Goal: Task Accomplishment & Management: Use online tool/utility

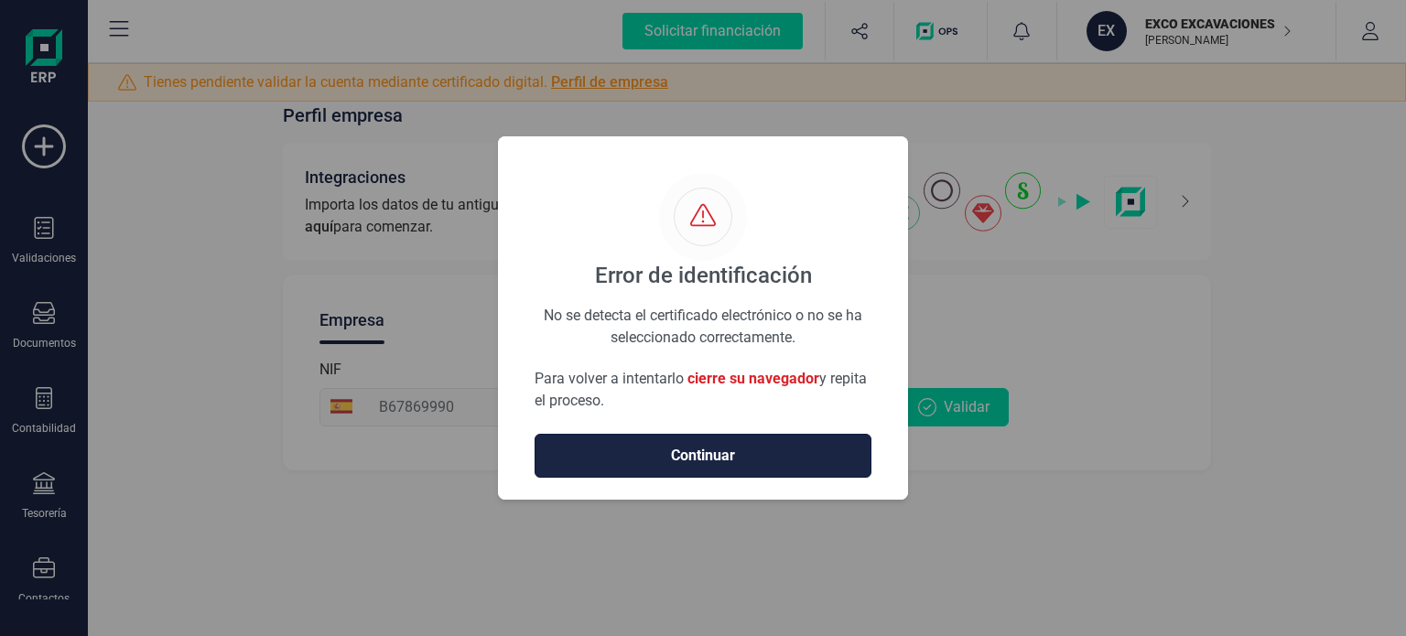
click at [714, 455] on span "Continuar" at bounding box center [703, 456] width 298 height 22
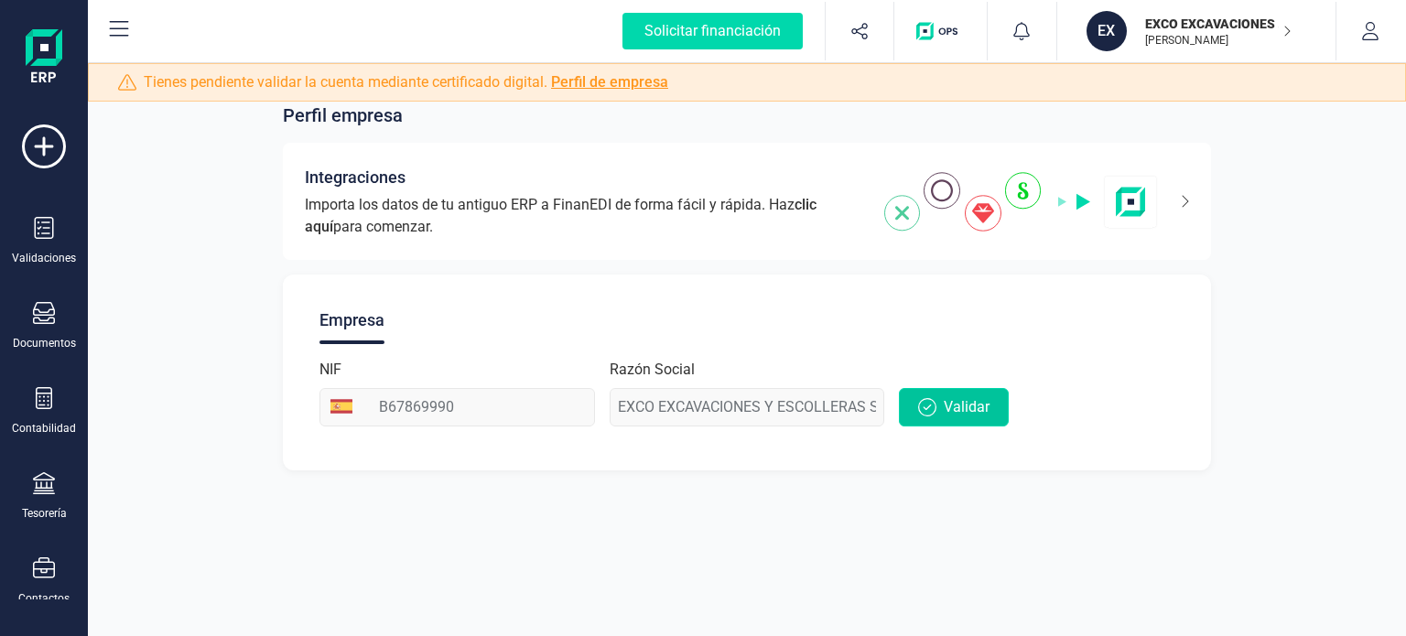
click at [955, 408] on span "Validar" at bounding box center [967, 407] width 46 height 22
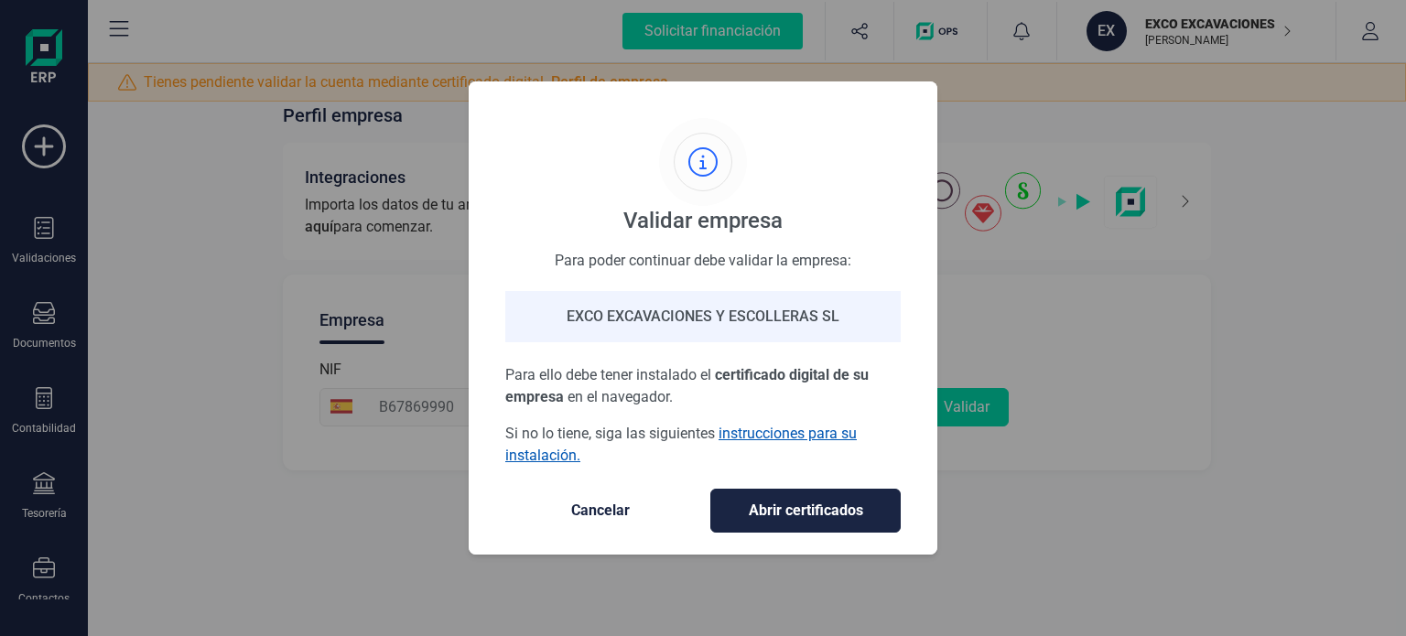
click at [771, 433] on link "instrucciones para su instalación." at bounding box center [680, 444] width 351 height 39
click at [753, 500] on span "Abrir certificados" at bounding box center [805, 511] width 152 height 22
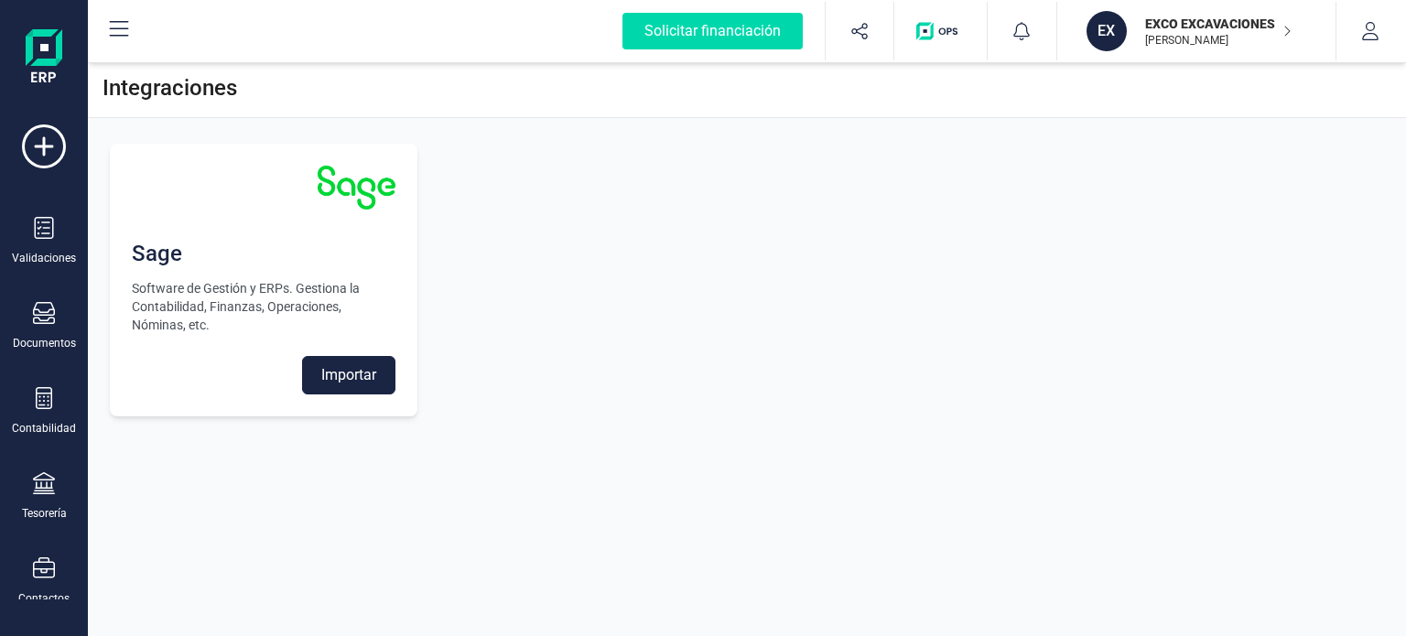
scroll to position [271, 0]
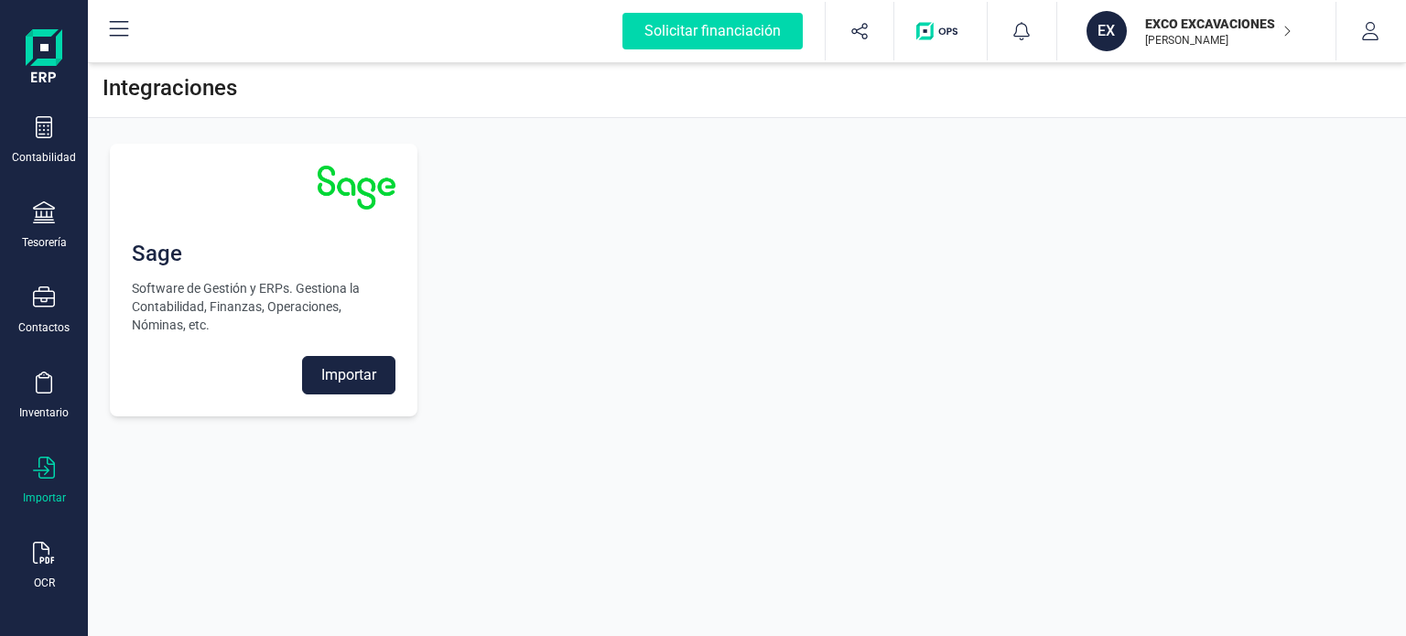
click at [45, 467] on icon at bounding box center [44, 468] width 22 height 22
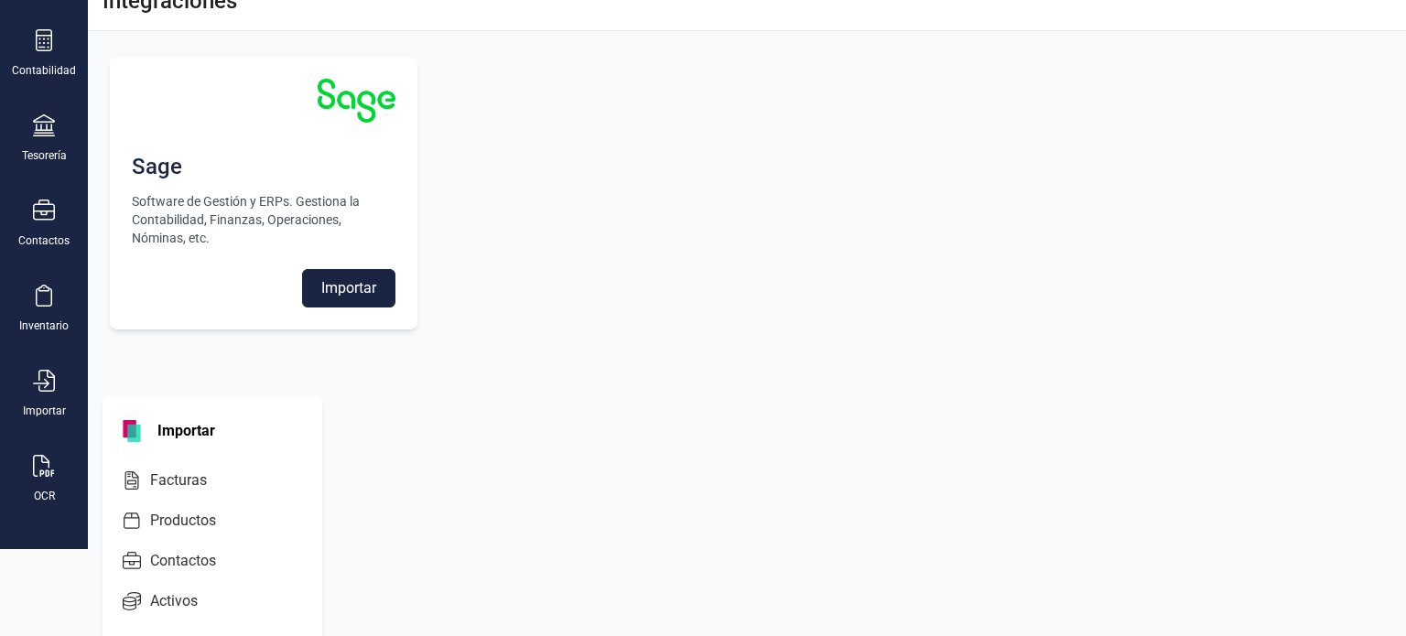
scroll to position [88, 0]
click at [181, 471] on span "Facturas" at bounding box center [191, 480] width 97 height 22
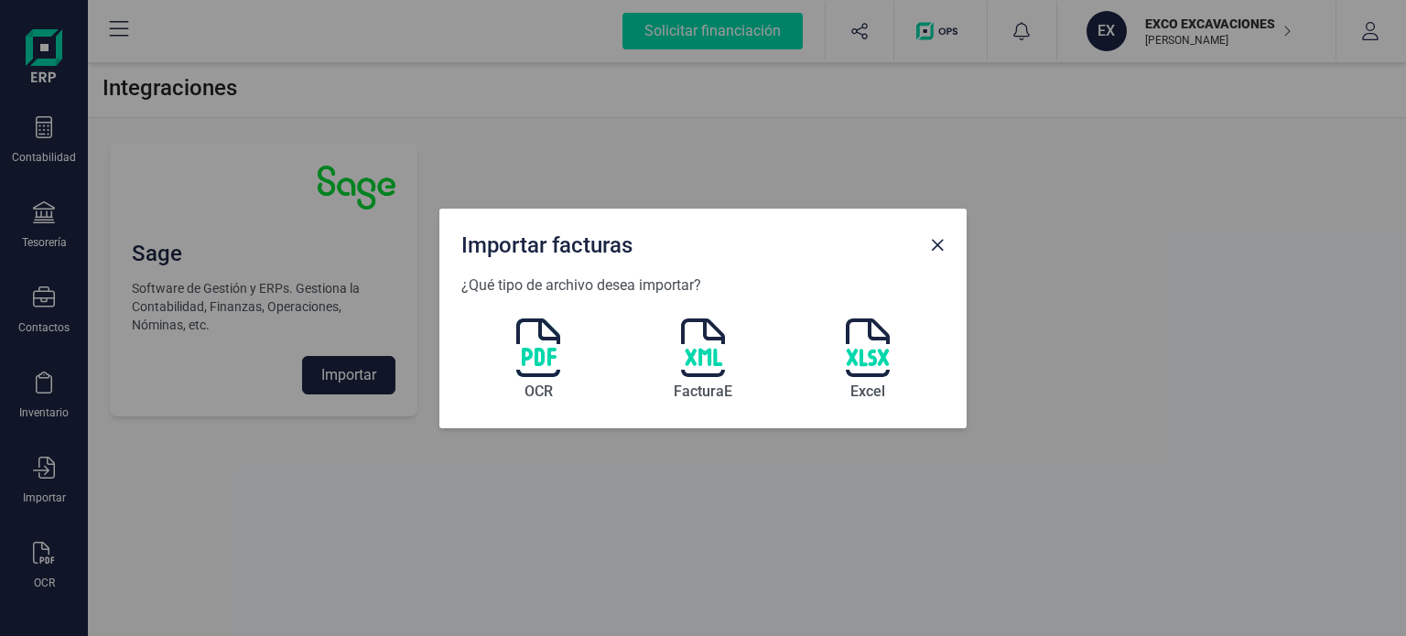
click at [509, 371] on div "OCR FacturaE Excel" at bounding box center [702, 352] width 483 height 110
click at [534, 365] on img at bounding box center [538, 347] width 44 height 59
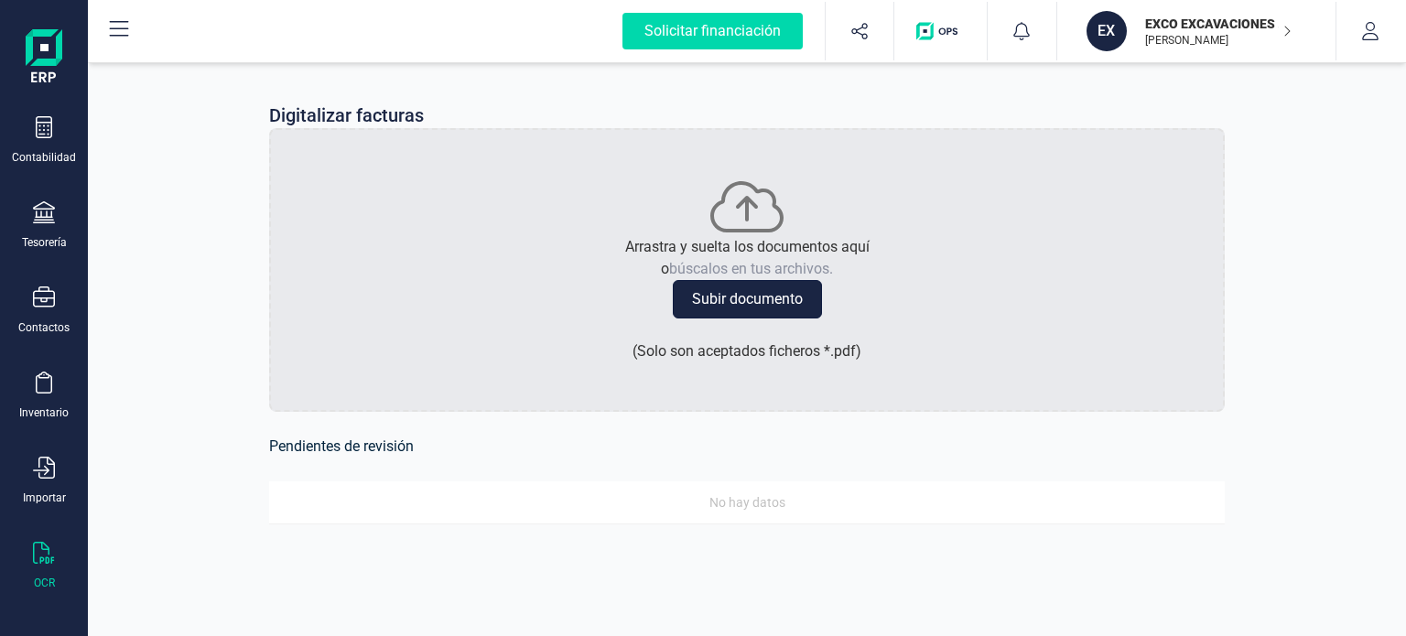
click at [745, 297] on button "Subir documento" at bounding box center [747, 299] width 149 height 38
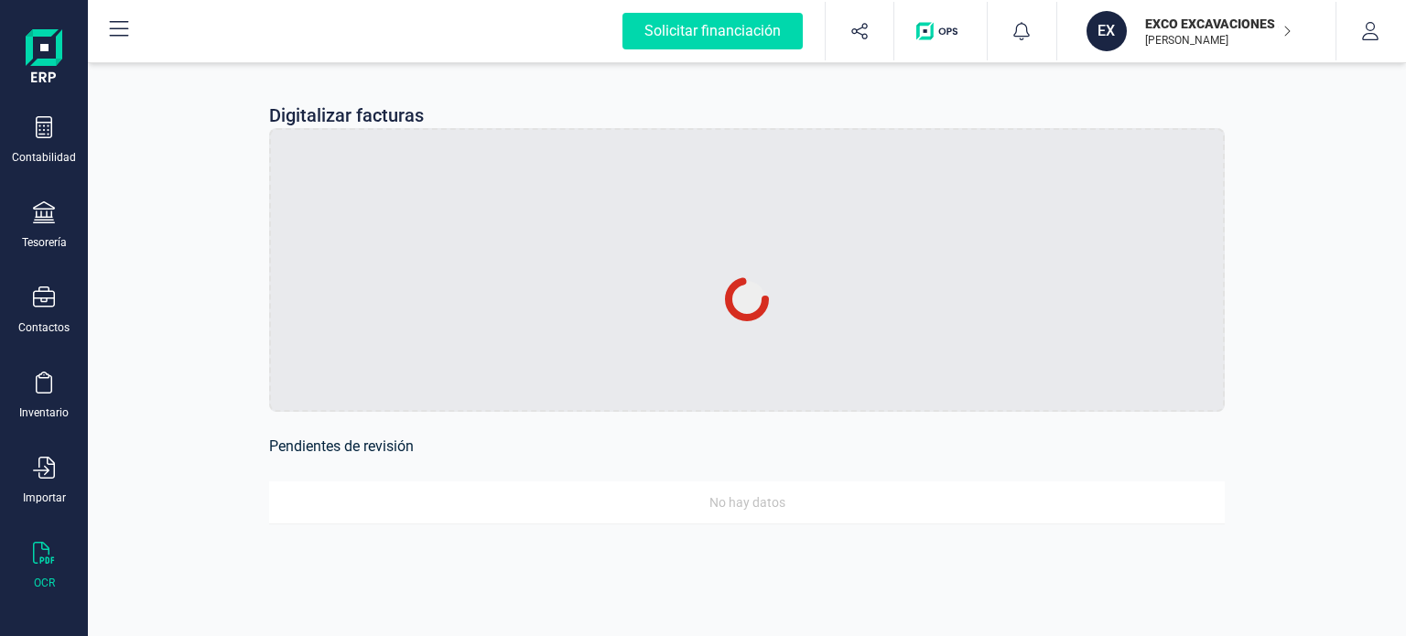
click at [1286, 32] on icon "button" at bounding box center [1286, 31] width 9 height 15
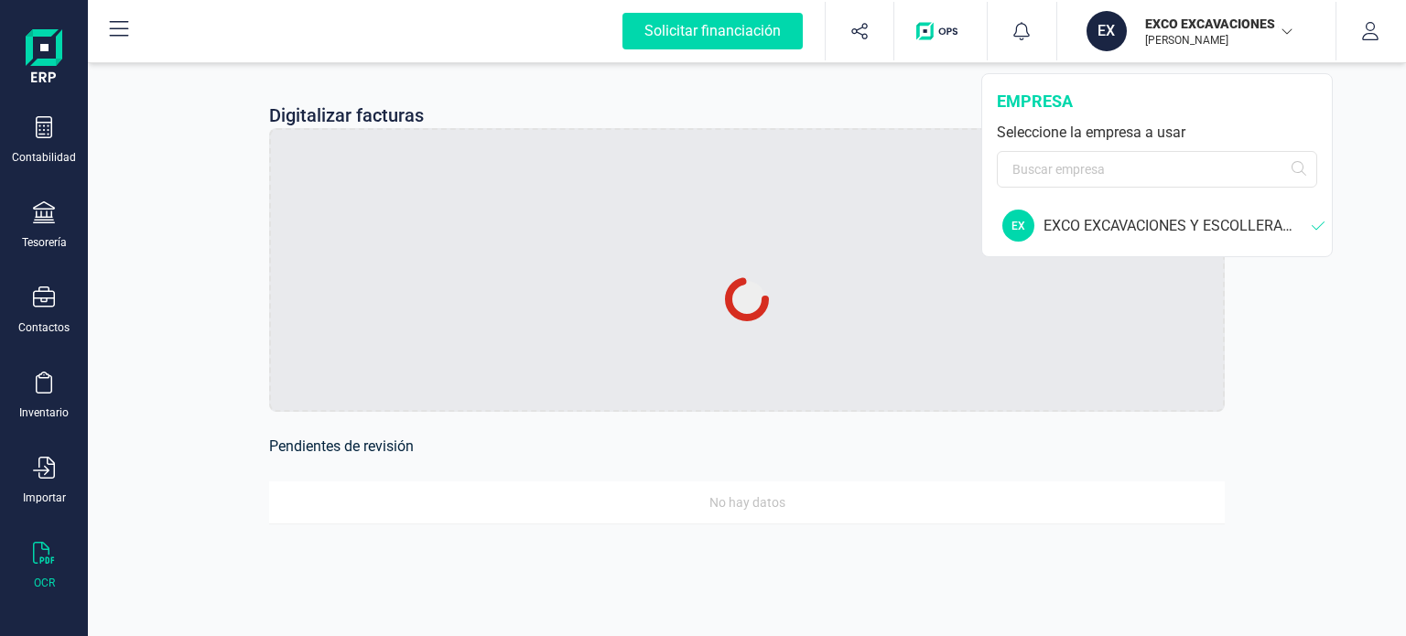
click at [1279, 287] on div "Digitalizar facturas Pendientes de revisión No hay datos" at bounding box center [747, 325] width 1318 height 532
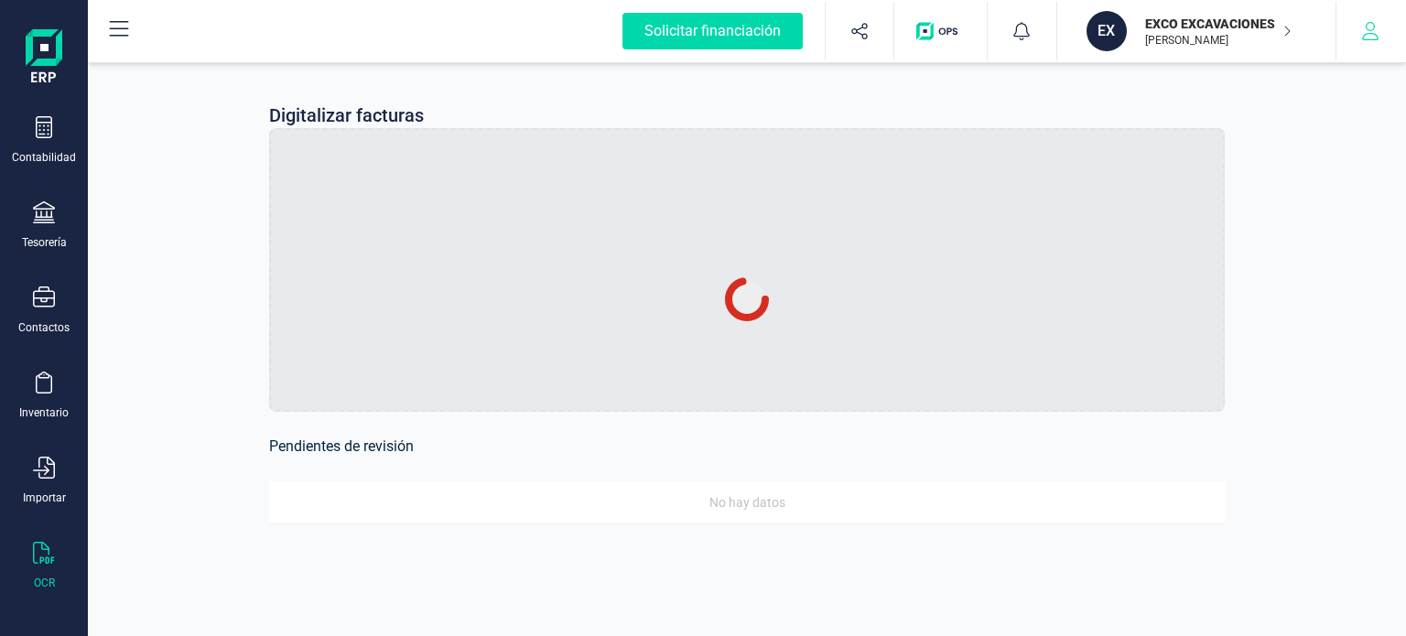
click at [1366, 37] on icon "button" at bounding box center [1370, 31] width 18 height 18
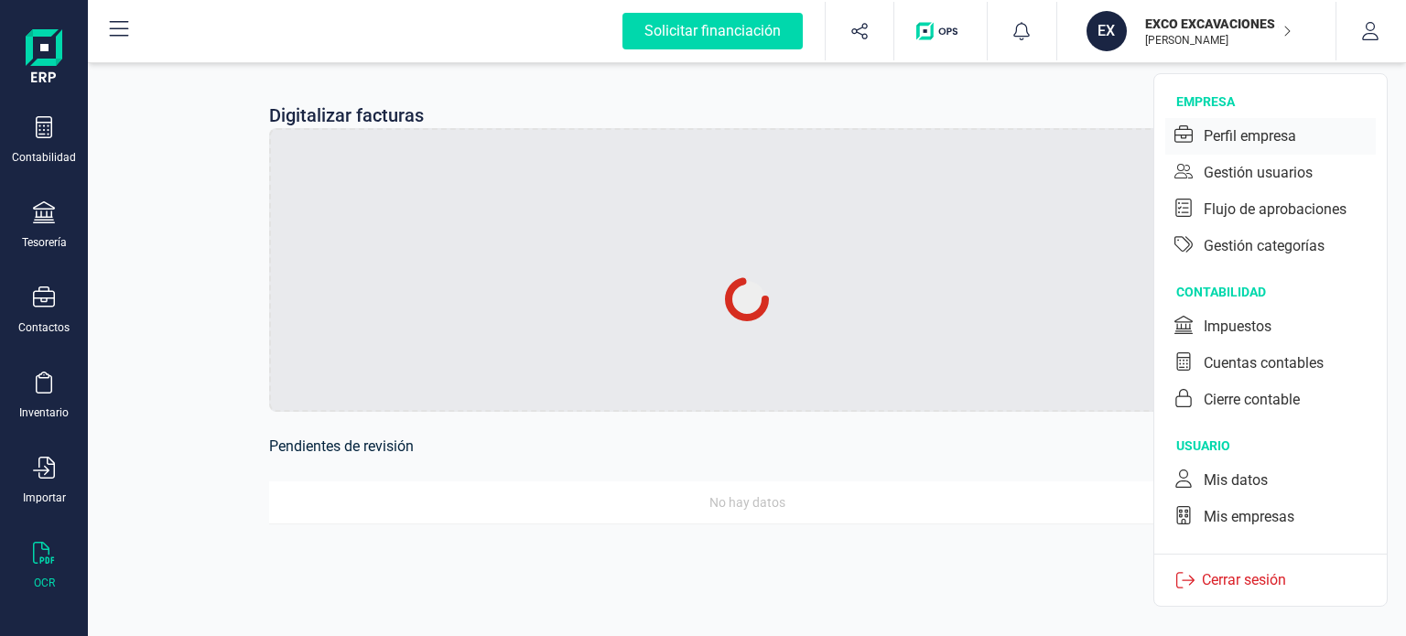
click at [1264, 139] on div "Perfil empresa" at bounding box center [1249, 136] width 92 height 22
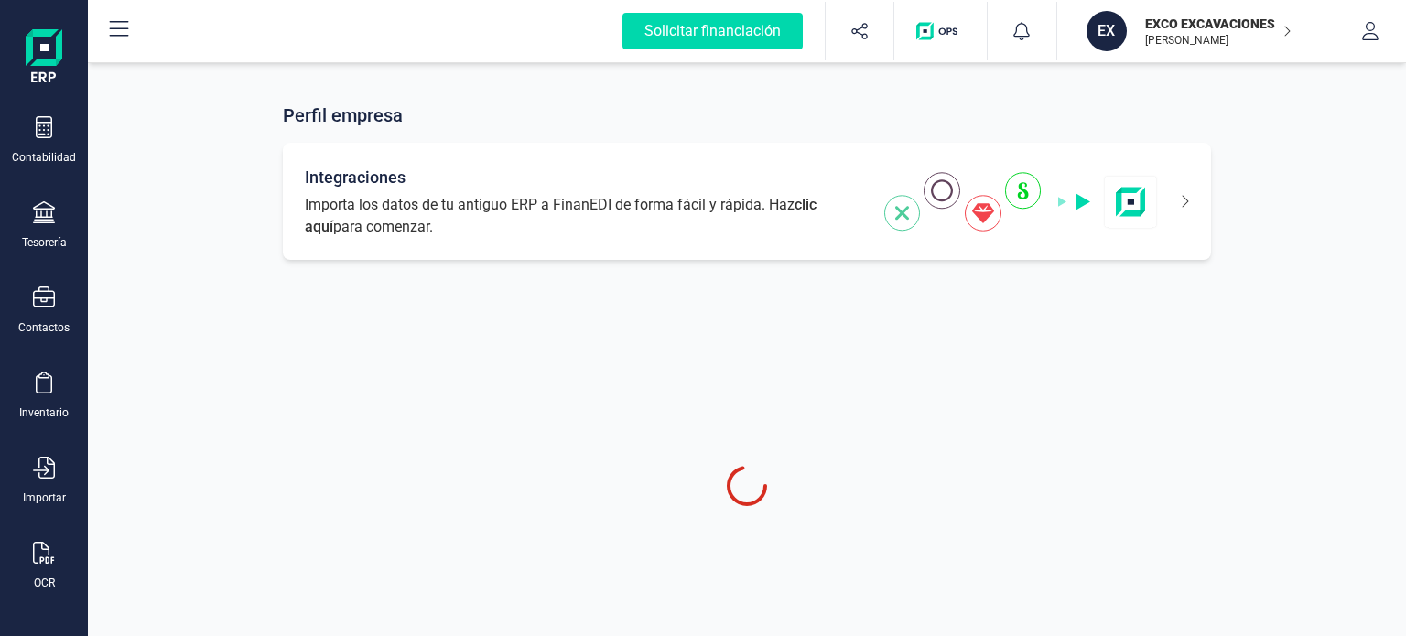
click at [1045, 231] on div "Integraciones Importa los datos de tu antiguo ERP a FinanEDI de forma fácil y r…" at bounding box center [747, 201] width 928 height 117
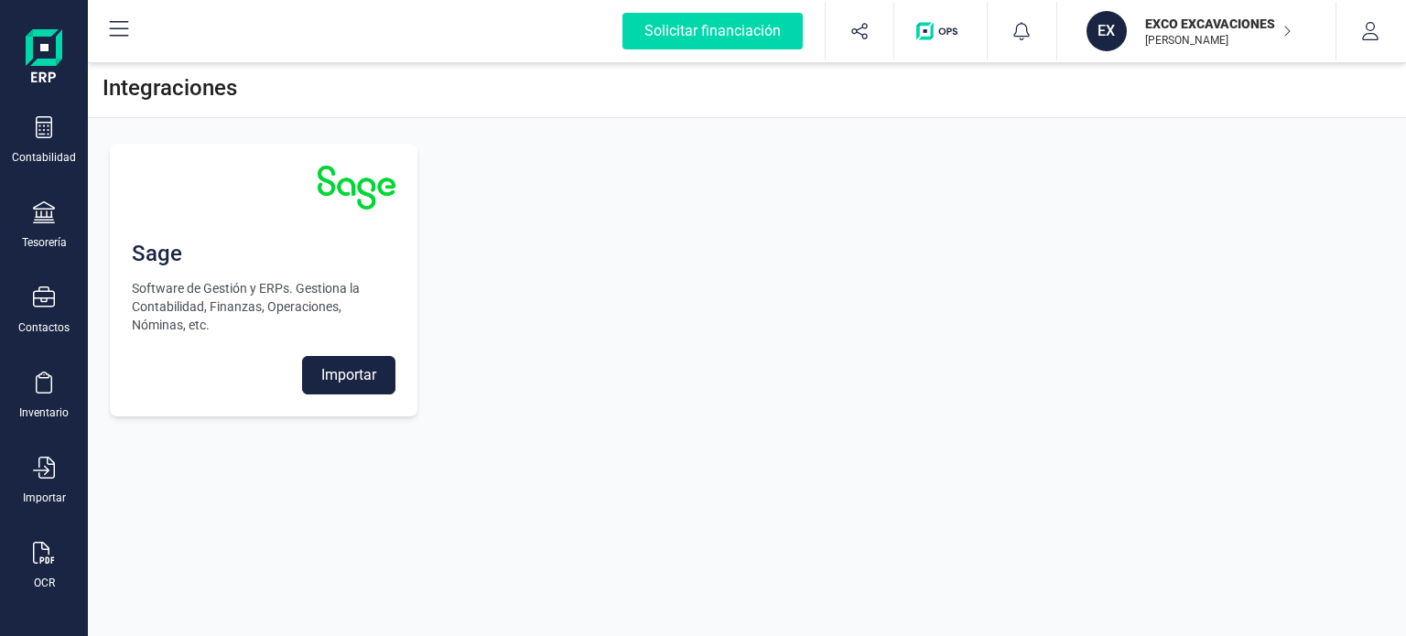
click at [49, 63] on img at bounding box center [44, 58] width 37 height 59
click at [50, 117] on icon at bounding box center [44, 127] width 22 height 22
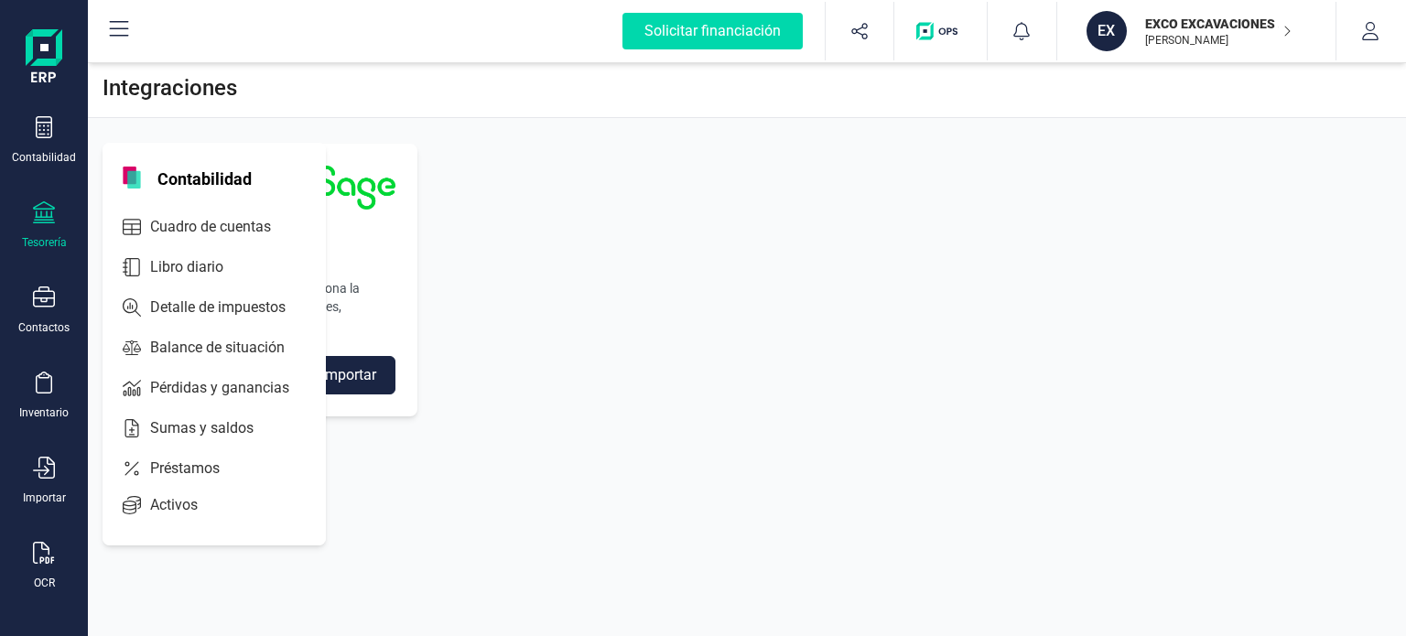
click at [47, 219] on icon at bounding box center [44, 212] width 22 height 22
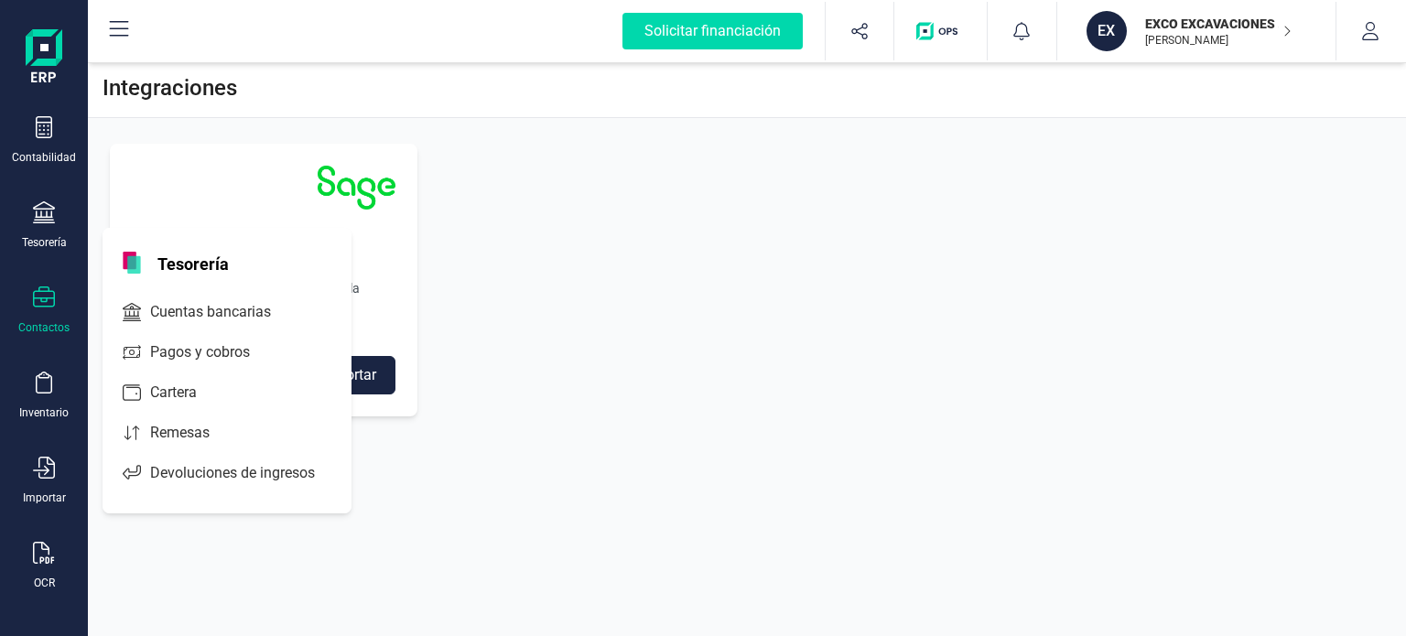
click at [49, 296] on icon at bounding box center [44, 297] width 22 height 22
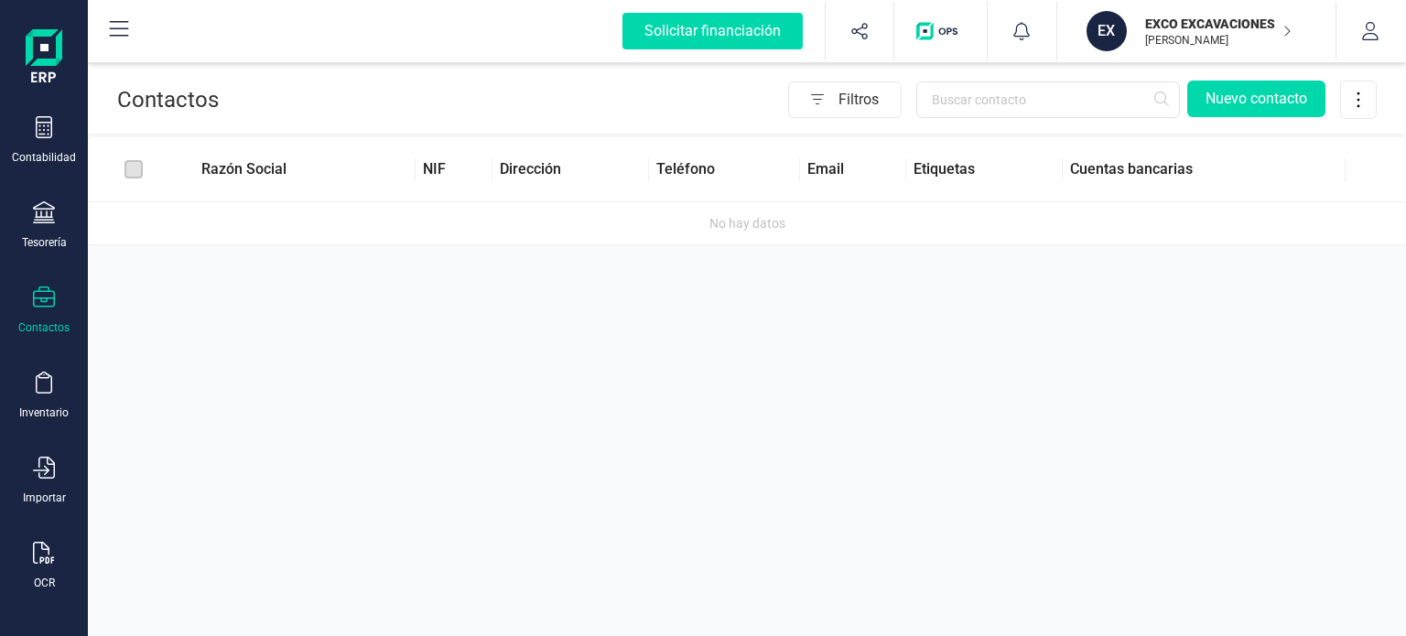
click at [41, 61] on img at bounding box center [44, 58] width 37 height 59
click at [40, 131] on icon at bounding box center [44, 127] width 22 height 22
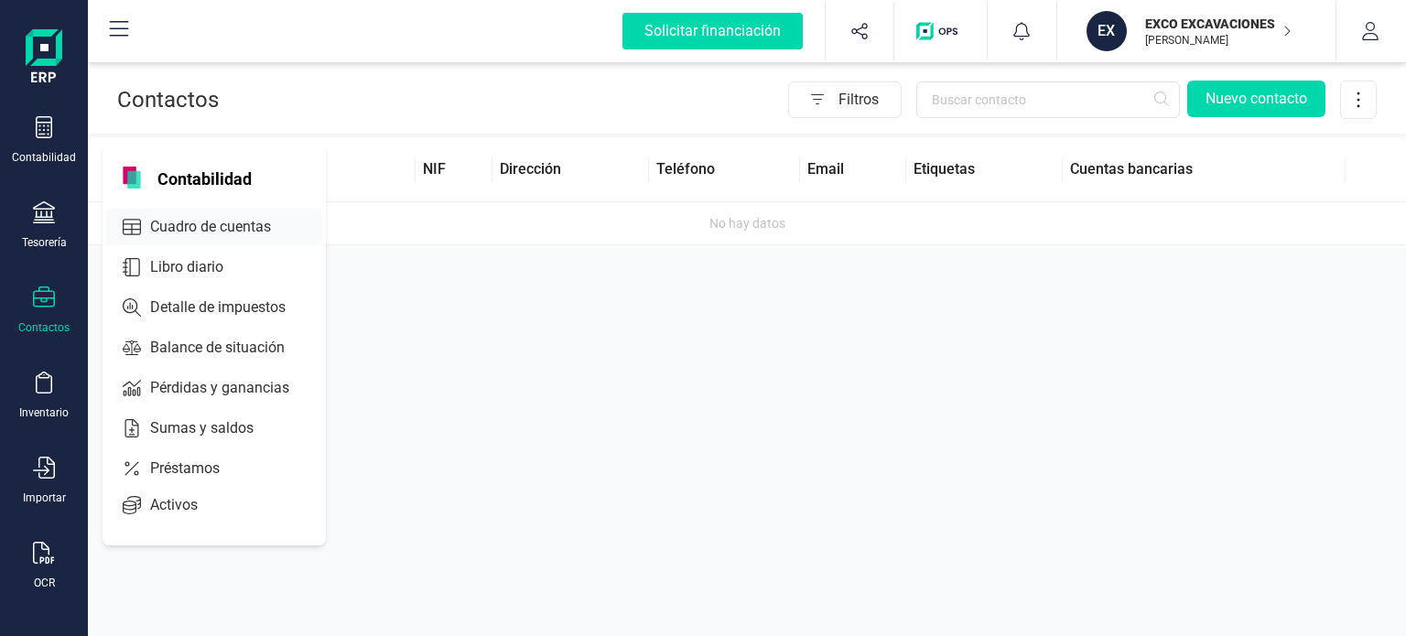
click at [198, 226] on span "Cuadro de cuentas" at bounding box center [223, 227] width 161 height 22
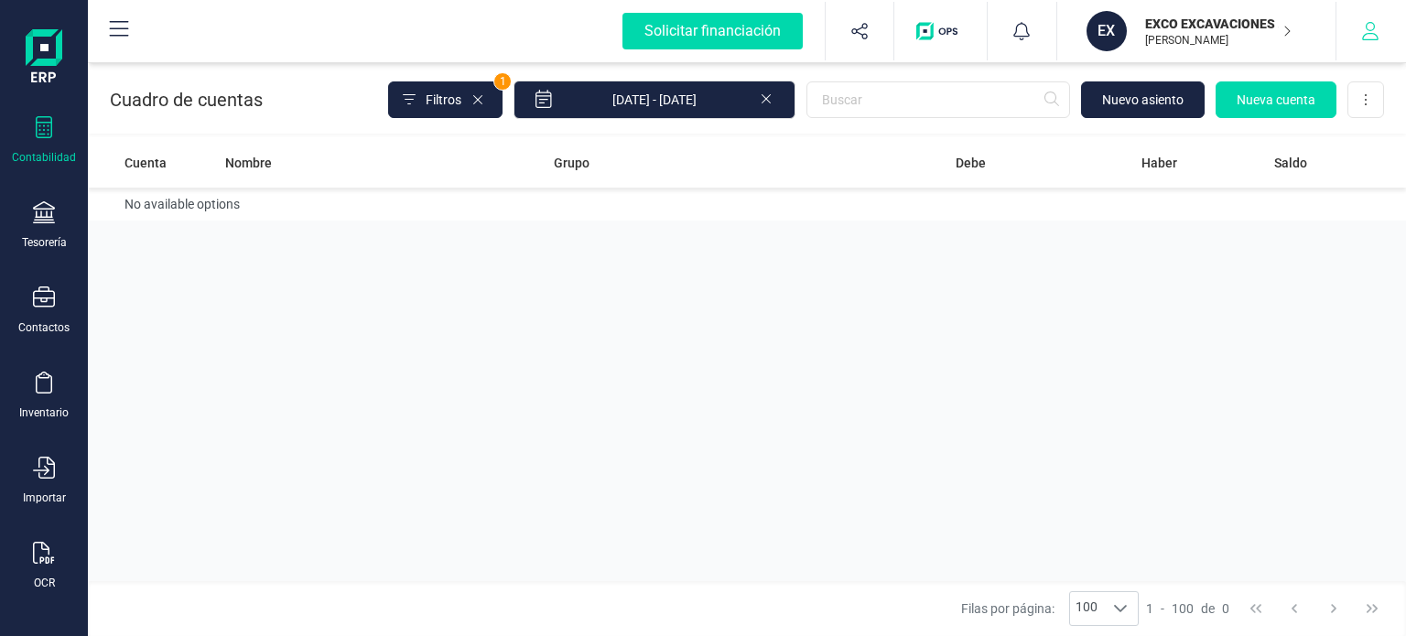
click at [1370, 32] on icon "button" at bounding box center [1370, 31] width 18 height 18
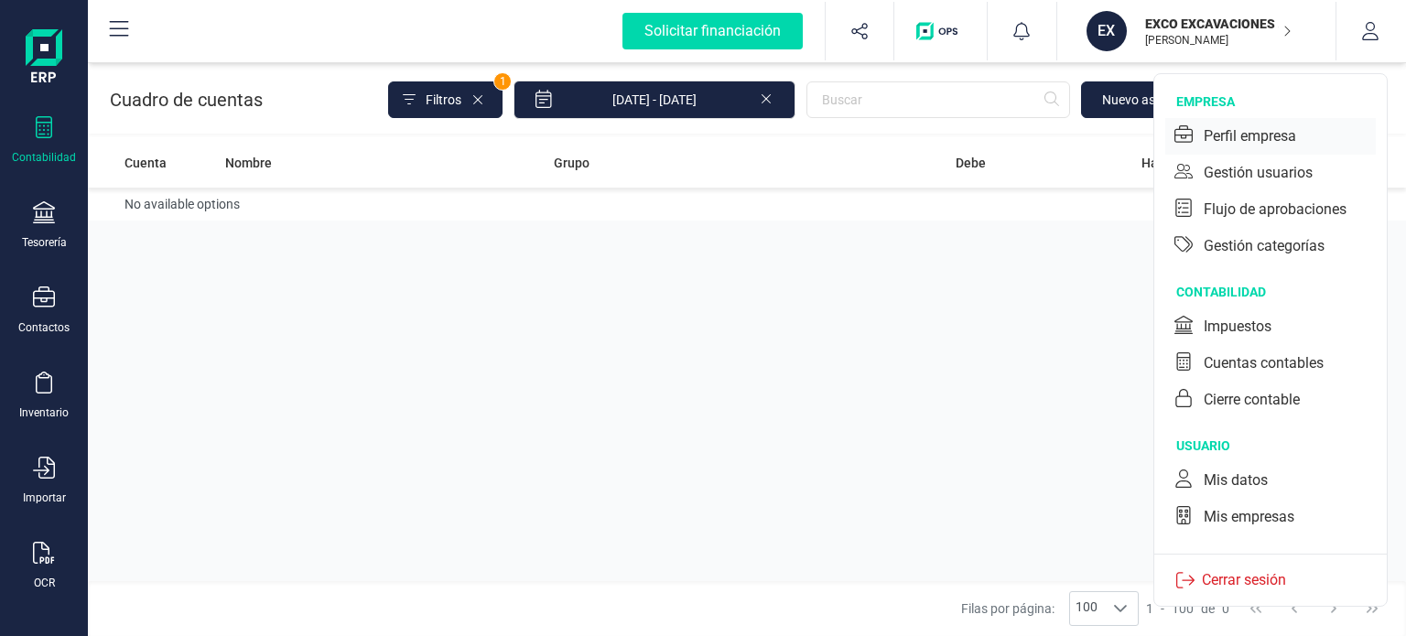
click at [1233, 142] on div "Perfil empresa" at bounding box center [1249, 136] width 92 height 22
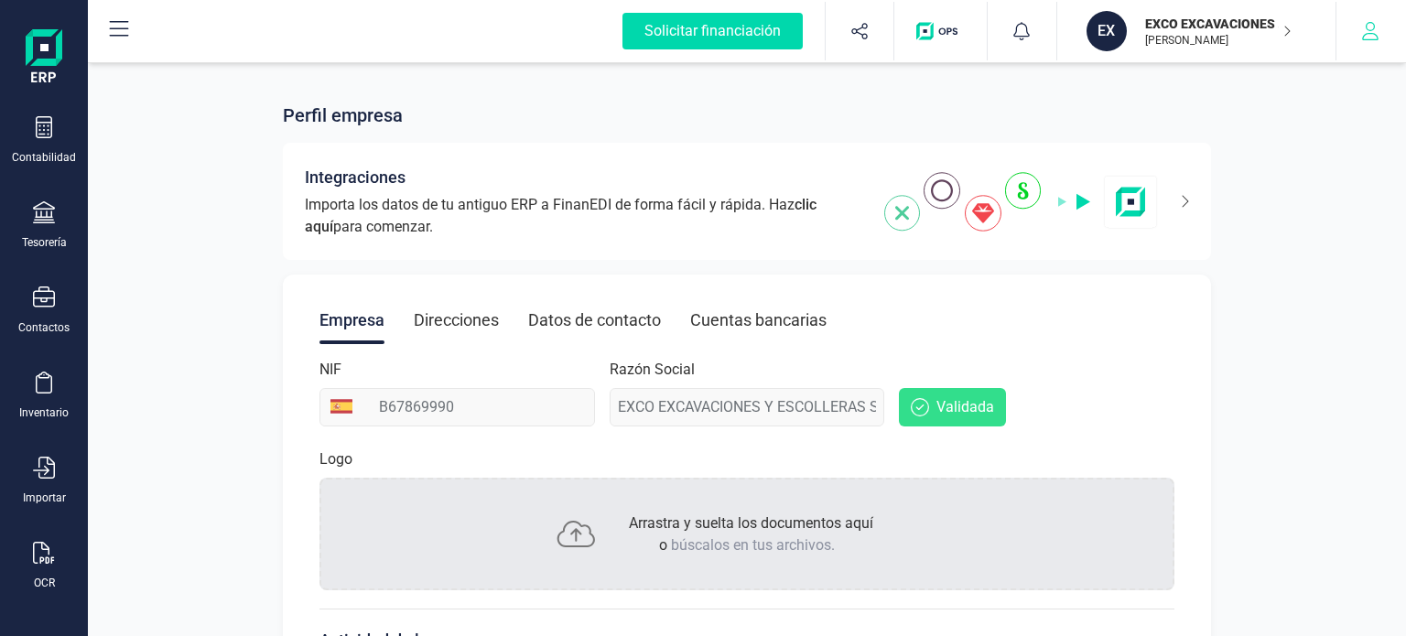
click at [1376, 32] on icon "button" at bounding box center [1370, 31] width 18 height 18
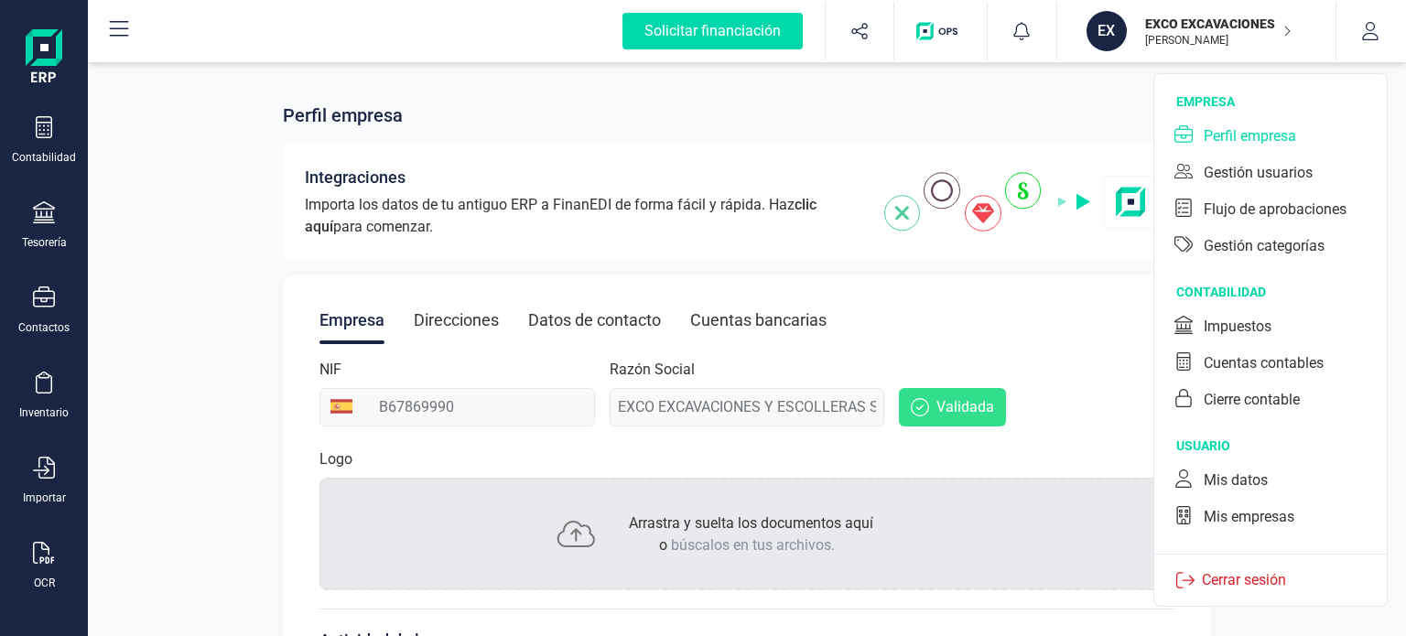
click at [1226, 518] on div "Mis empresas" at bounding box center [1248, 517] width 91 height 22
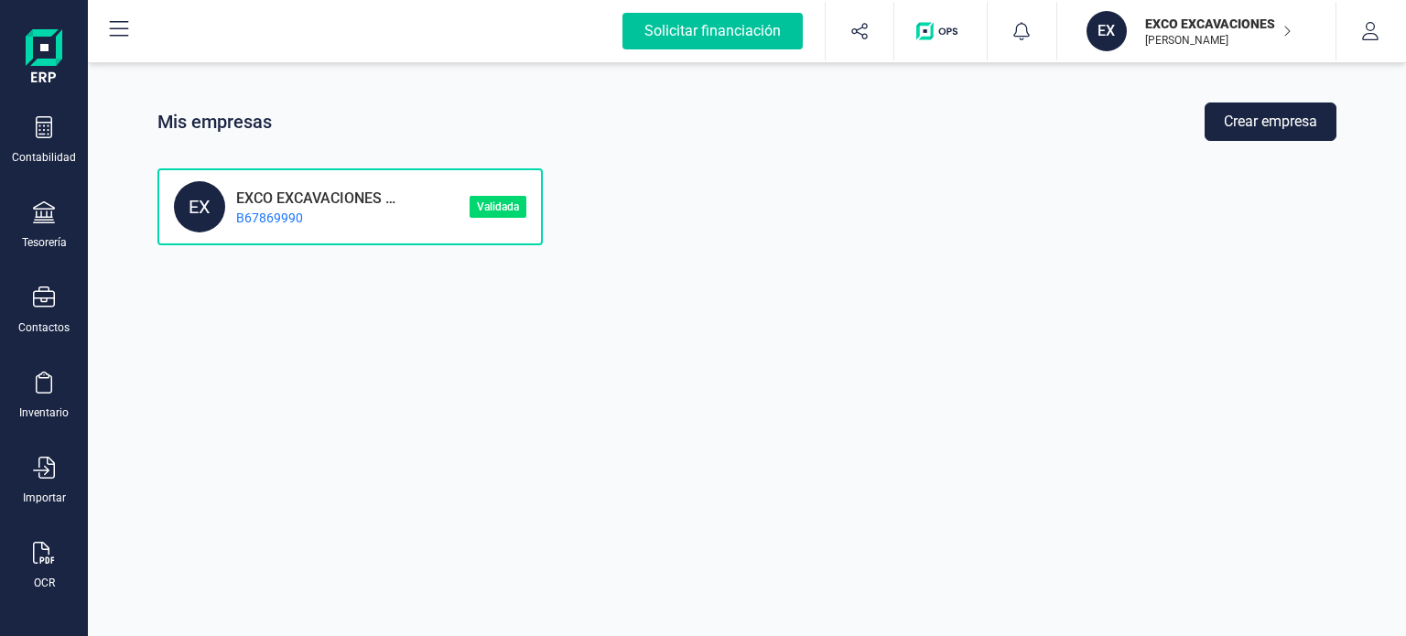
click at [674, 27] on div "Solicitar financiación" at bounding box center [712, 31] width 180 height 37
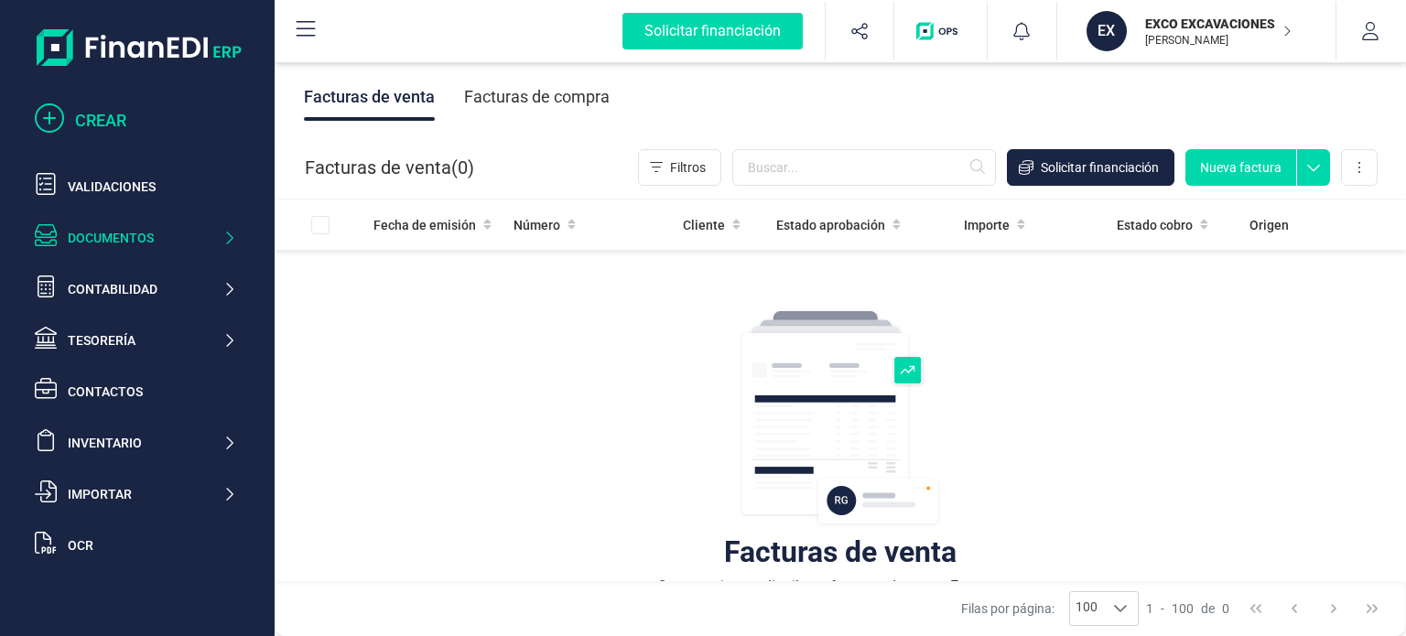
click at [99, 113] on div "CREAR" at bounding box center [155, 121] width 161 height 26
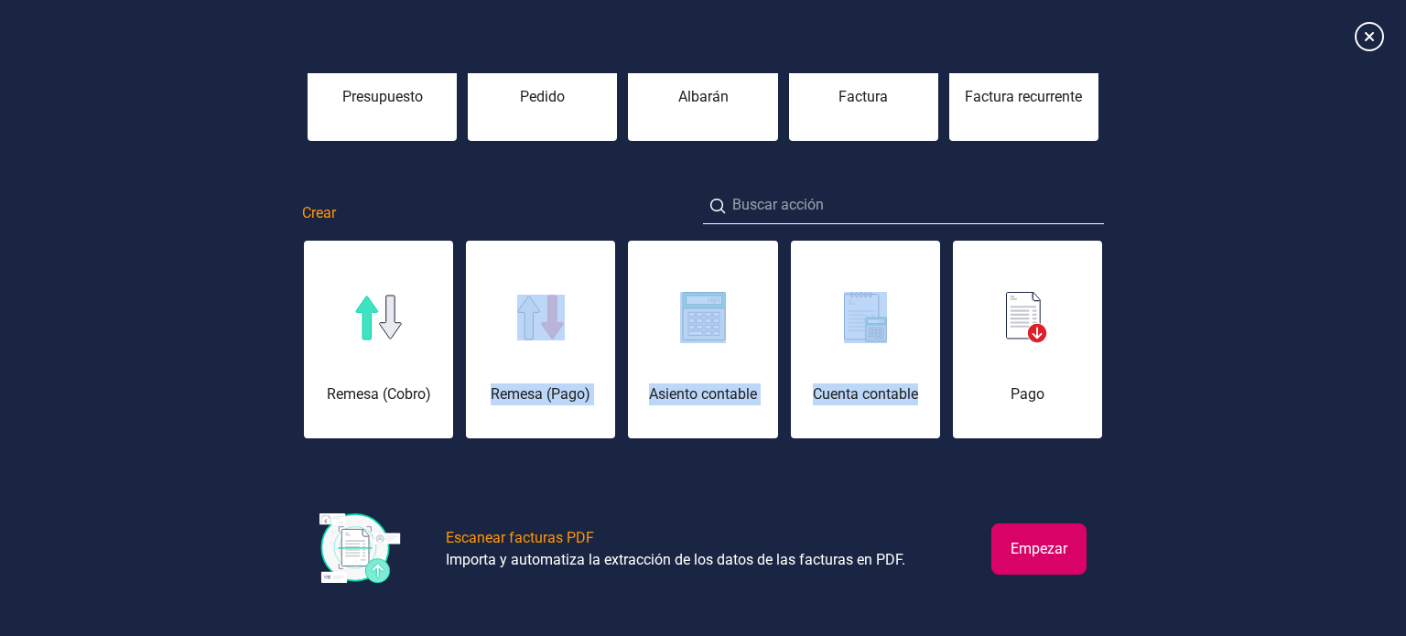
drag, startPoint x: 437, startPoint y: 376, endPoint x: 923, endPoint y: 380, distance: 486.0
click at [923, 380] on div "Remesa (Cobro) Remesa (Pago) Asiento contable Cuenta contable Pago Cobro Contac…" at bounding box center [703, 339] width 802 height 201
drag, startPoint x: 952, startPoint y: 343, endPoint x: 476, endPoint y: 349, distance: 475.9
click at [478, 349] on div "Remesa (Cobro) Remesa (Pago) Asiento contable Cuenta contable Pago Cobro Contac…" at bounding box center [703, 339] width 802 height 201
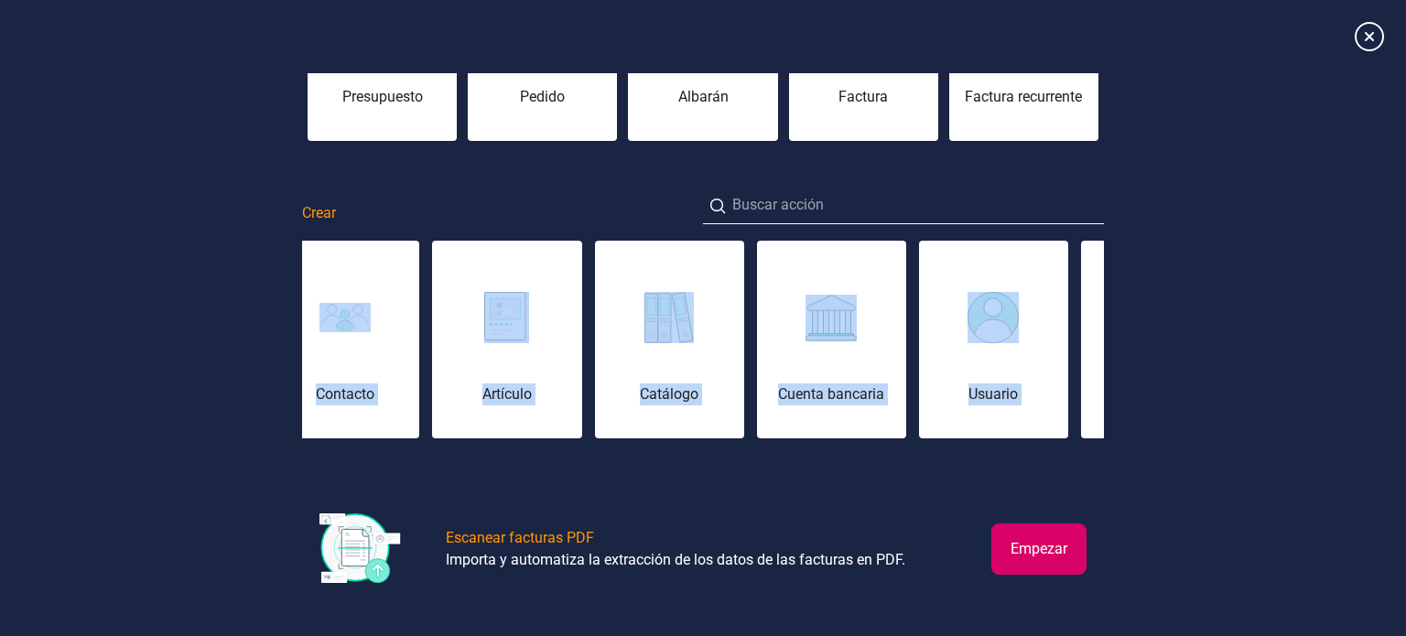
scroll to position [0, 1098]
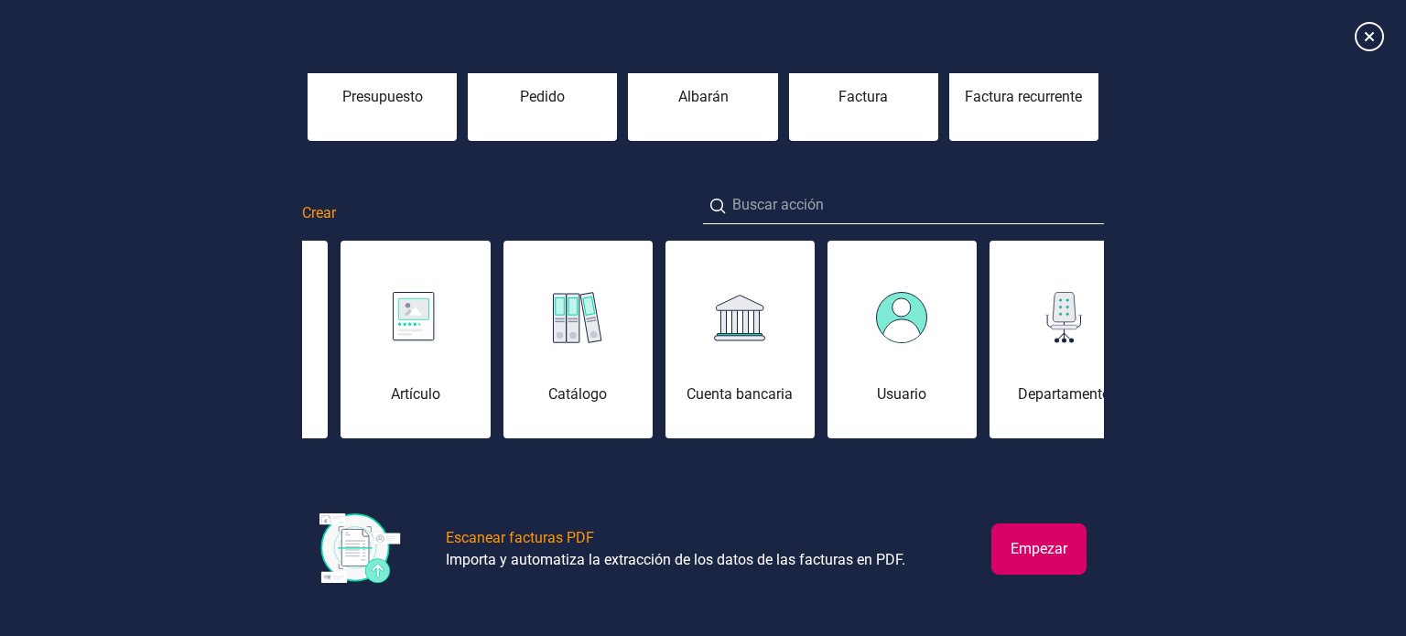
click at [696, 493] on div "Emisión de documentos Presupuesto [PERSON_NAME] Factura Factura recurrente Crea…" at bounding box center [703, 228] width 1406 height 823
click at [1365, 39] on icon at bounding box center [1369, 36] width 32 height 32
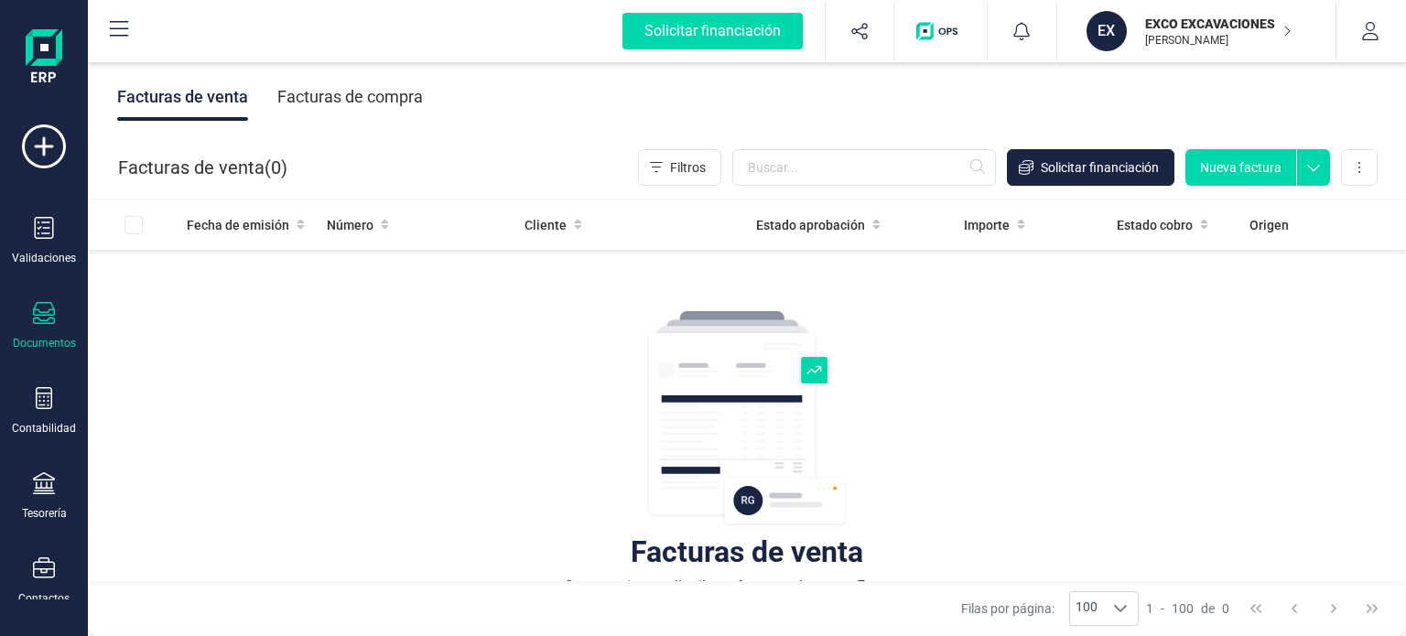
click at [743, 502] on img at bounding box center [746, 418] width 201 height 220
click at [1313, 165] on icon at bounding box center [1313, 162] width 33 height 27
click at [1246, 167] on button "Nueva factura" at bounding box center [1240, 167] width 111 height 37
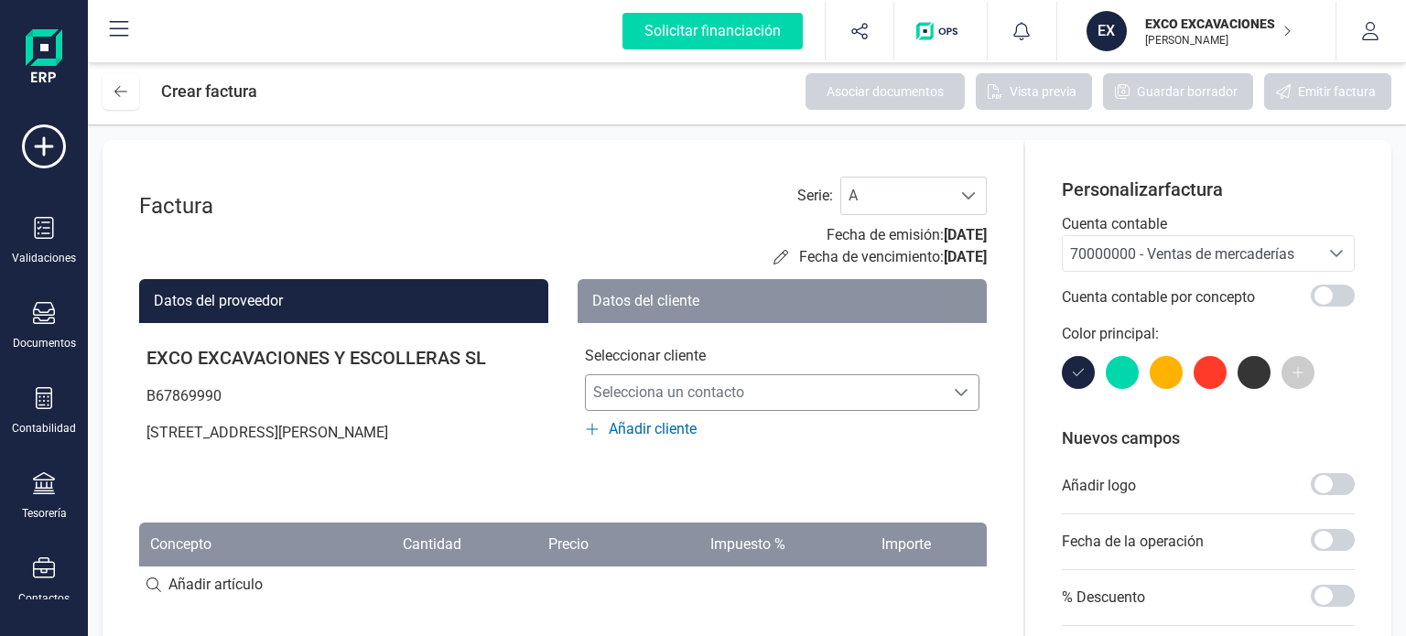
click at [965, 382] on div "Selecciona un contacto Selecciona un contacto" at bounding box center [782, 392] width 394 height 37
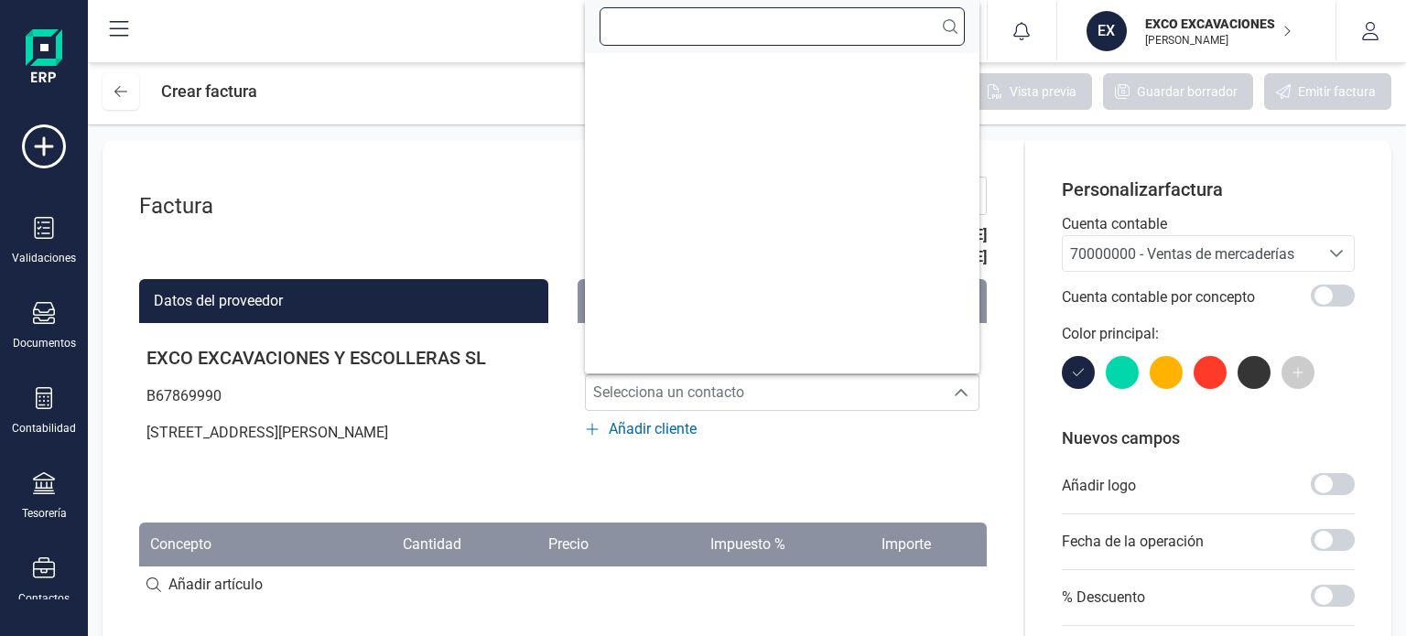
click at [683, 23] on input "text" at bounding box center [781, 26] width 365 height 38
paste input "B19634179"
type input "B19634179"
paste input "B19634179"
type input "B19634179"
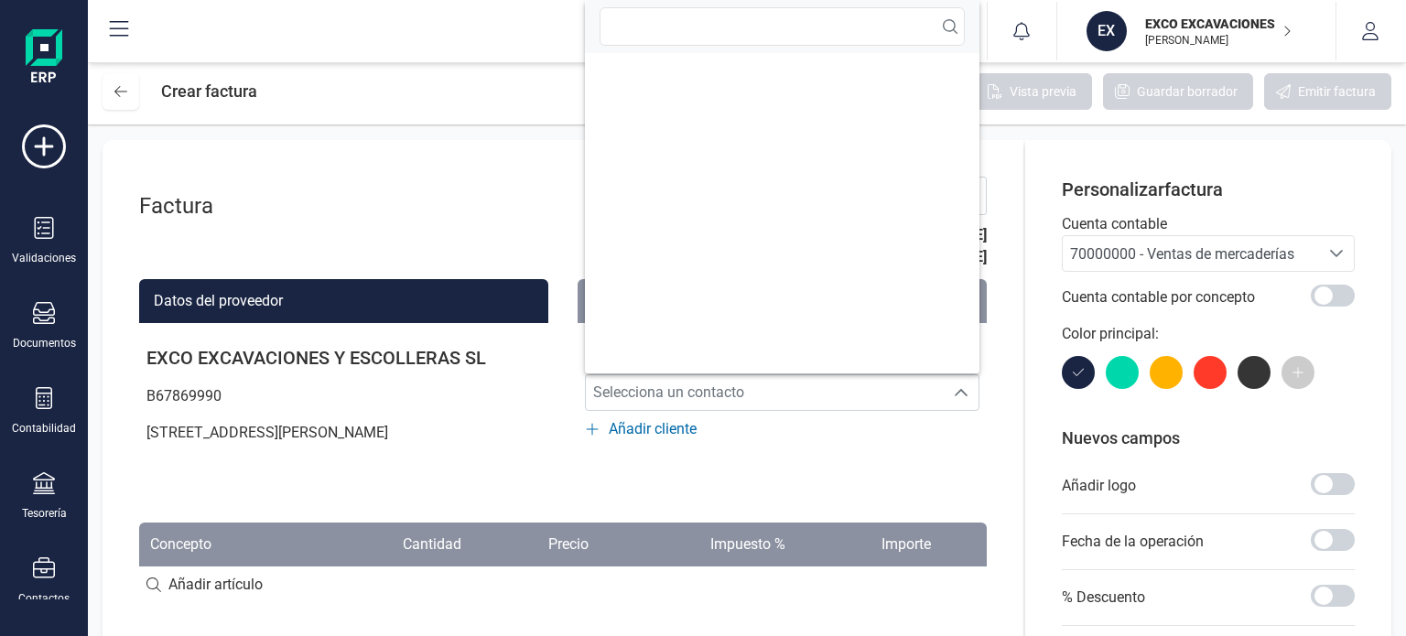
click at [692, 80] on ul at bounding box center [782, 213] width 394 height 320
paste input "B19634179"
type input "B19634179"
click at [503, 141] on div "Factura Serie : A A Fecha de emisión: [DATE] Fecha de vencimiento: [DATE] Datos…" at bounding box center [562, 577] width 921 height 874
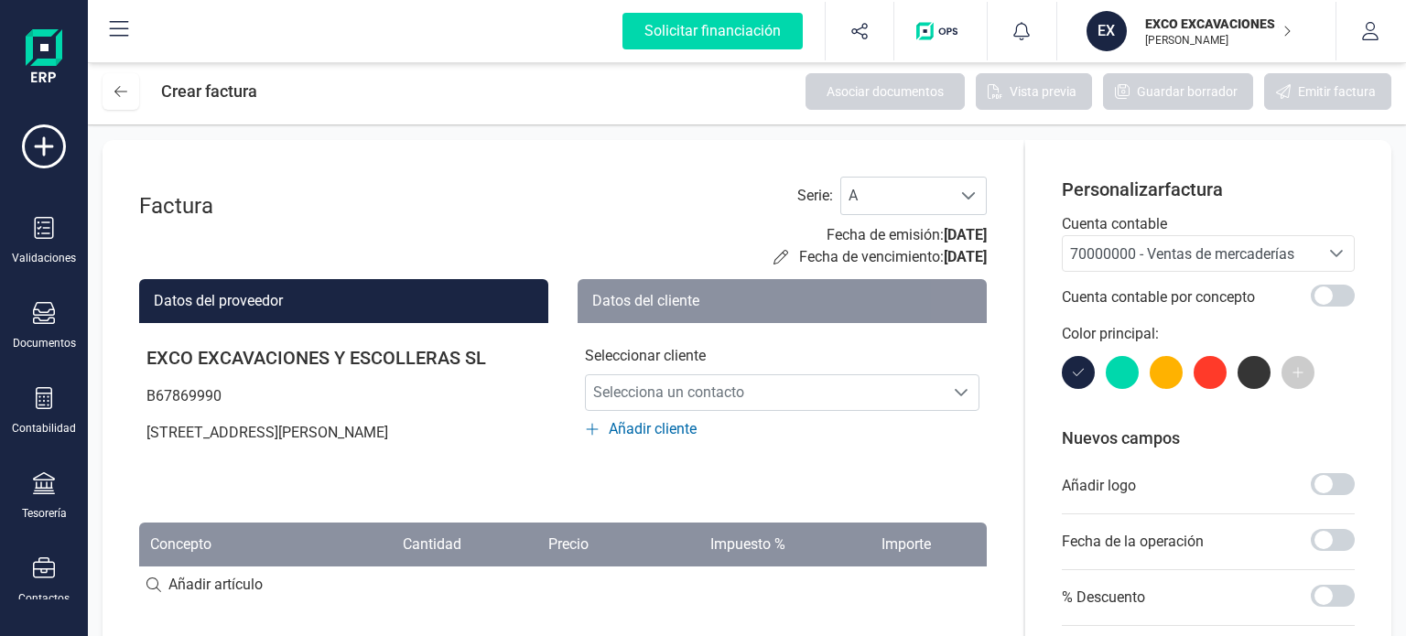
click at [639, 430] on span "Añadir cliente" at bounding box center [653, 429] width 88 height 22
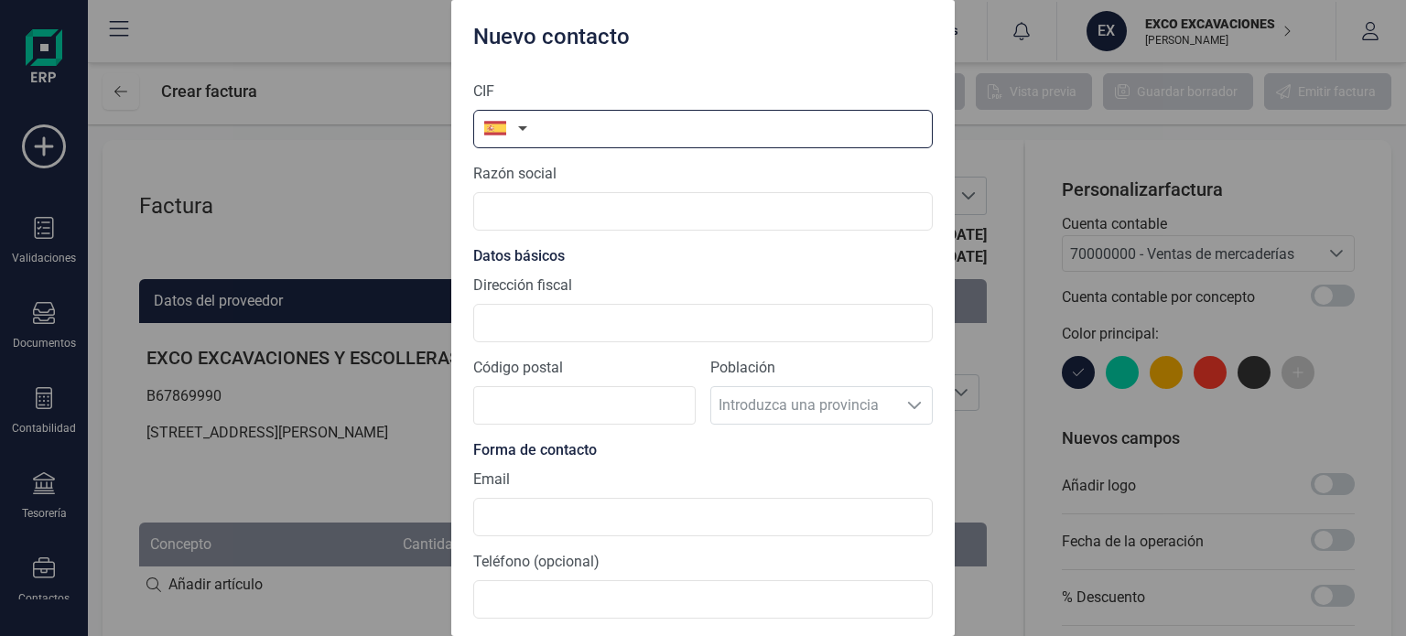
paste input "B19634179"
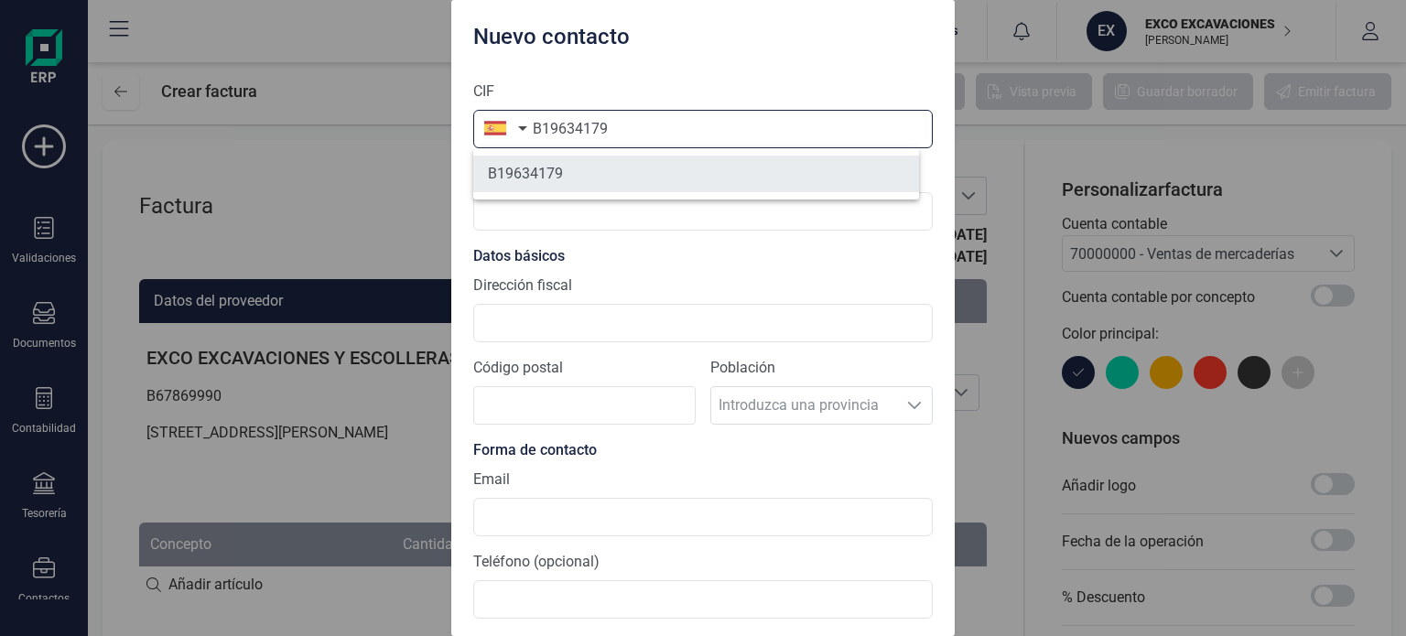
type input "B19634179"
click at [546, 181] on li "B19634179" at bounding box center [696, 174] width 446 height 37
type input "EXCAVACIONES [PERSON_NAME] SL"
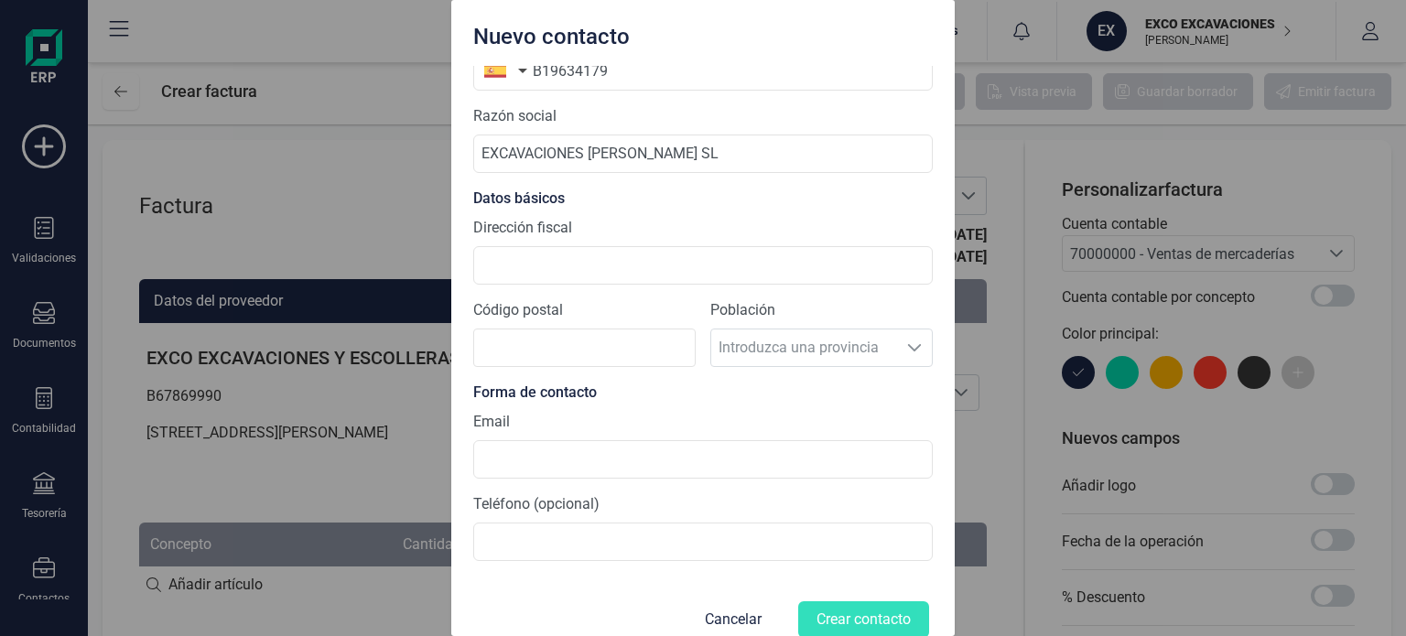
scroll to position [82, 0]
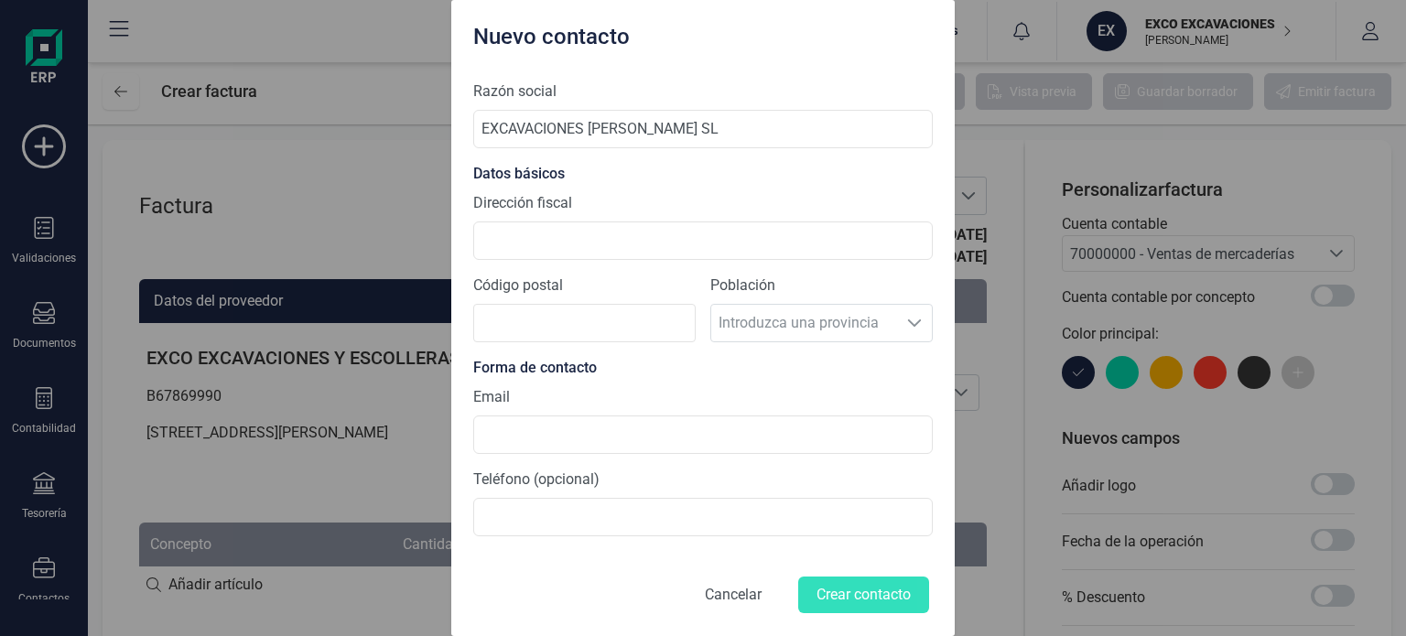
click at [704, 592] on button "Cancelar" at bounding box center [733, 595] width 101 height 44
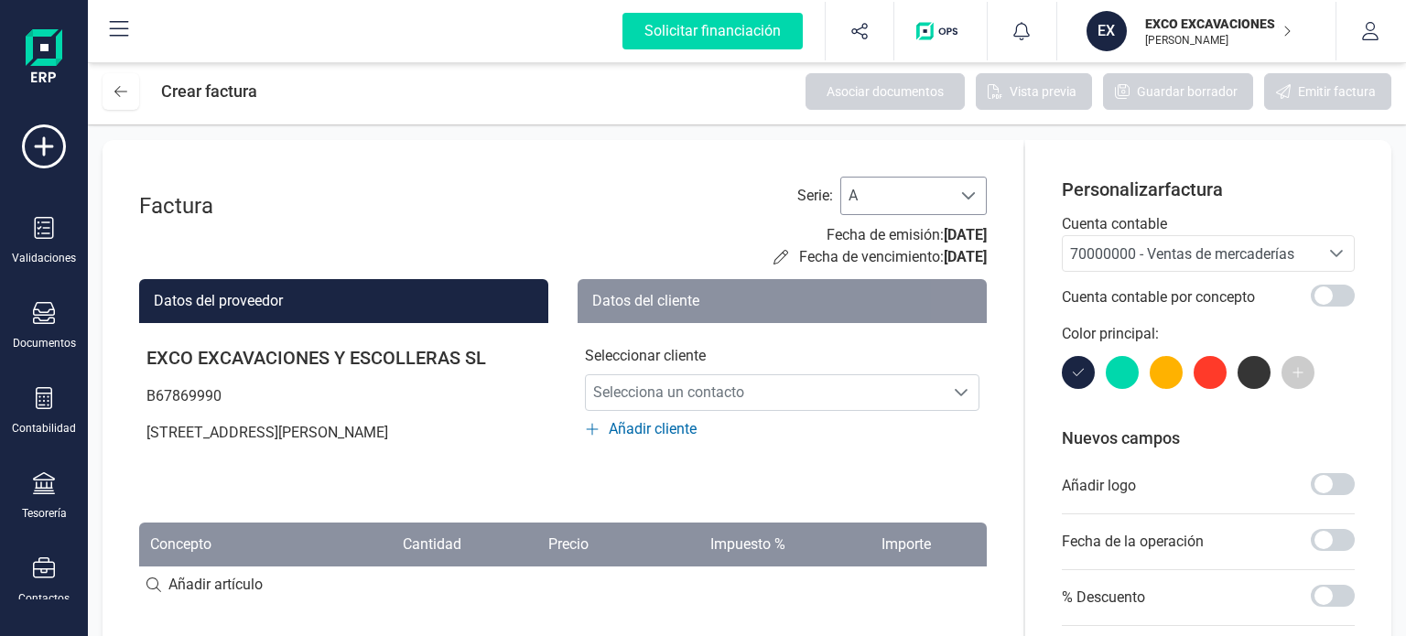
click at [970, 190] on span at bounding box center [968, 196] width 15 height 15
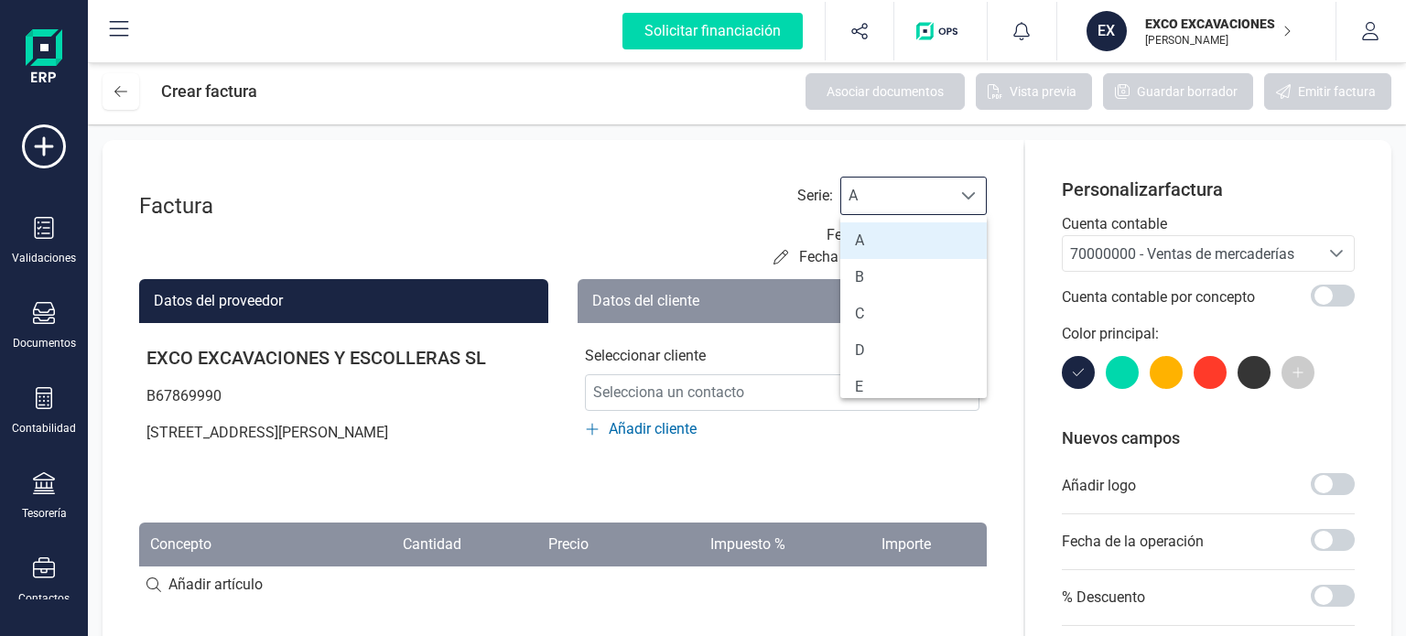
click at [970, 190] on span at bounding box center [968, 196] width 15 height 15
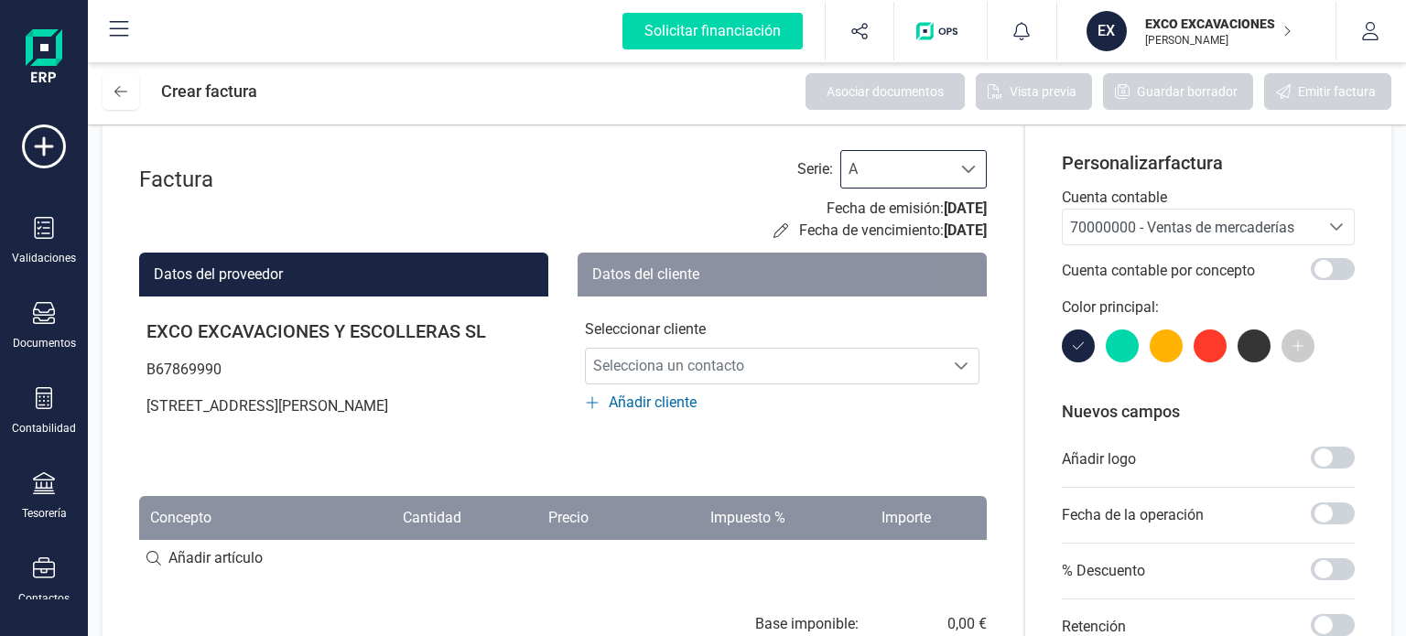
scroll to position [0, 0]
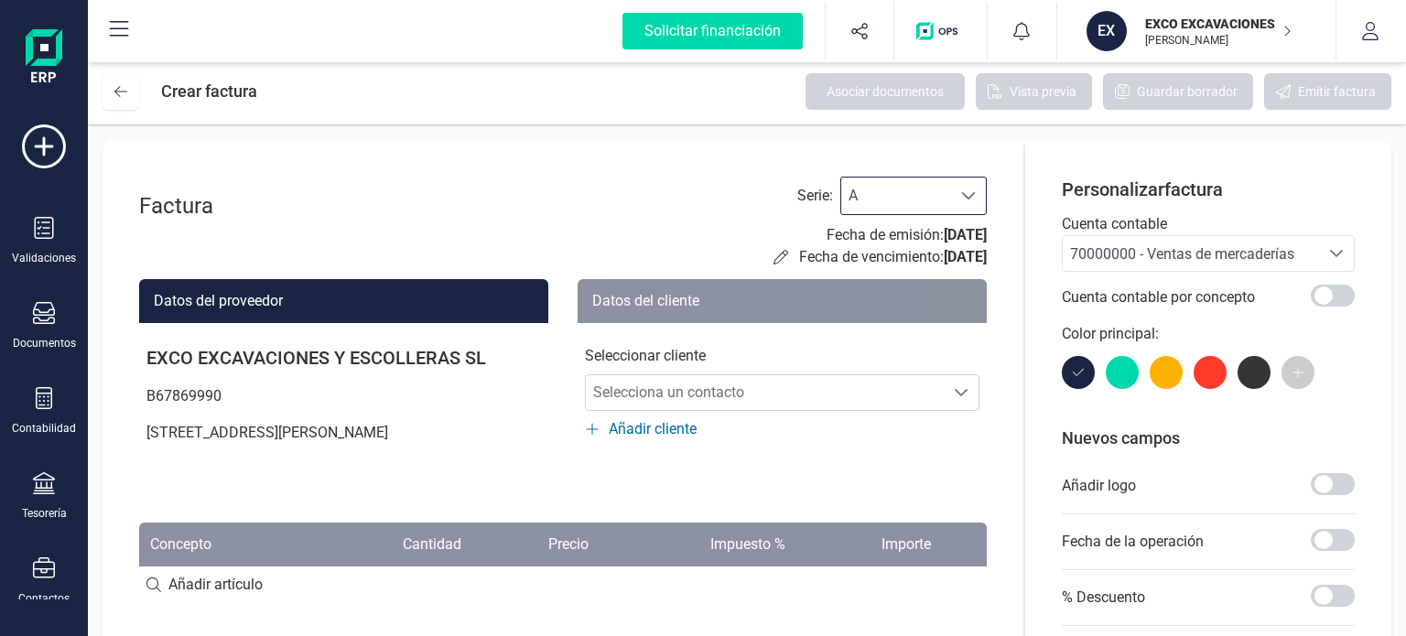
click at [1330, 251] on icon "Seleccione una cuenta" at bounding box center [1336, 253] width 13 height 7
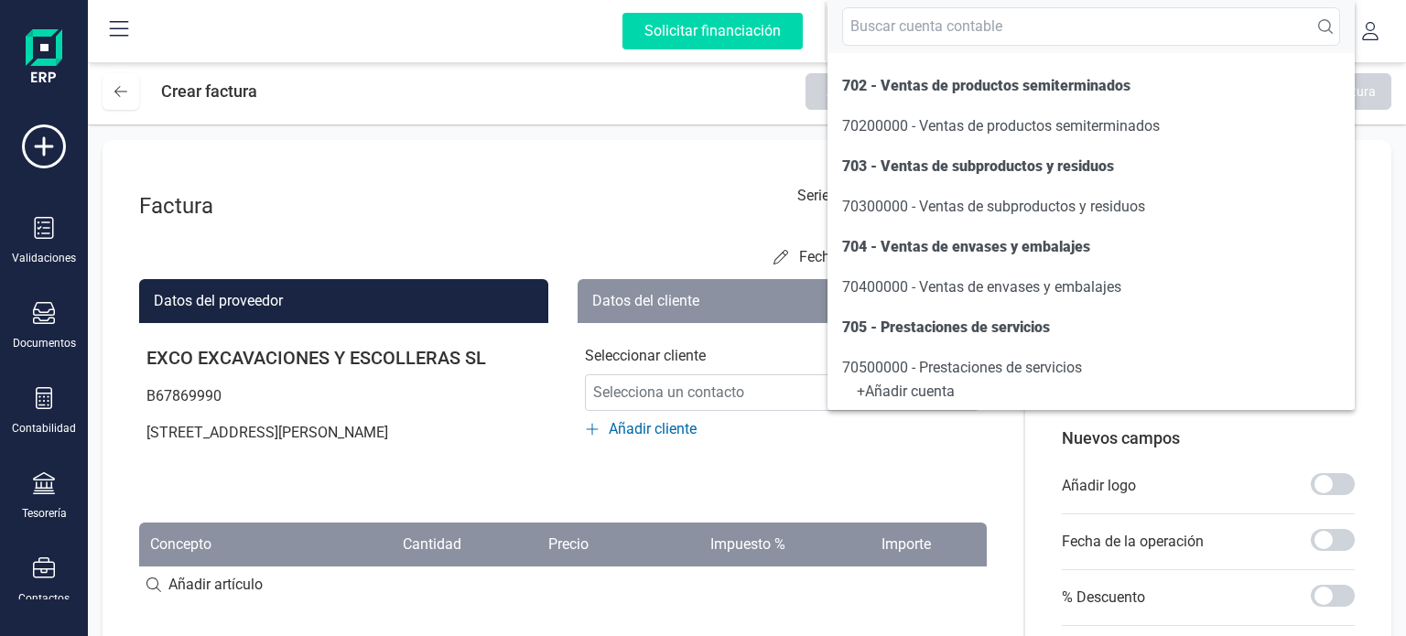
scroll to position [183, 0]
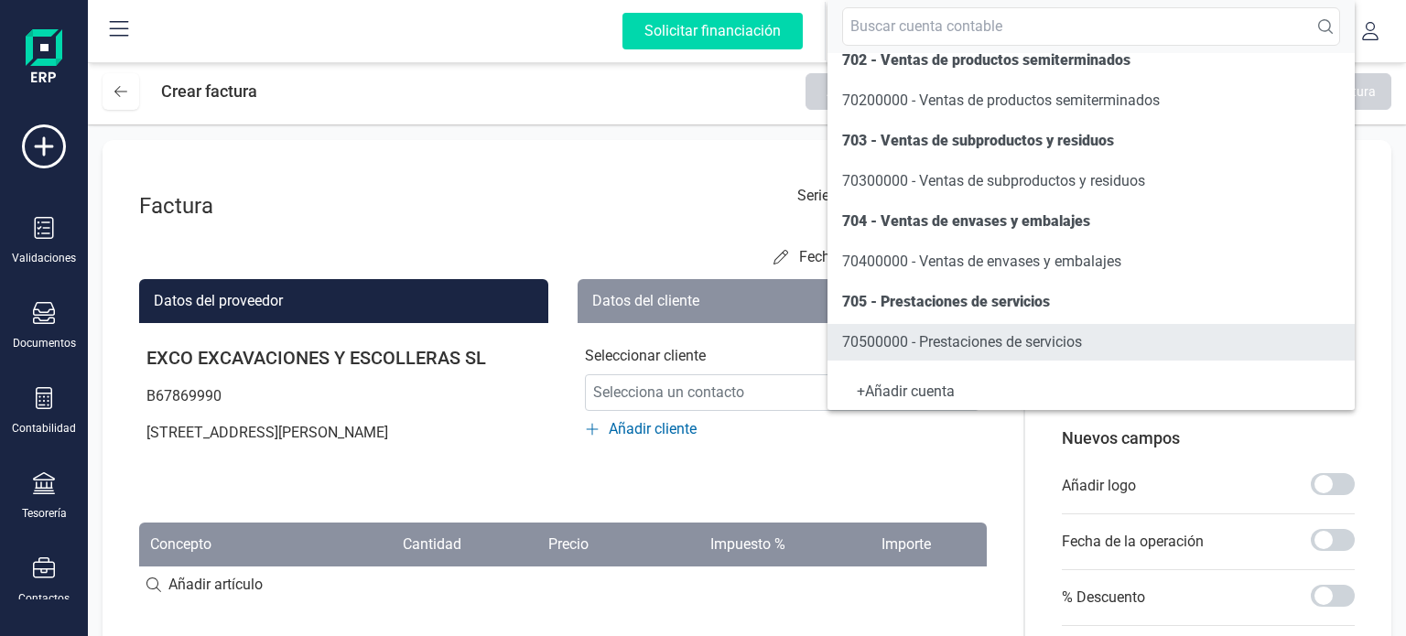
click at [1003, 346] on span "70500000 - Prestaciones de servicios" at bounding box center [962, 341] width 240 height 17
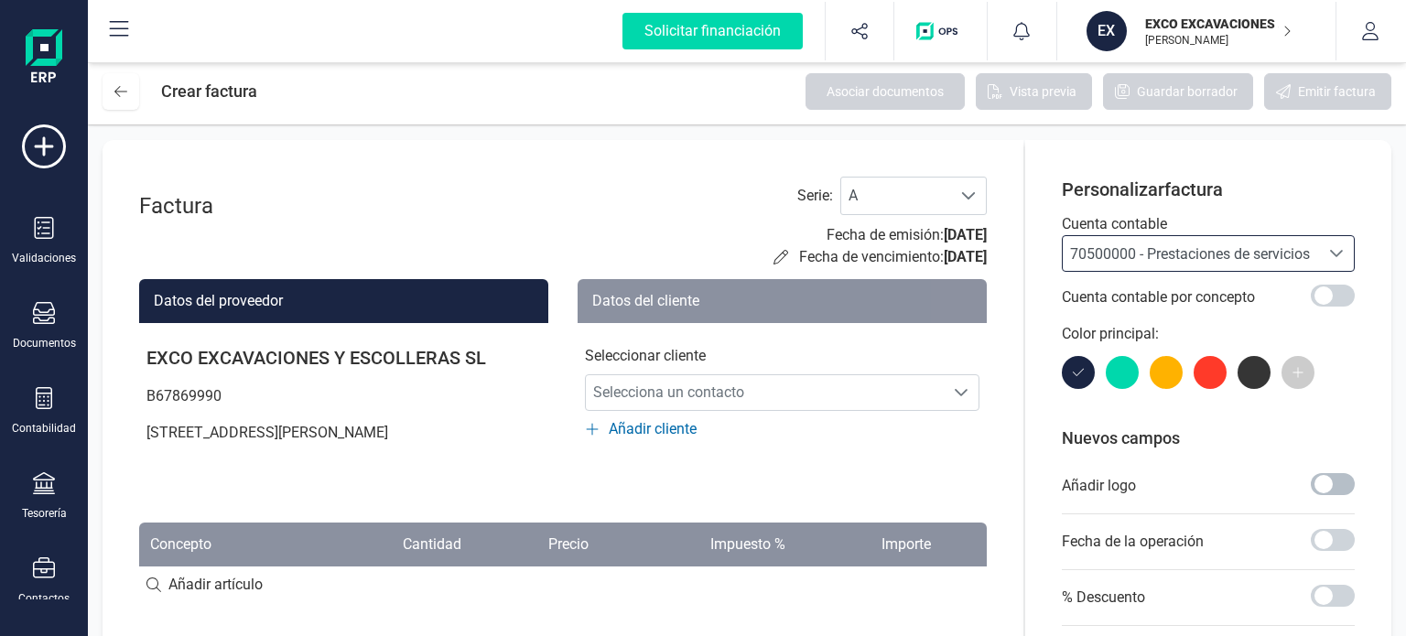
click at [1340, 482] on span at bounding box center [1333, 484] width 44 height 22
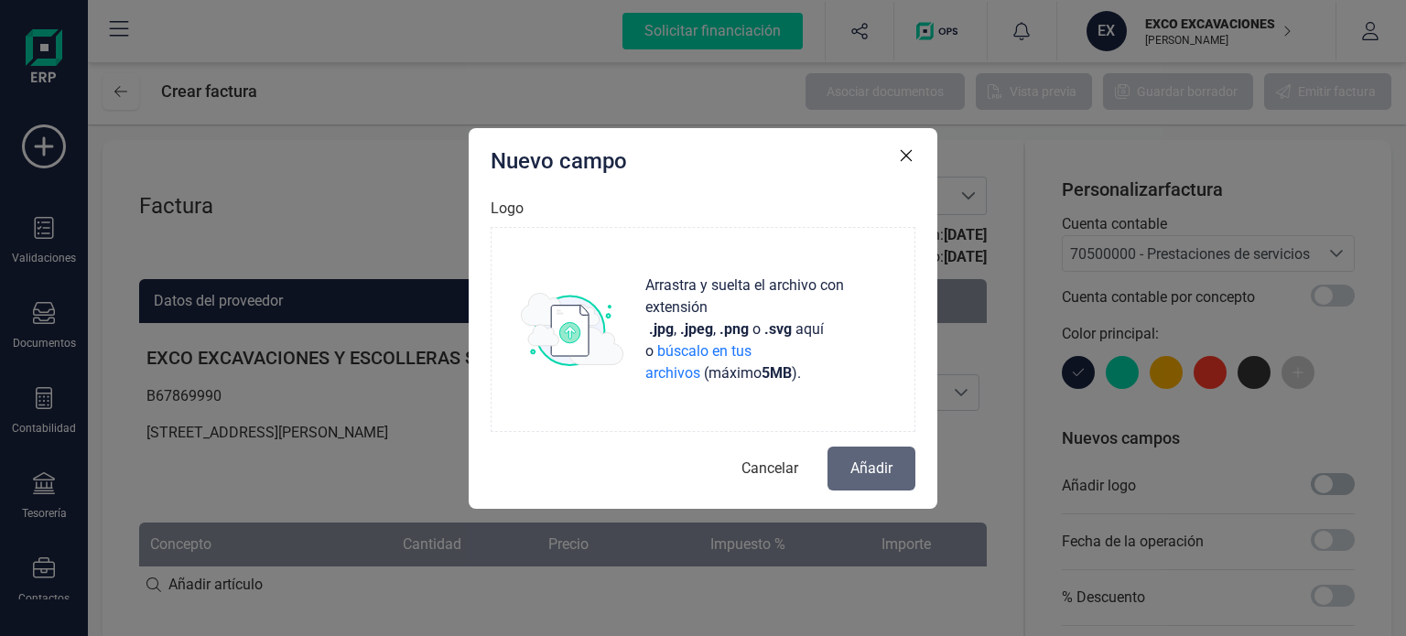
scroll to position [10, 5]
click at [717, 351] on span "búscalo en tus archivos" at bounding box center [698, 361] width 106 height 39
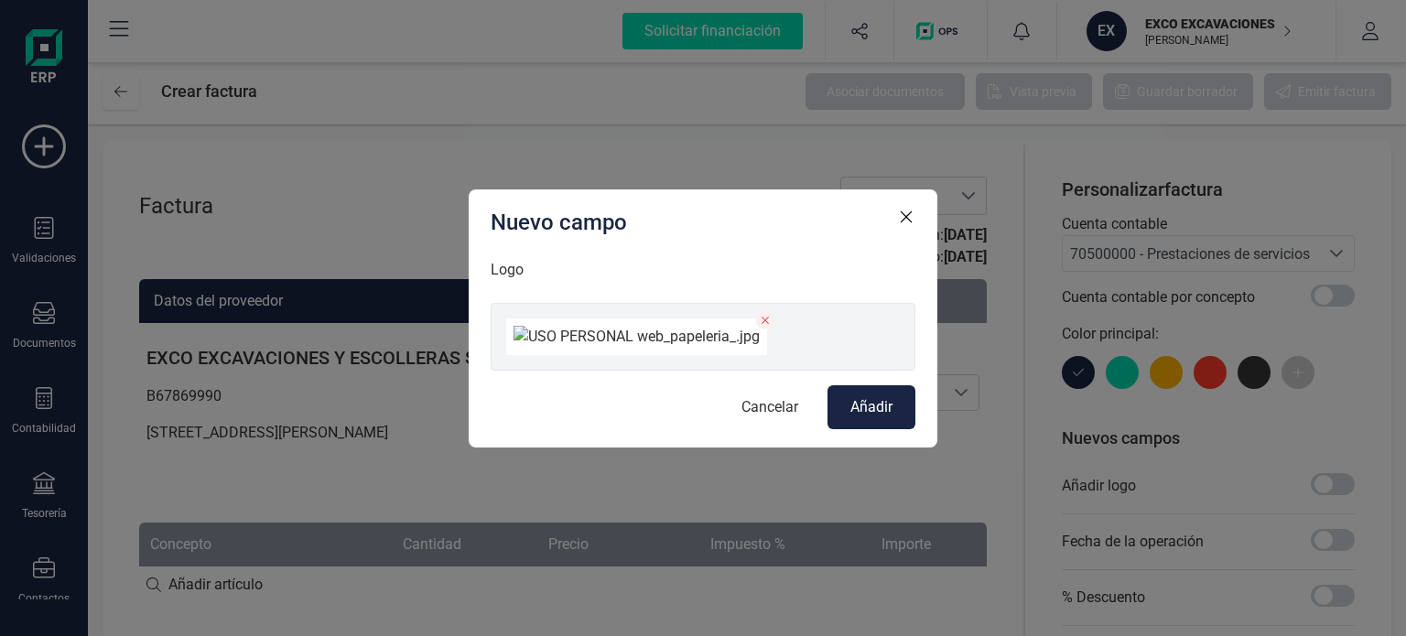
click at [864, 418] on span "Añadir" at bounding box center [871, 407] width 42 height 22
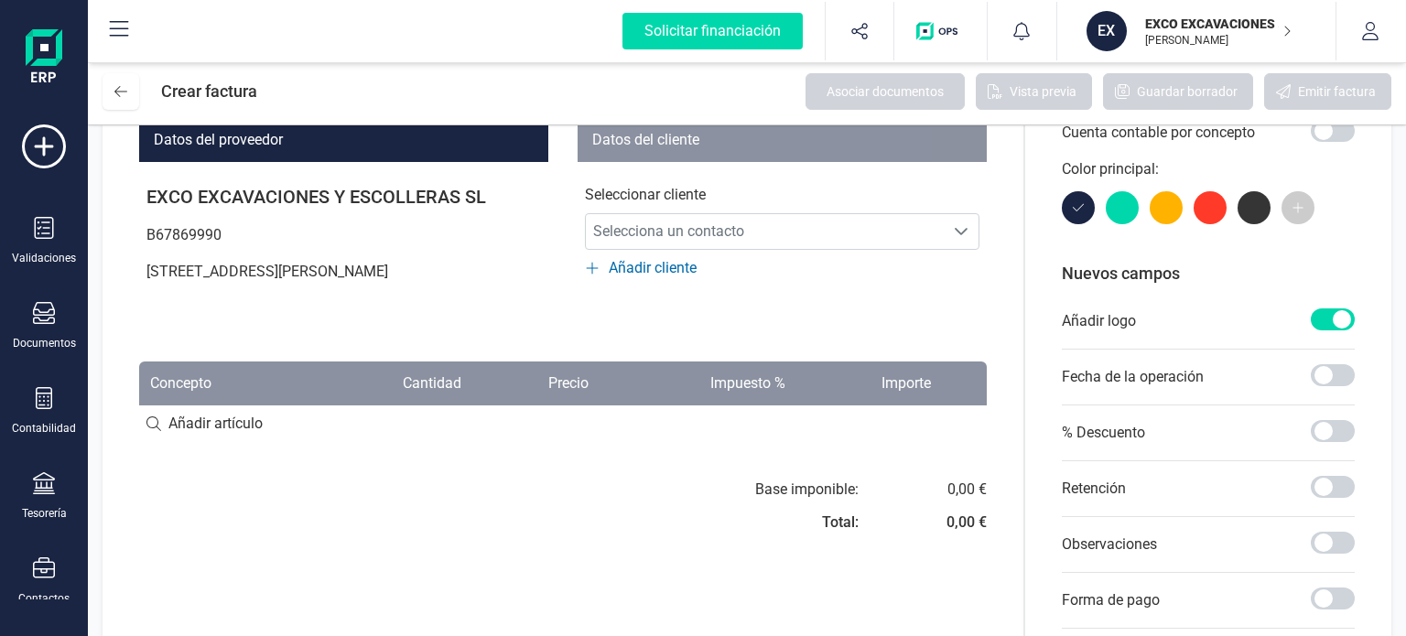
scroll to position [183, 0]
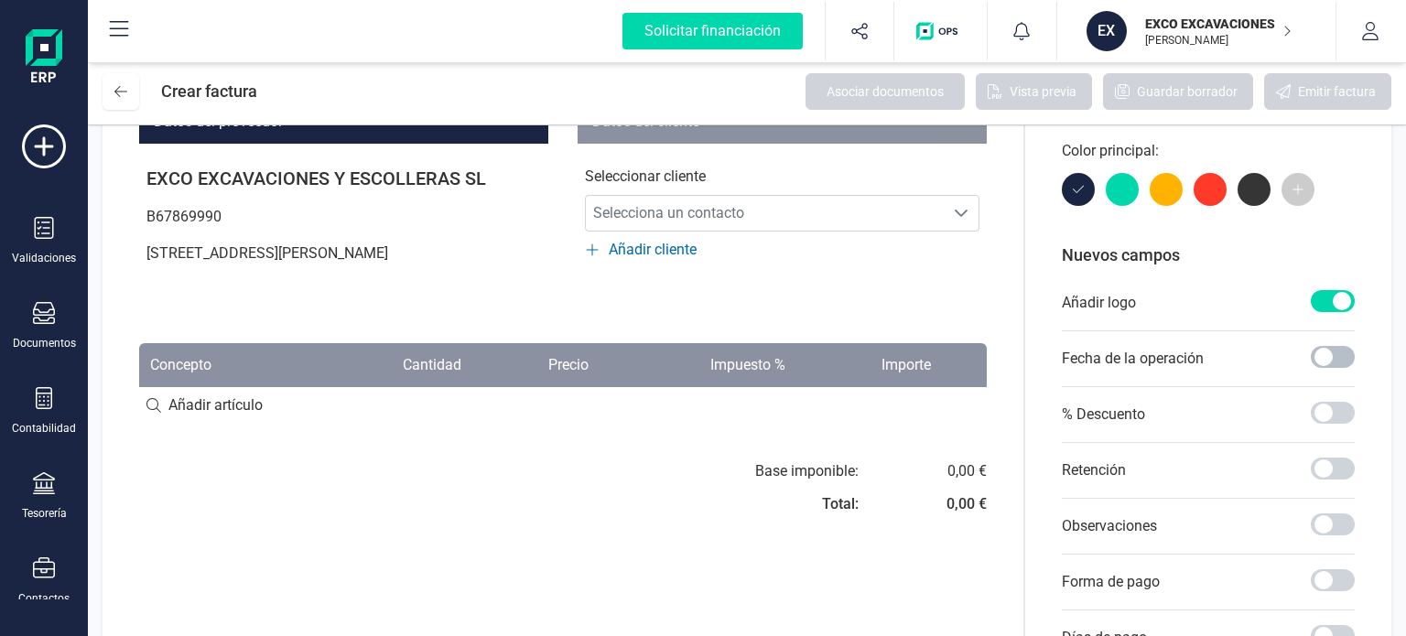
click at [1332, 361] on span at bounding box center [1333, 357] width 44 height 22
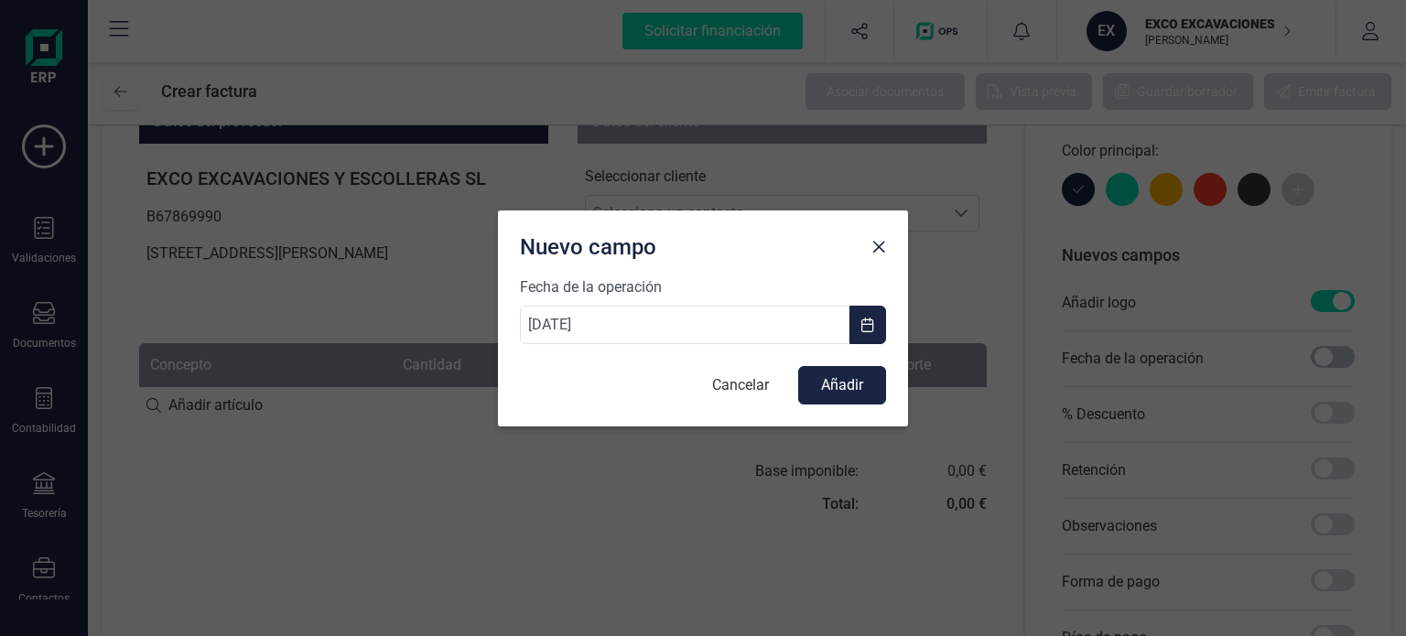
scroll to position [10, 5]
click at [744, 390] on button "Cancelar" at bounding box center [740, 385] width 93 height 37
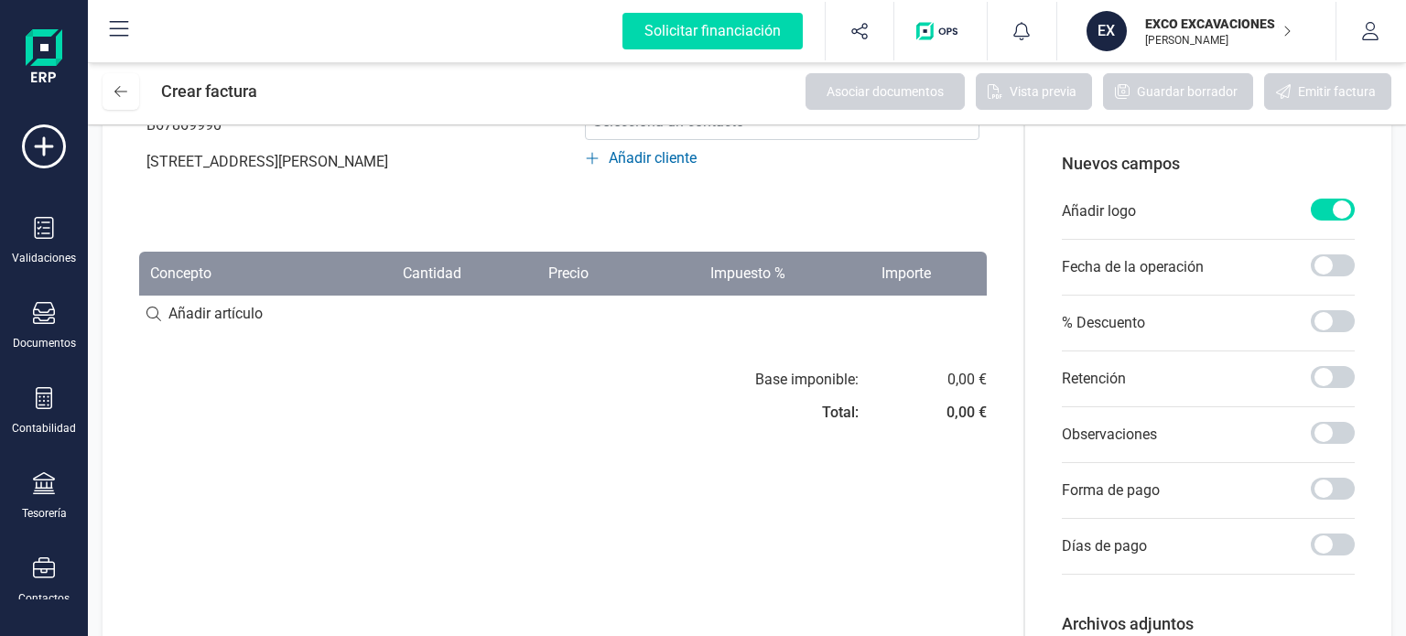
scroll to position [366, 0]
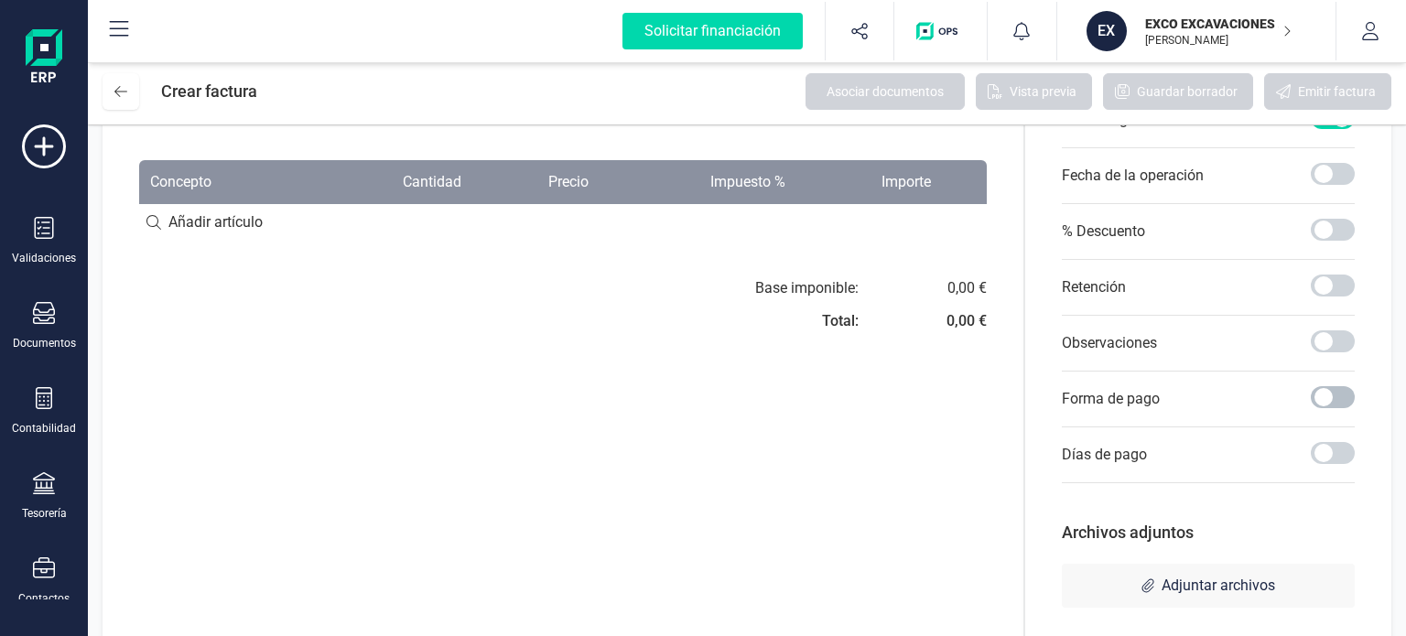
click at [1333, 386] on span at bounding box center [1333, 397] width 44 height 22
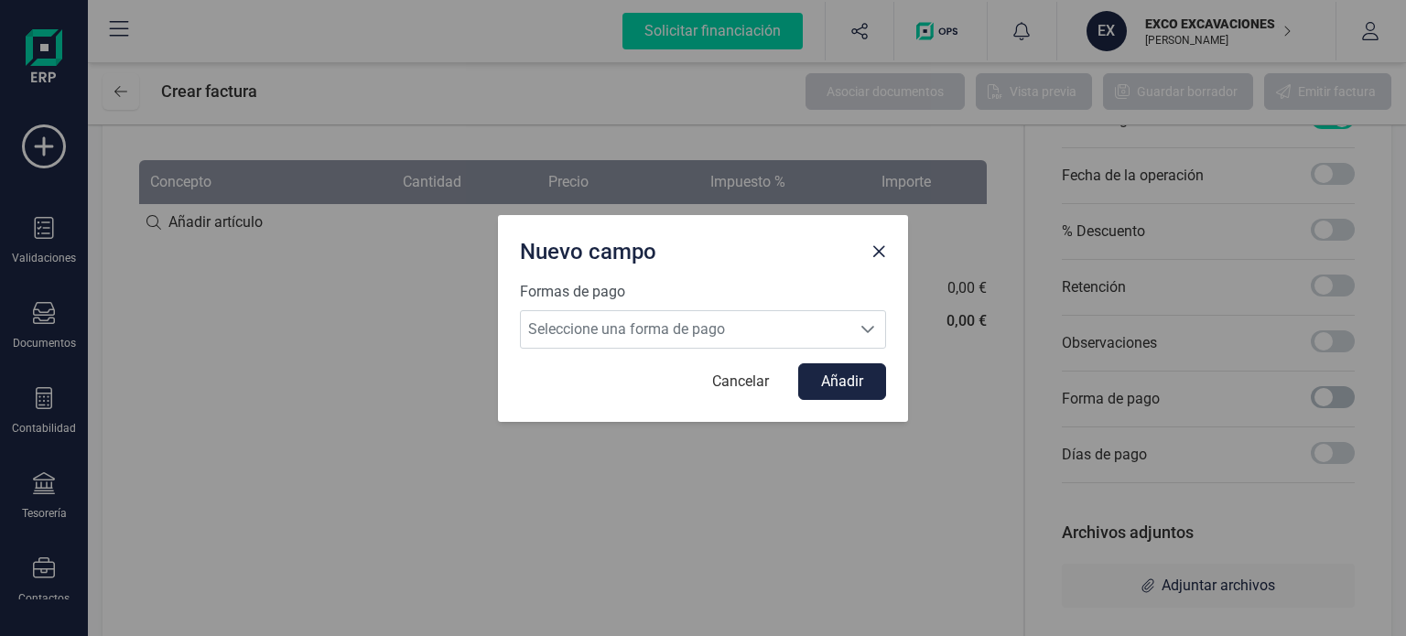
scroll to position [10, 5]
click at [858, 332] on div "Seleccione una forma de pago" at bounding box center [867, 329] width 35 height 37
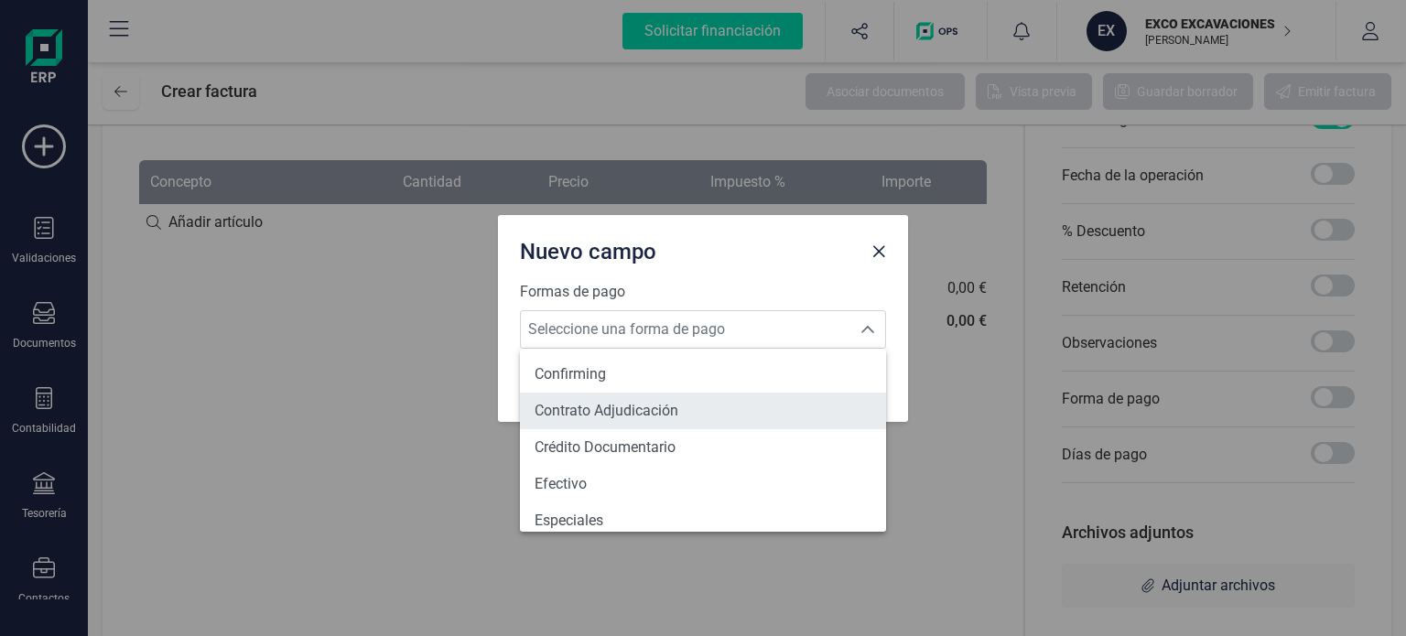
scroll to position [0, 0]
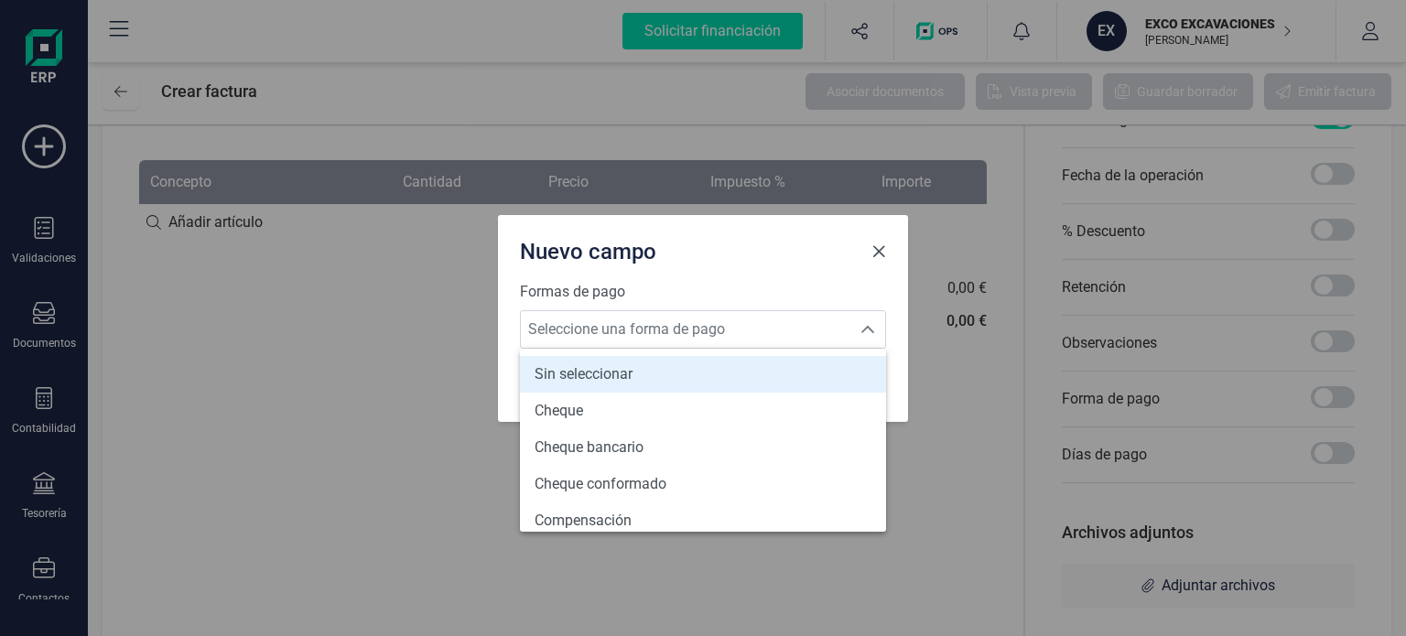
click at [879, 255] on span "Close" at bounding box center [878, 251] width 15 height 15
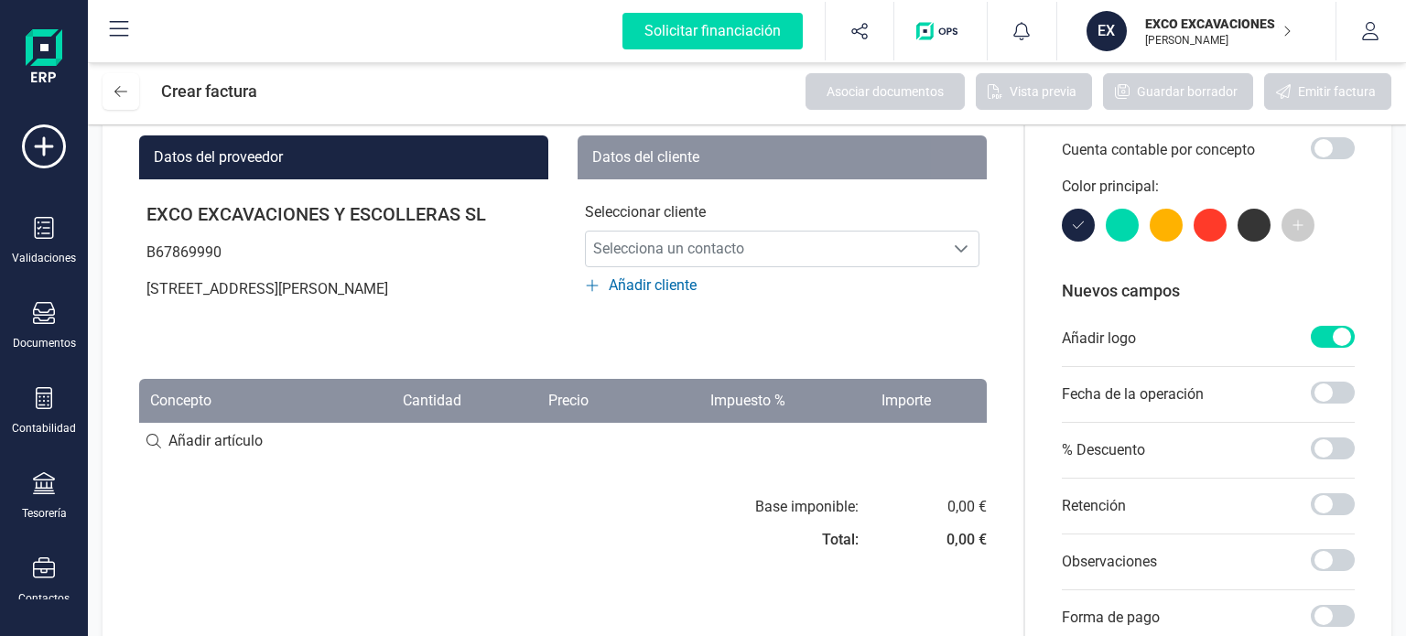
scroll to position [116, 0]
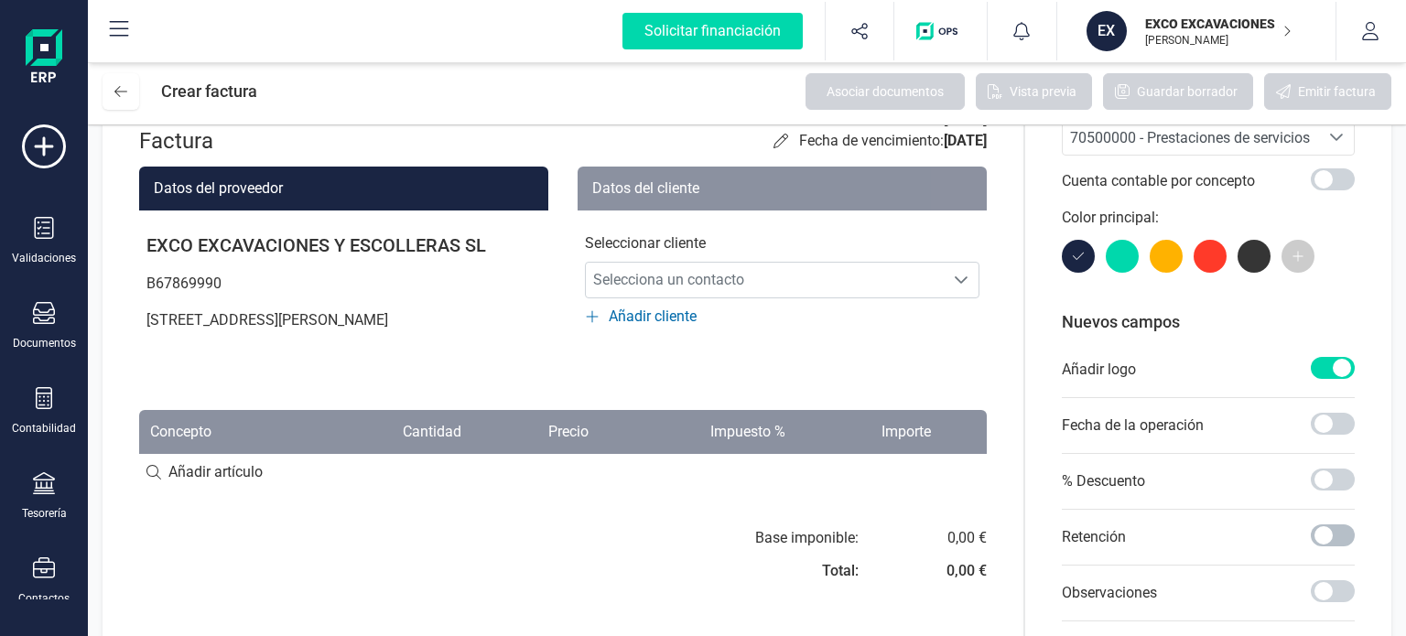
click at [1326, 530] on span at bounding box center [1333, 535] width 44 height 22
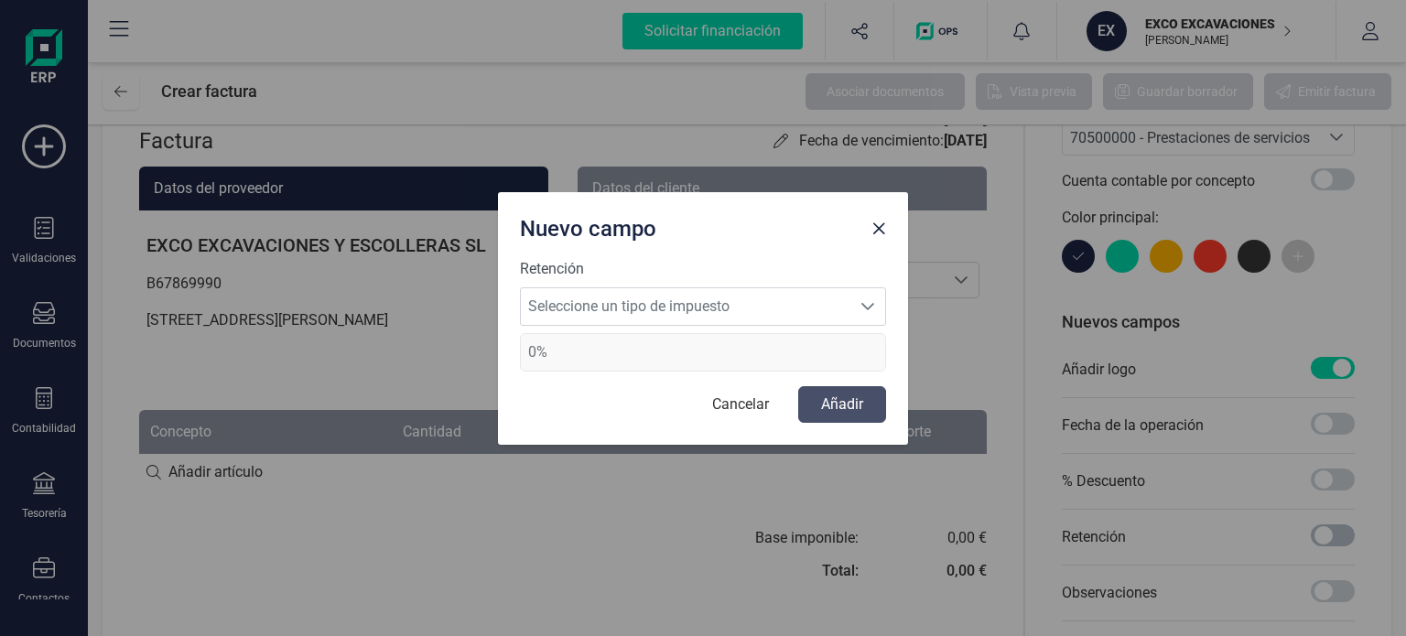
scroll to position [10, 5]
click at [872, 307] on icon "Seleccione un tipo de impuesto" at bounding box center [867, 306] width 15 height 15
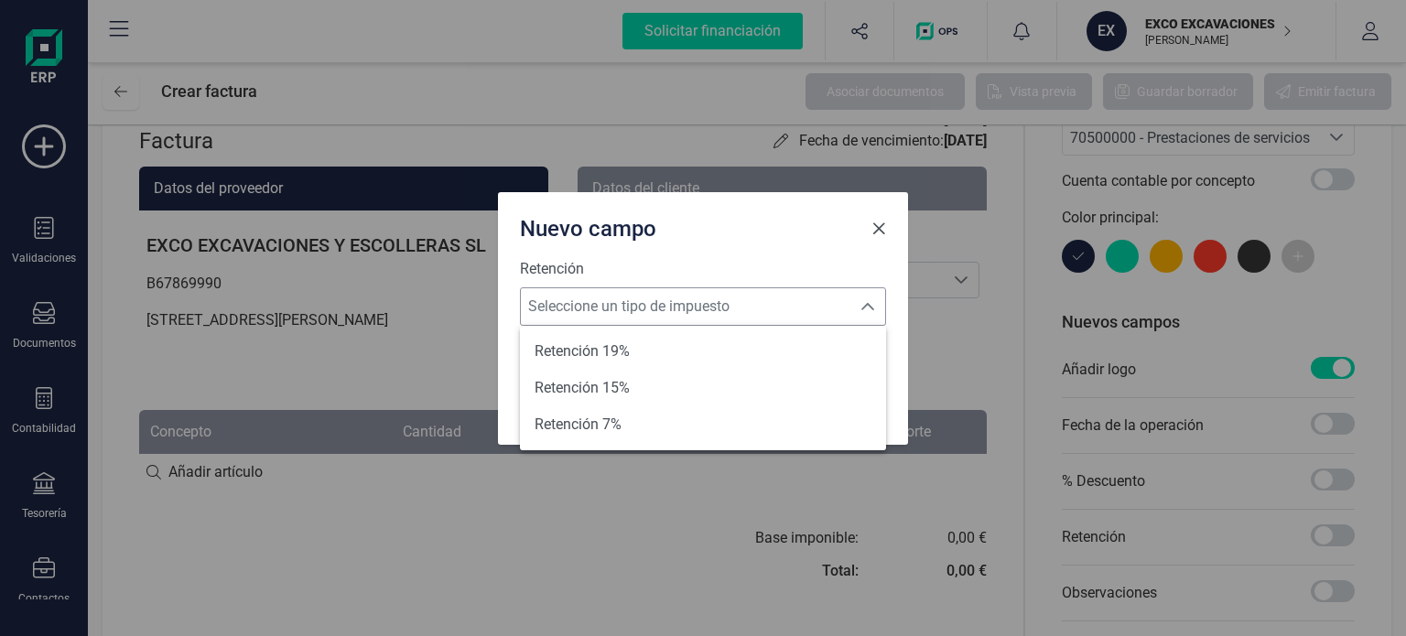
click at [875, 226] on span "Close" at bounding box center [878, 228] width 15 height 15
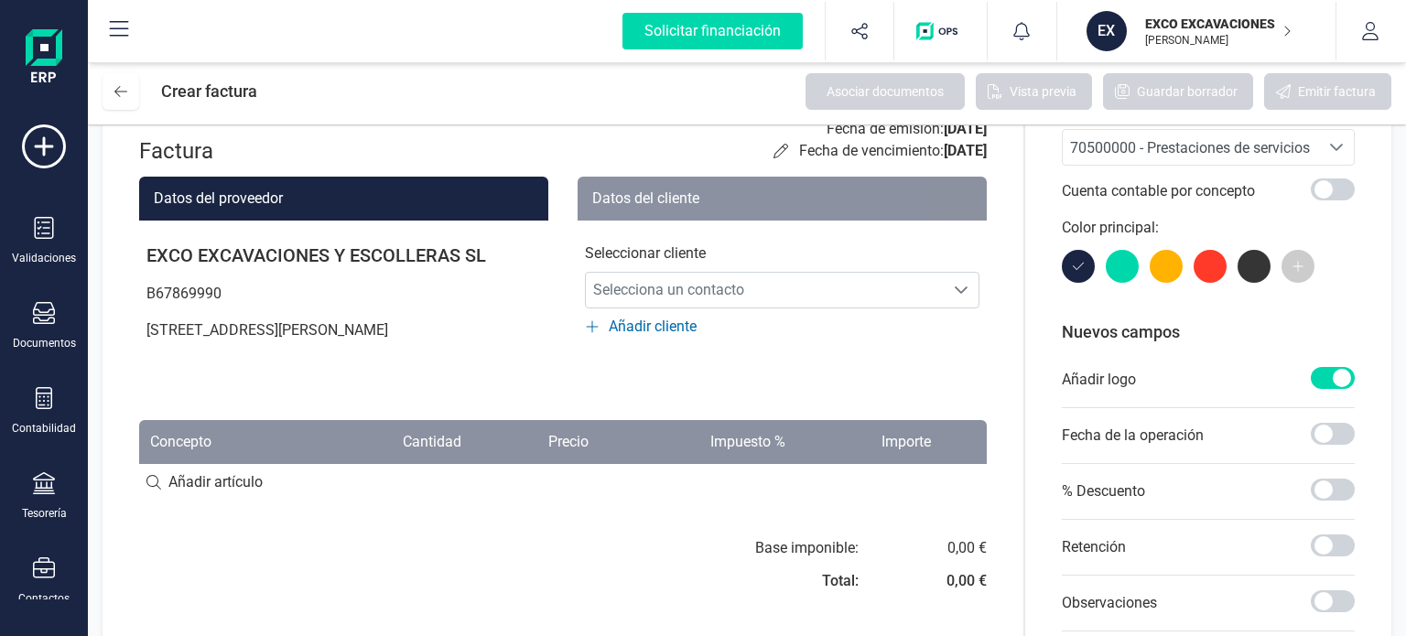
scroll to position [0, 0]
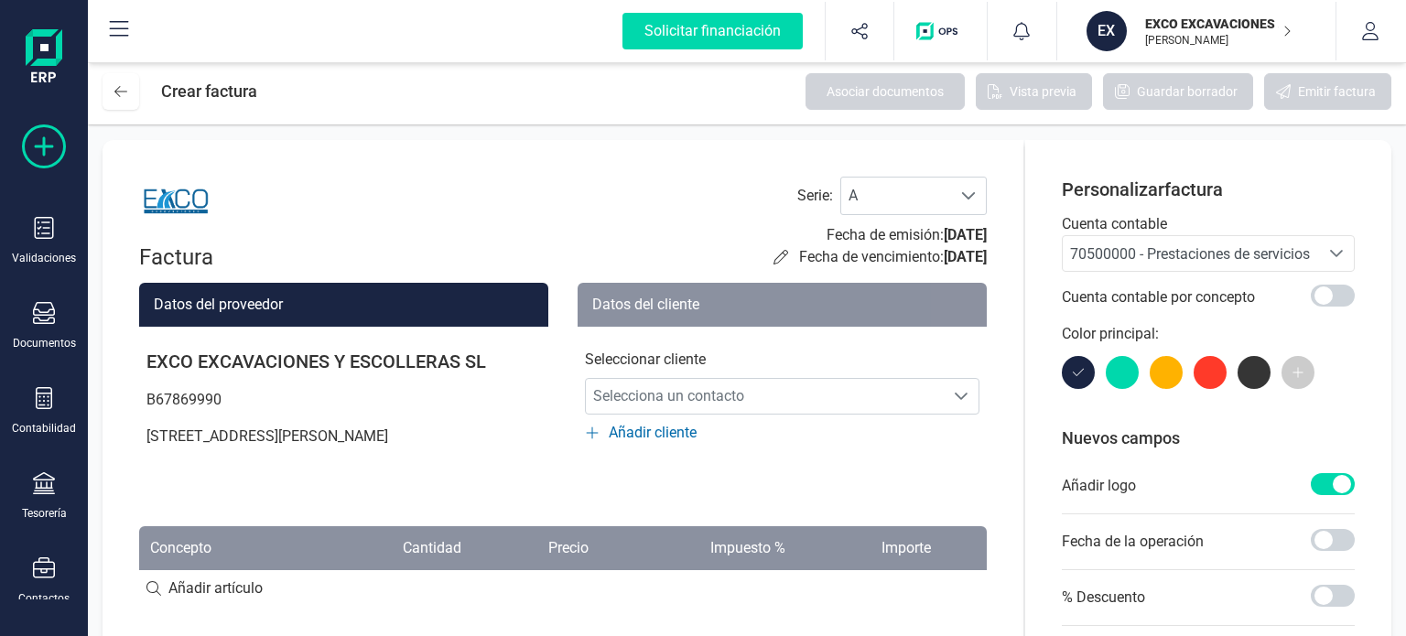
click at [49, 155] on icon at bounding box center [44, 146] width 44 height 44
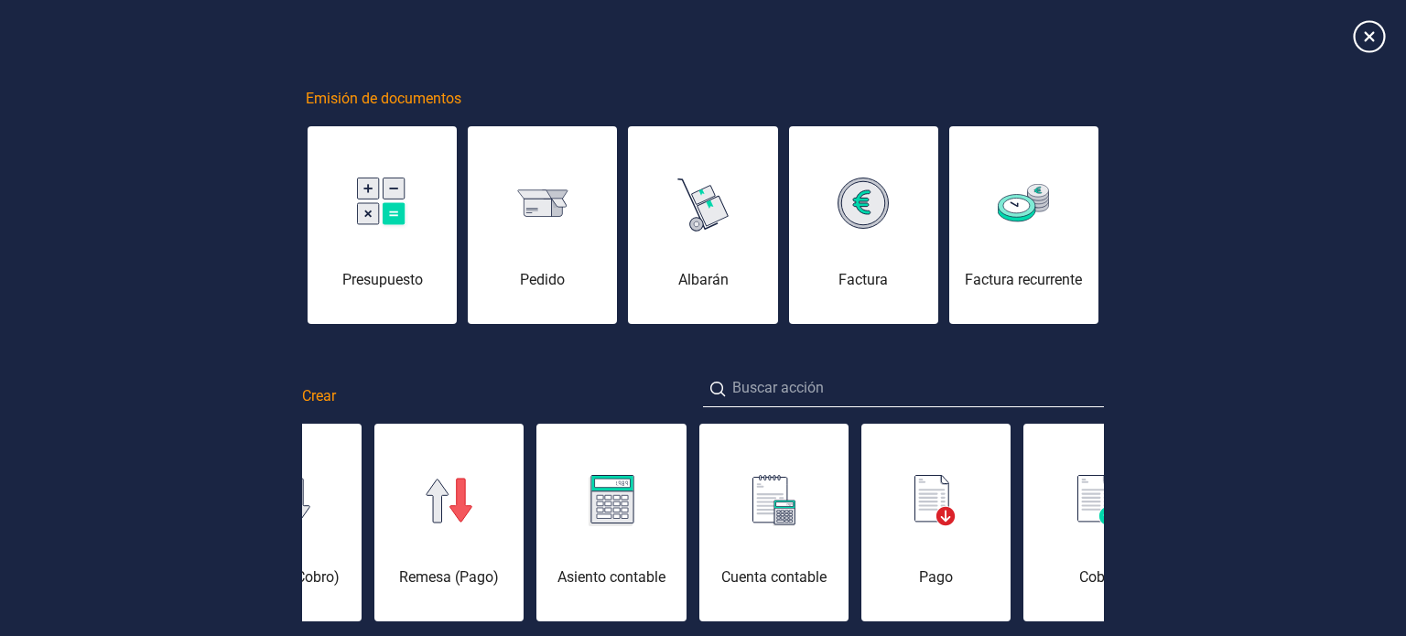
click at [1369, 38] on icon at bounding box center [1369, 36] width 32 height 32
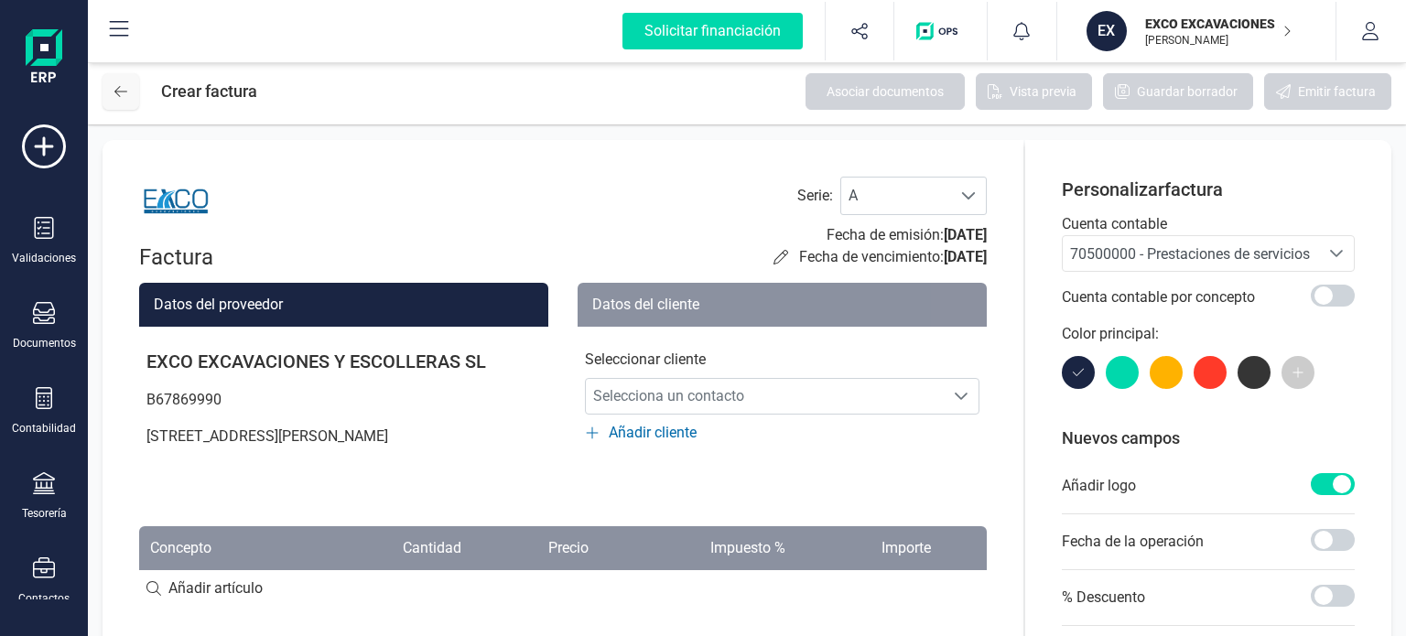
click at [115, 100] on button at bounding box center [120, 91] width 37 height 37
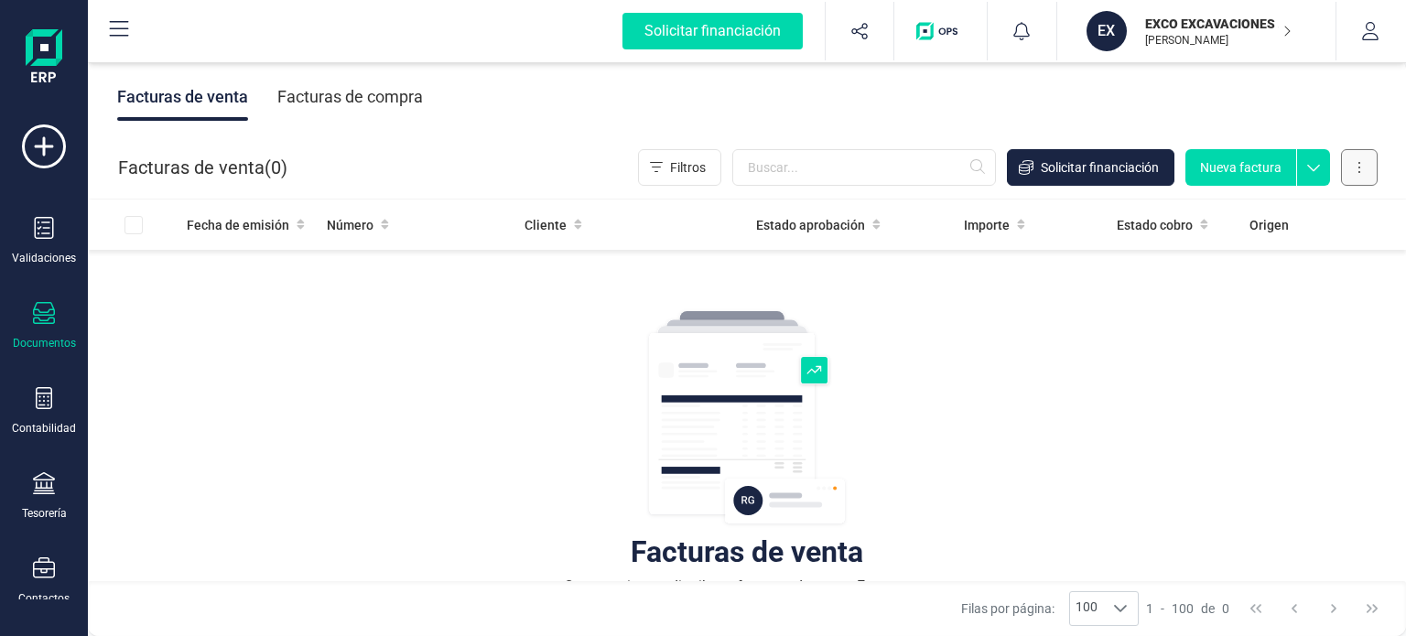
click at [1358, 165] on icon at bounding box center [1359, 167] width 4 height 15
click at [1372, 175] on button at bounding box center [1359, 167] width 37 height 37
click at [368, 94] on div "Facturas de compra" at bounding box center [350, 97] width 146 height 48
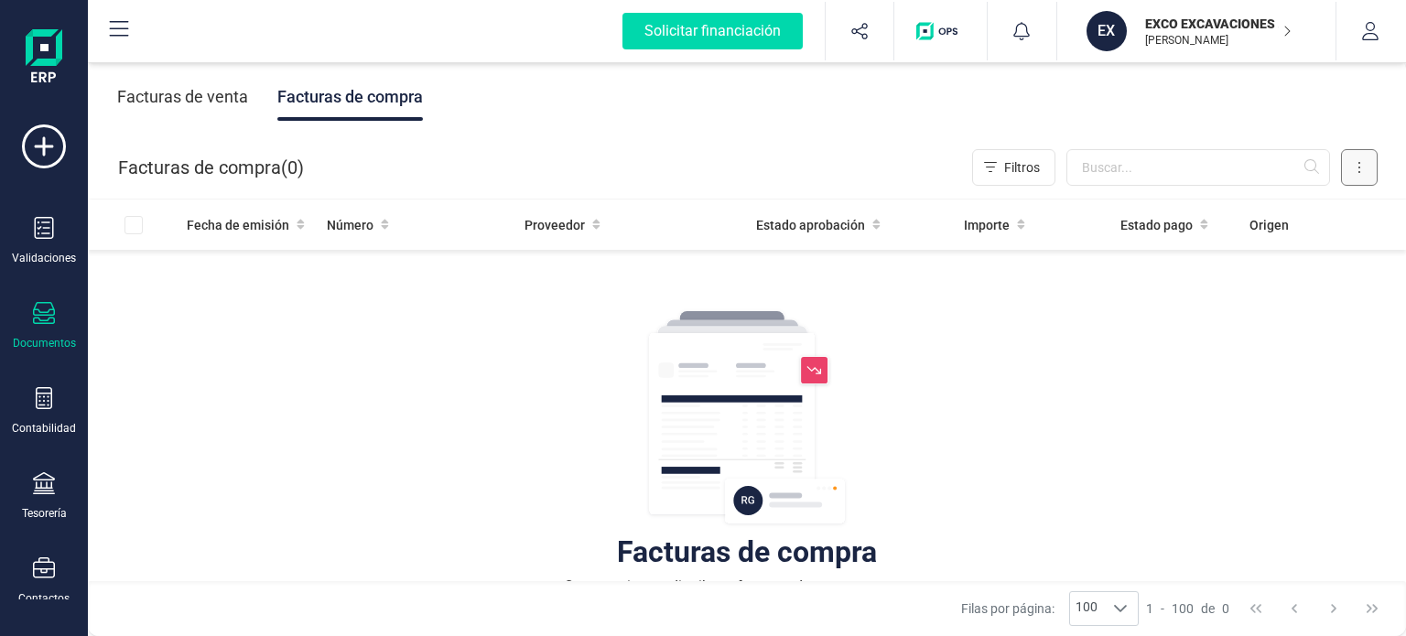
click at [1366, 171] on button at bounding box center [1359, 167] width 37 height 37
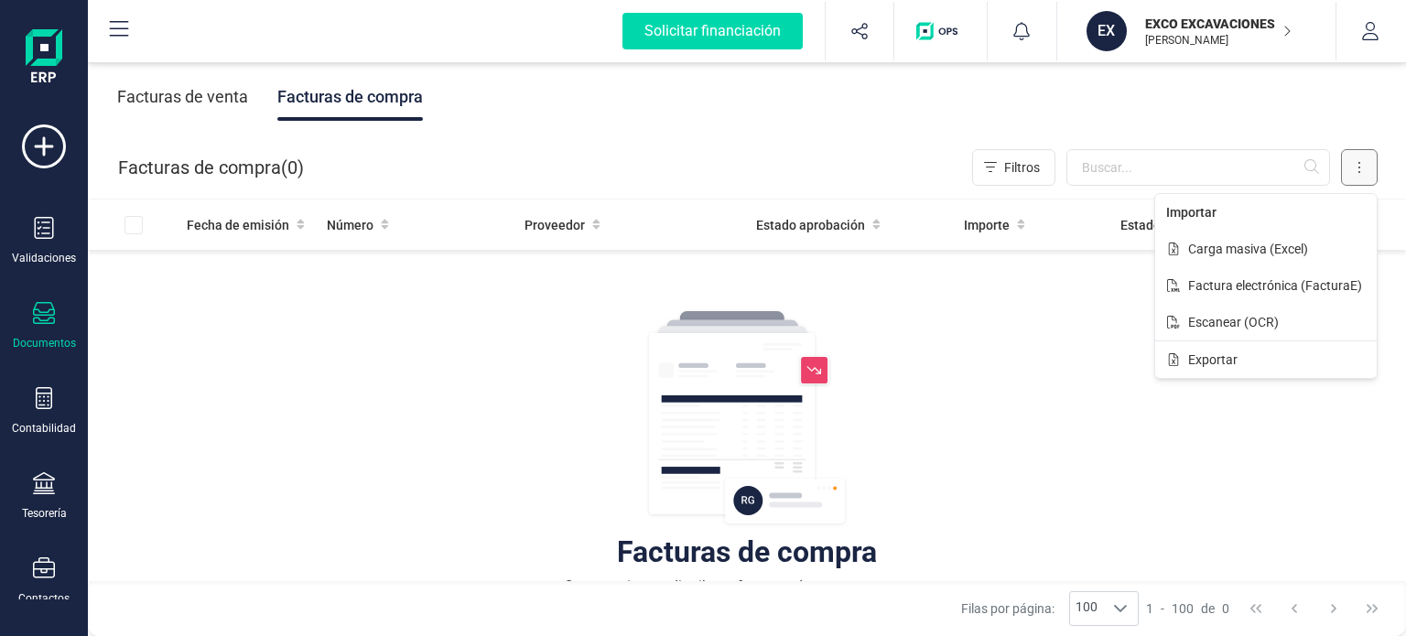
click at [1366, 171] on button at bounding box center [1359, 167] width 37 height 37
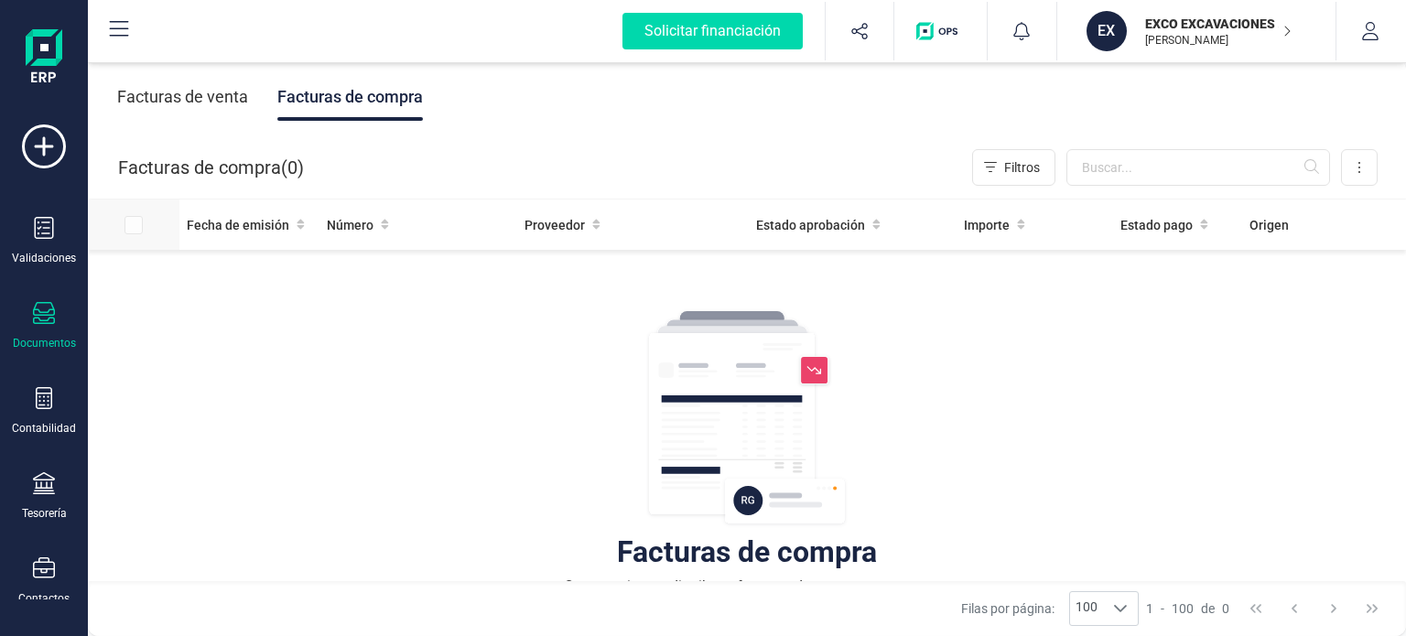
click at [141, 230] on div at bounding box center [148, 225] width 48 height 18
click at [743, 484] on img at bounding box center [746, 418] width 201 height 220
click at [741, 508] on img at bounding box center [746, 418] width 201 height 220
click at [743, 480] on img at bounding box center [746, 418] width 201 height 220
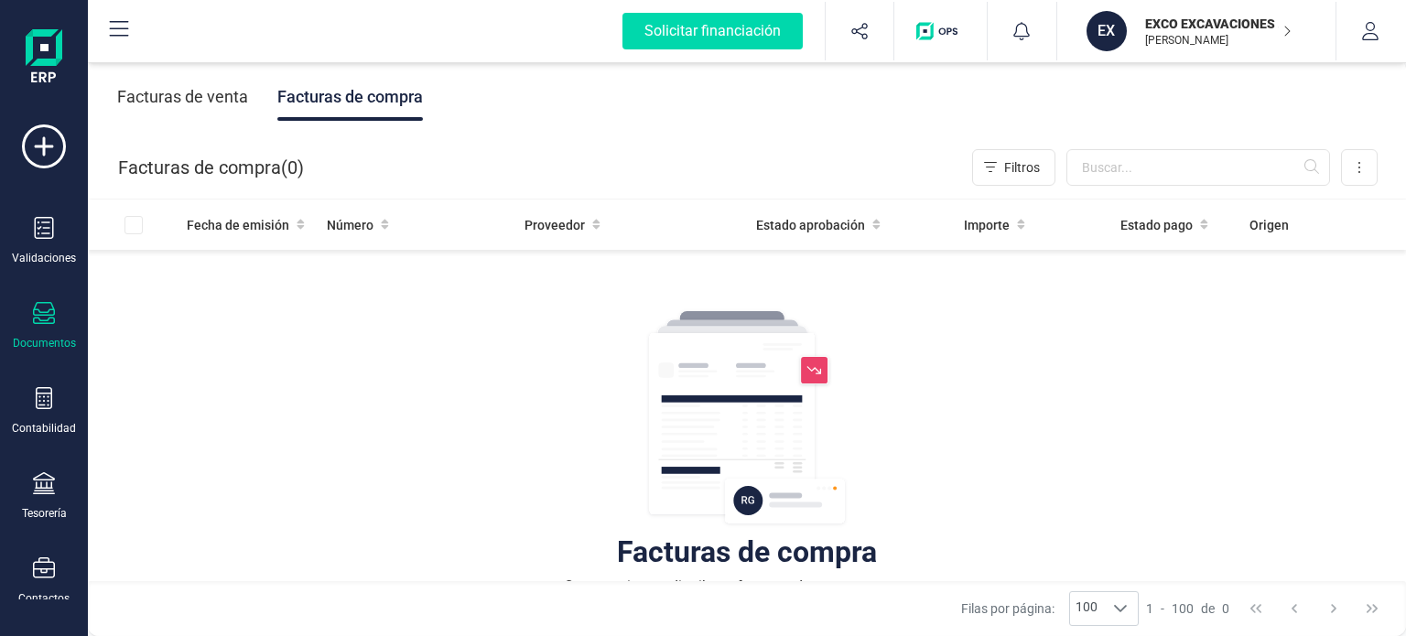
click at [743, 480] on img at bounding box center [746, 418] width 201 height 220
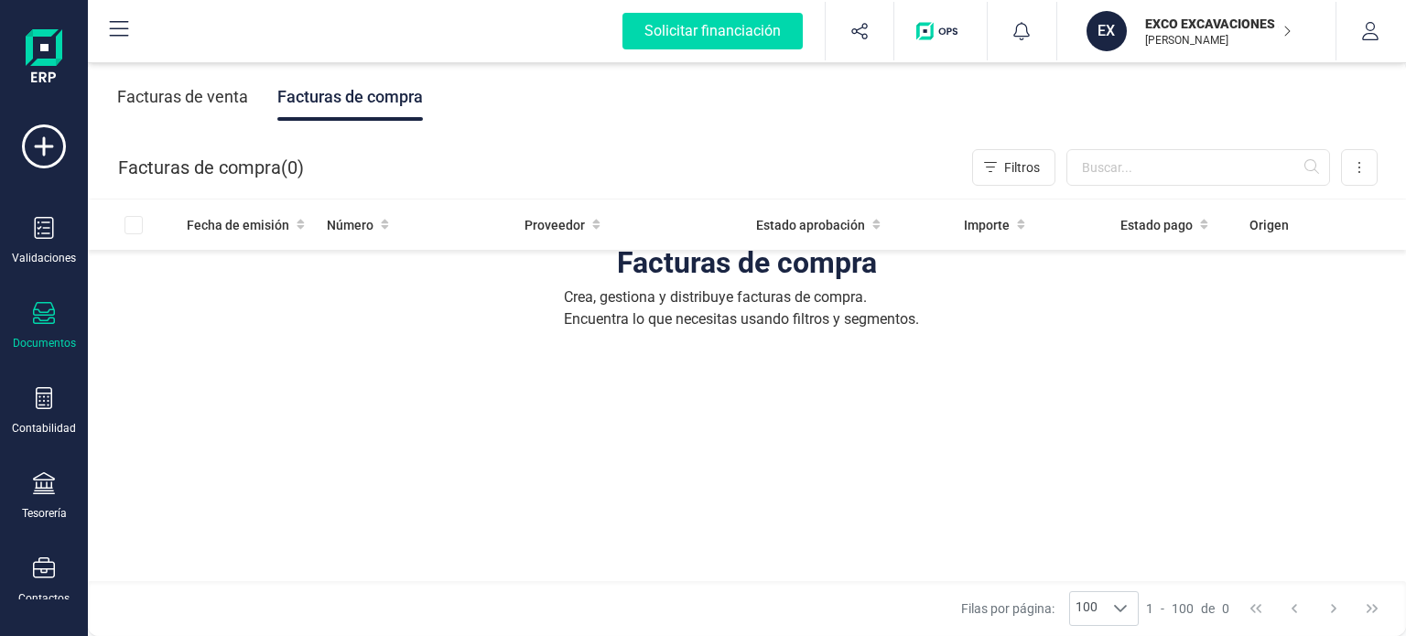
scroll to position [185, 0]
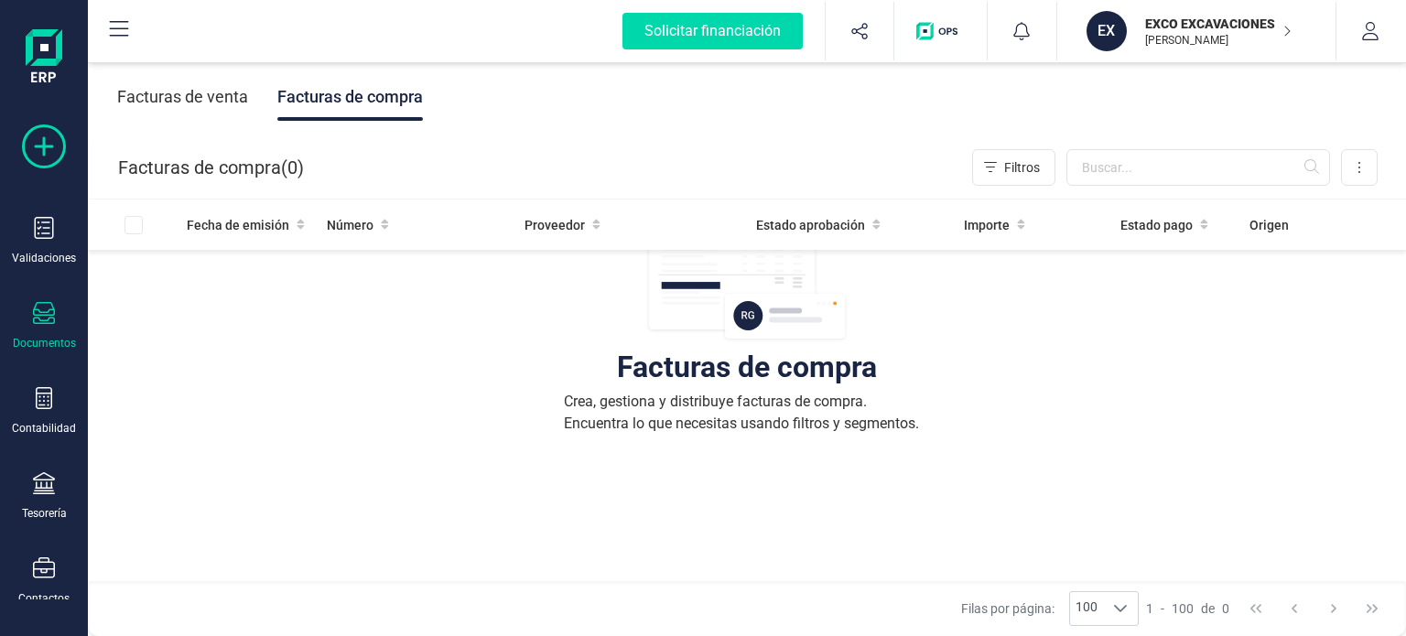
click at [38, 153] on icon at bounding box center [44, 146] width 44 height 44
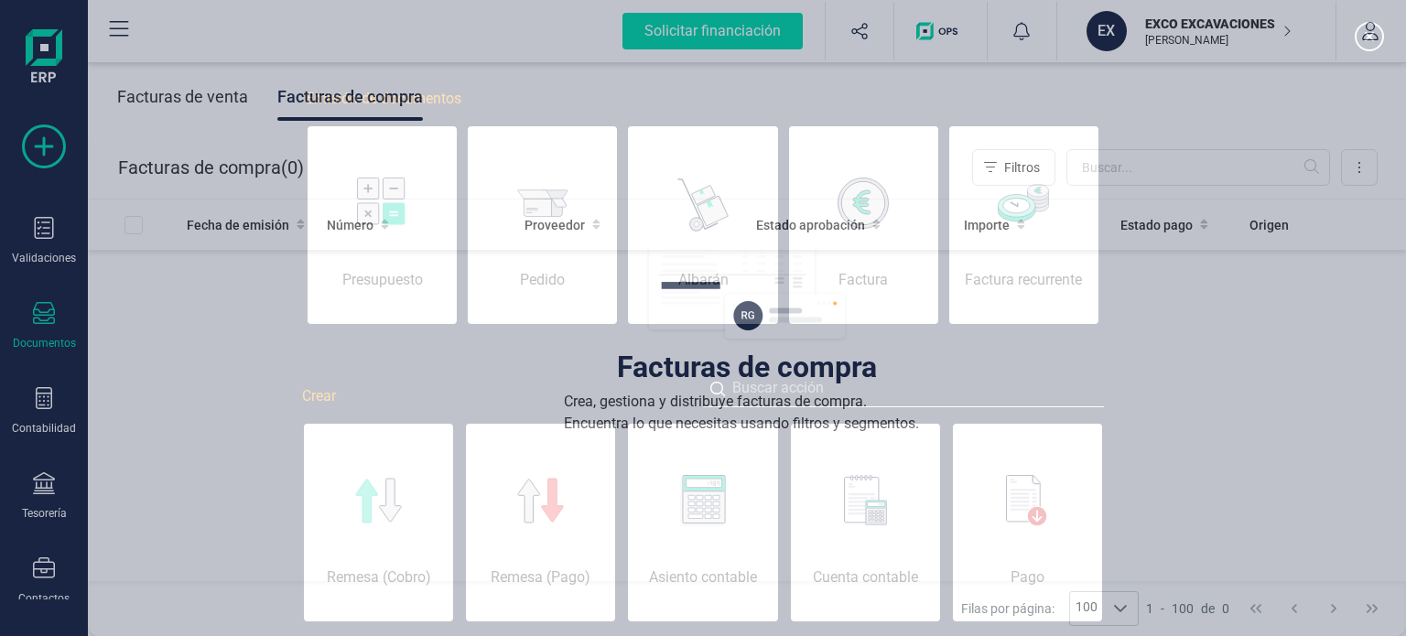
scroll to position [0, 92]
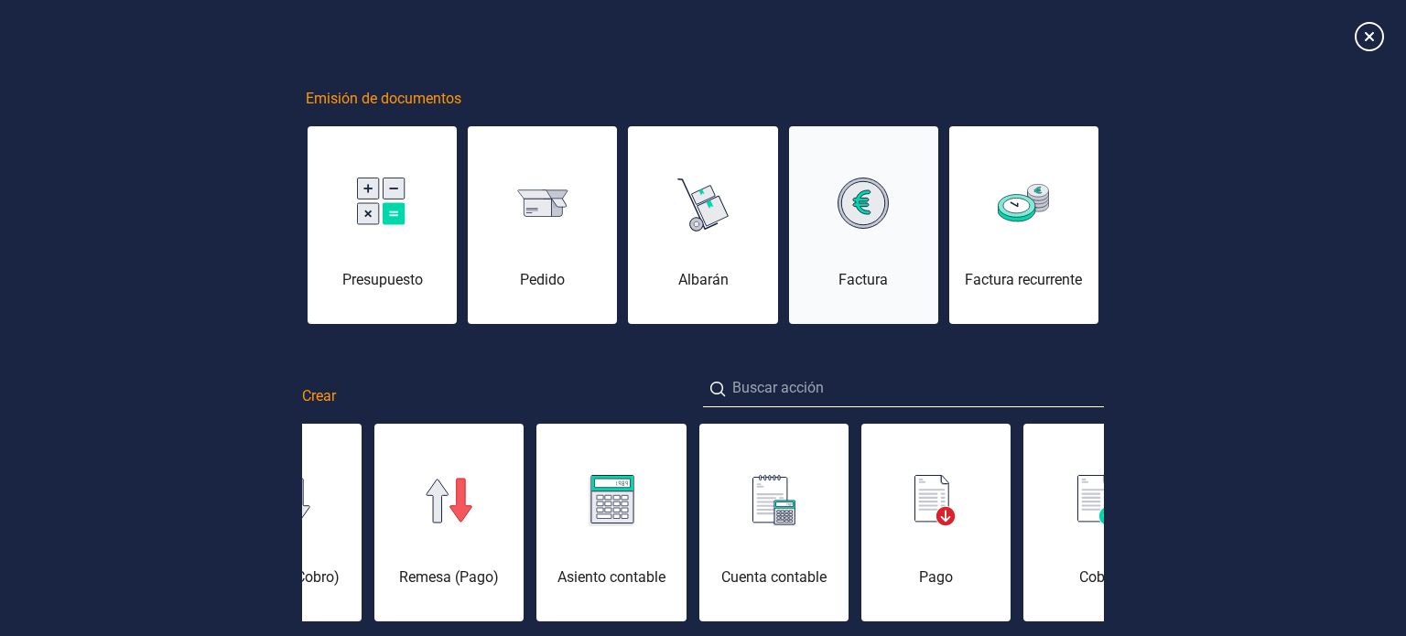
click at [884, 242] on div "Factura" at bounding box center [863, 236] width 149 height 110
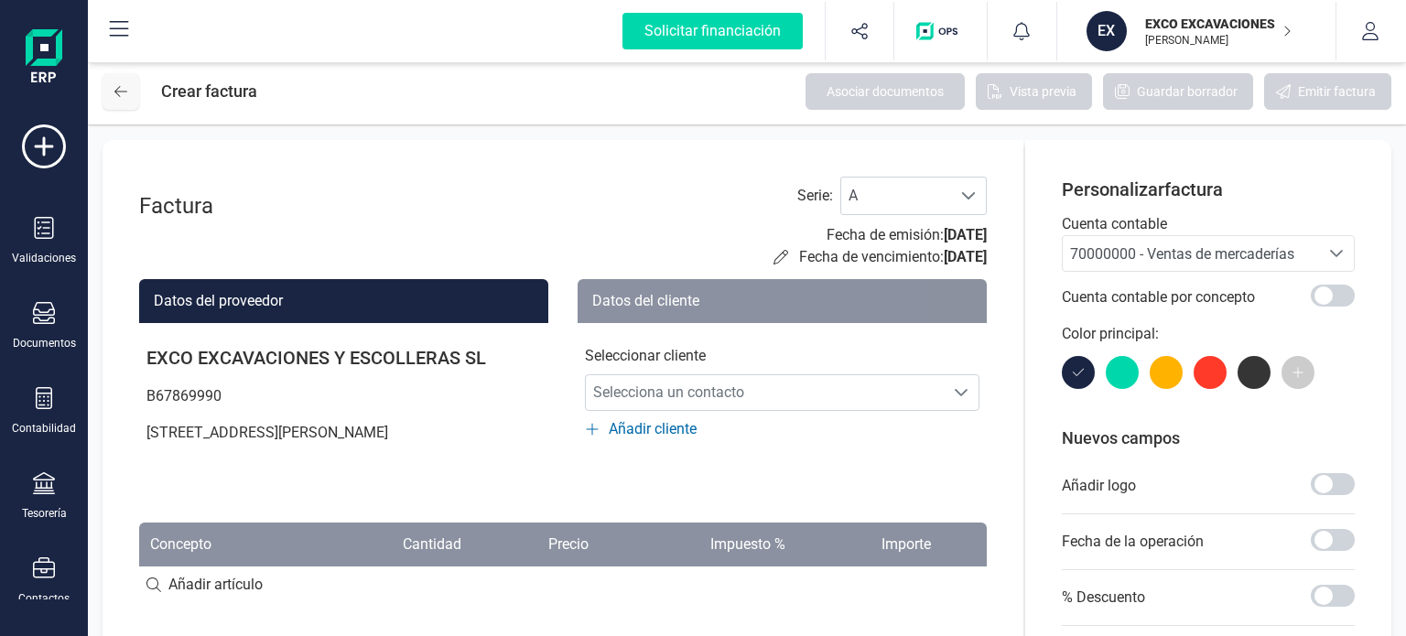
click at [121, 102] on button at bounding box center [120, 91] width 37 height 37
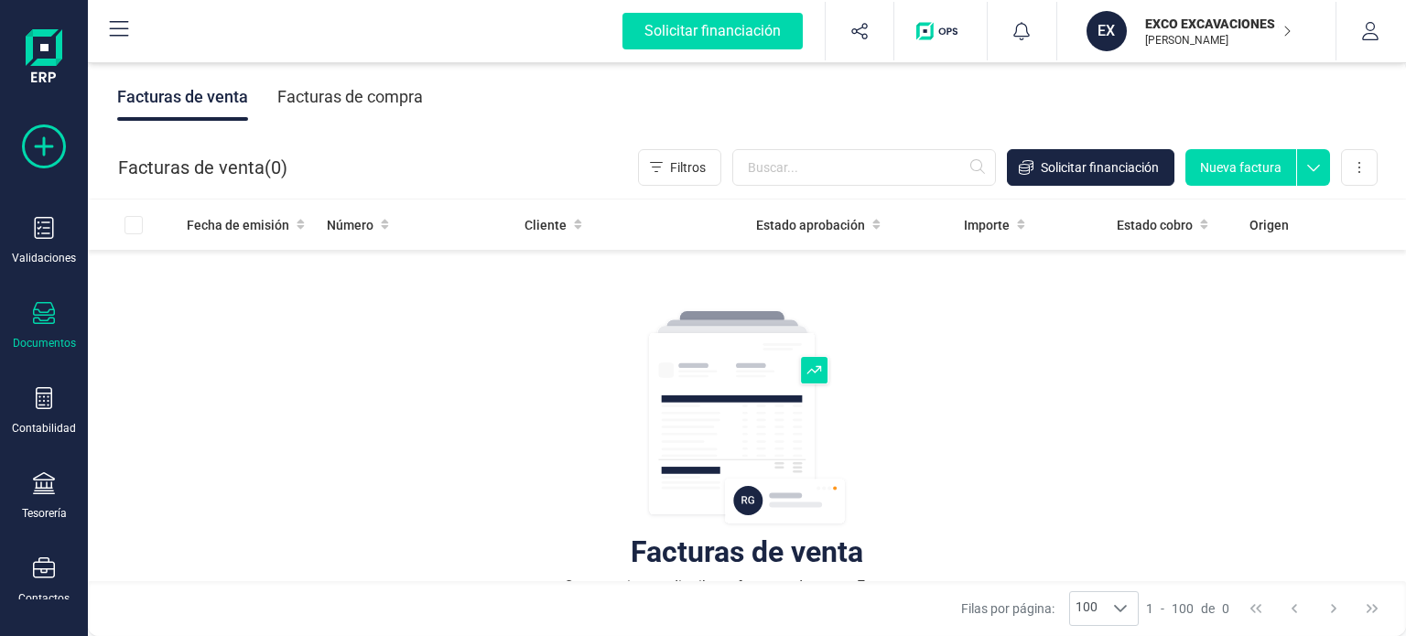
click at [37, 151] on icon at bounding box center [44, 146] width 44 height 44
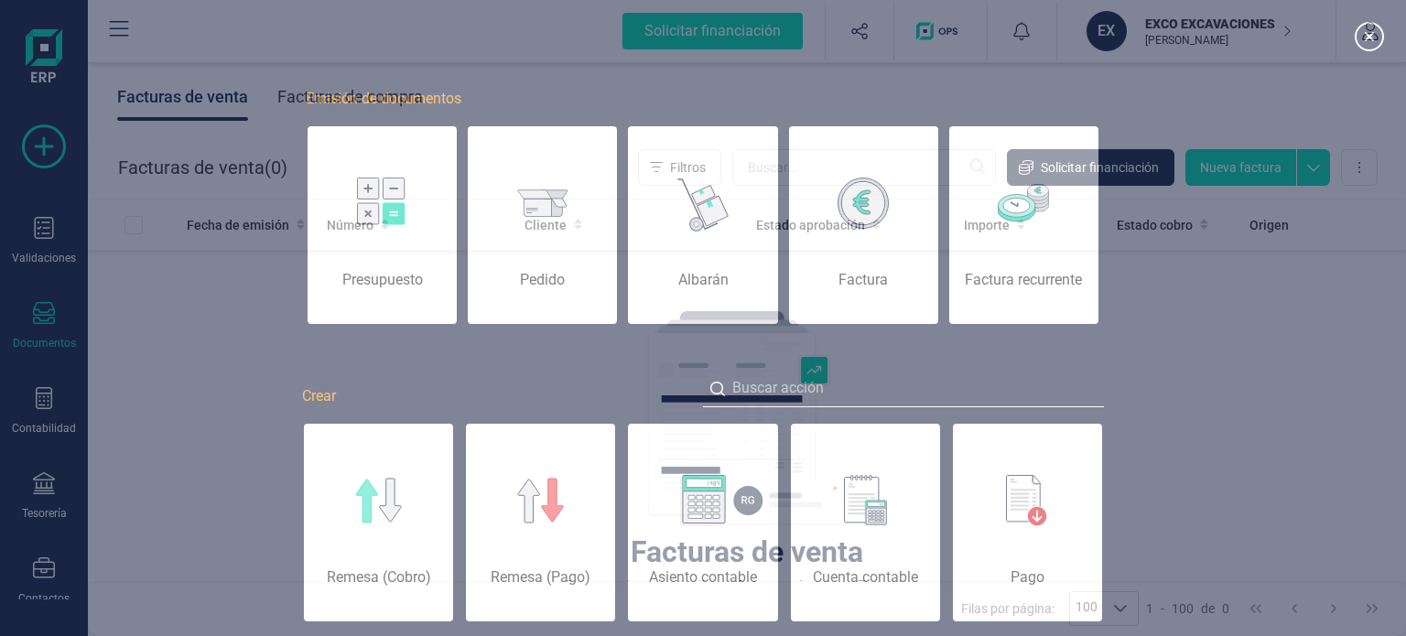
scroll to position [0, 92]
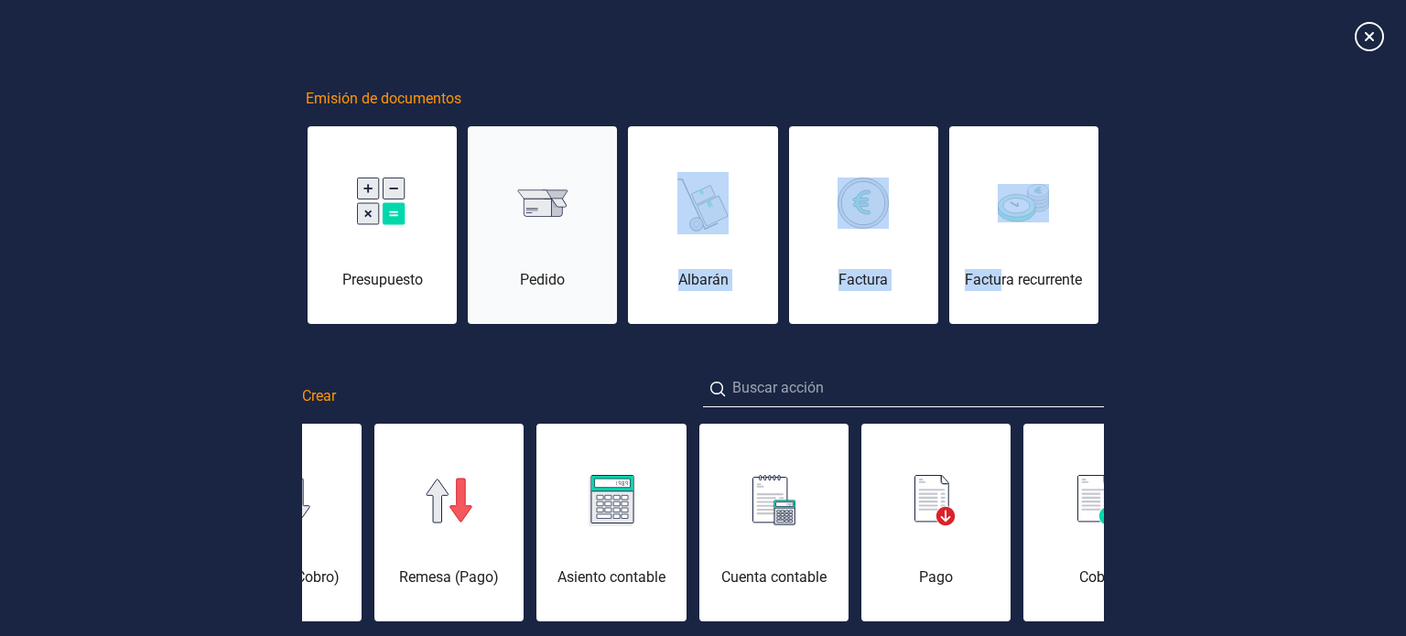
drag, startPoint x: 997, startPoint y: 251, endPoint x: 597, endPoint y: 262, distance: 400.1
click at [598, 262] on div "Presupuesto [PERSON_NAME] Factura Factura recurrente" at bounding box center [703, 218] width 794 height 216
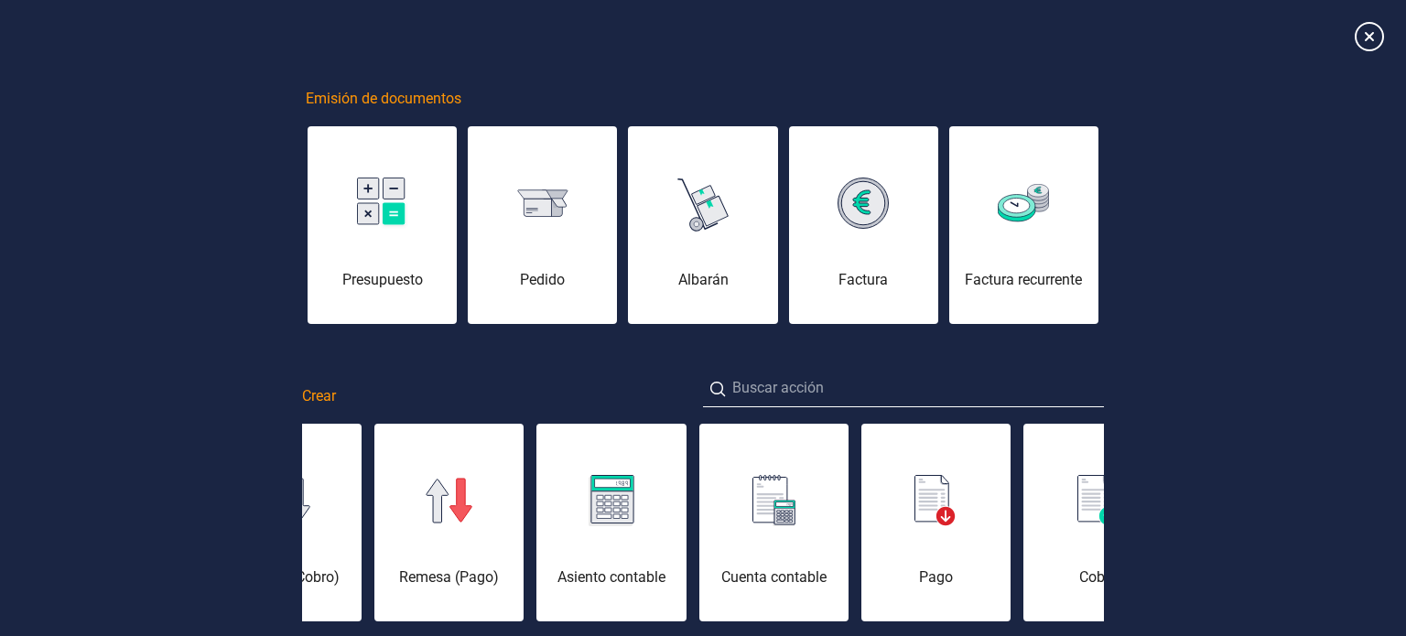
drag, startPoint x: 1059, startPoint y: 250, endPoint x: 1205, endPoint y: 241, distance: 146.7
click at [1066, 252] on div "Factura recurrente" at bounding box center [1023, 236] width 149 height 110
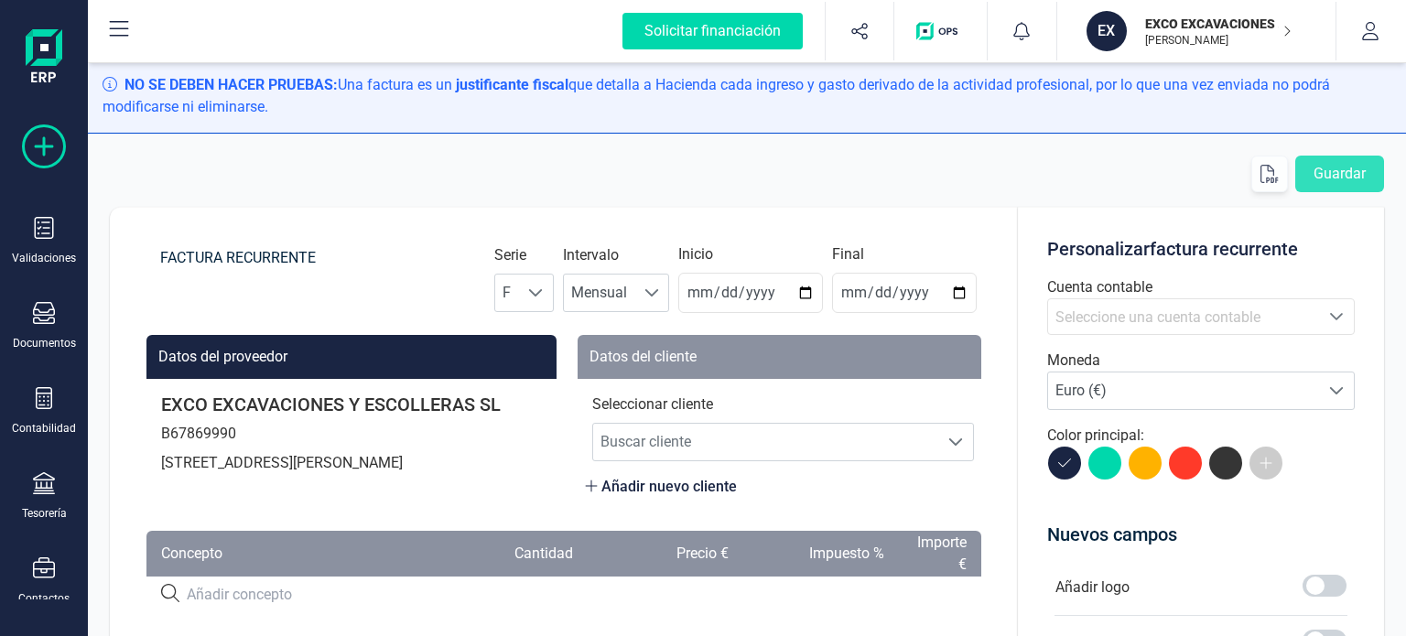
click at [41, 143] on icon at bounding box center [44, 146] width 44 height 44
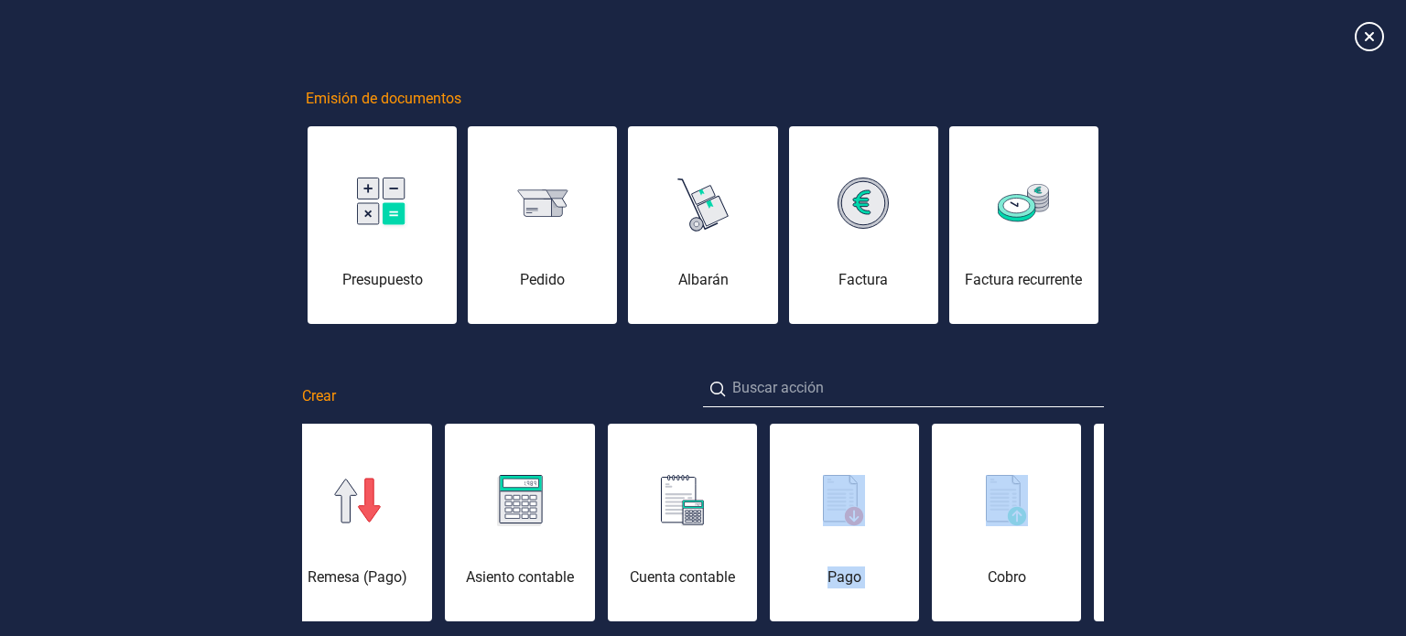
scroll to position [0, 275]
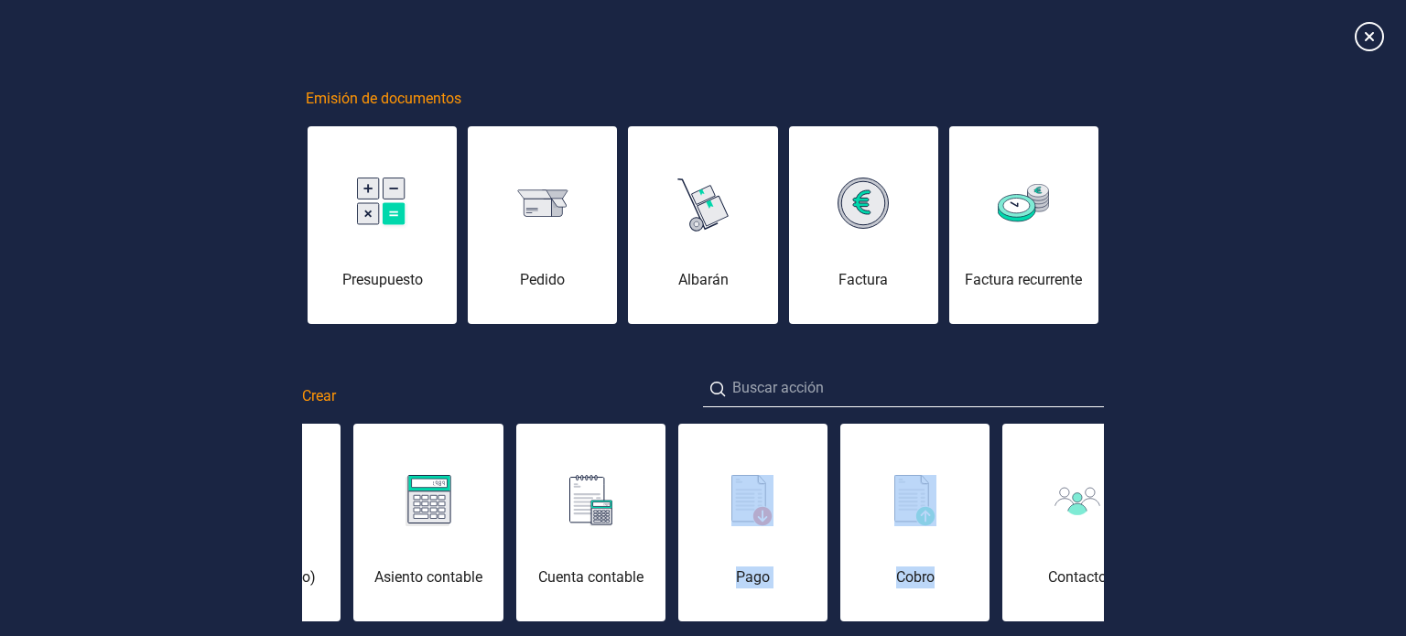
drag, startPoint x: 919, startPoint y: 541, endPoint x: 955, endPoint y: 544, distance: 36.7
click at [955, 544] on div "Remesa (Cobro) Remesa (Pago) Asiento contable Cuenta contable Pago Cobro Contac…" at bounding box center [703, 522] width 802 height 201
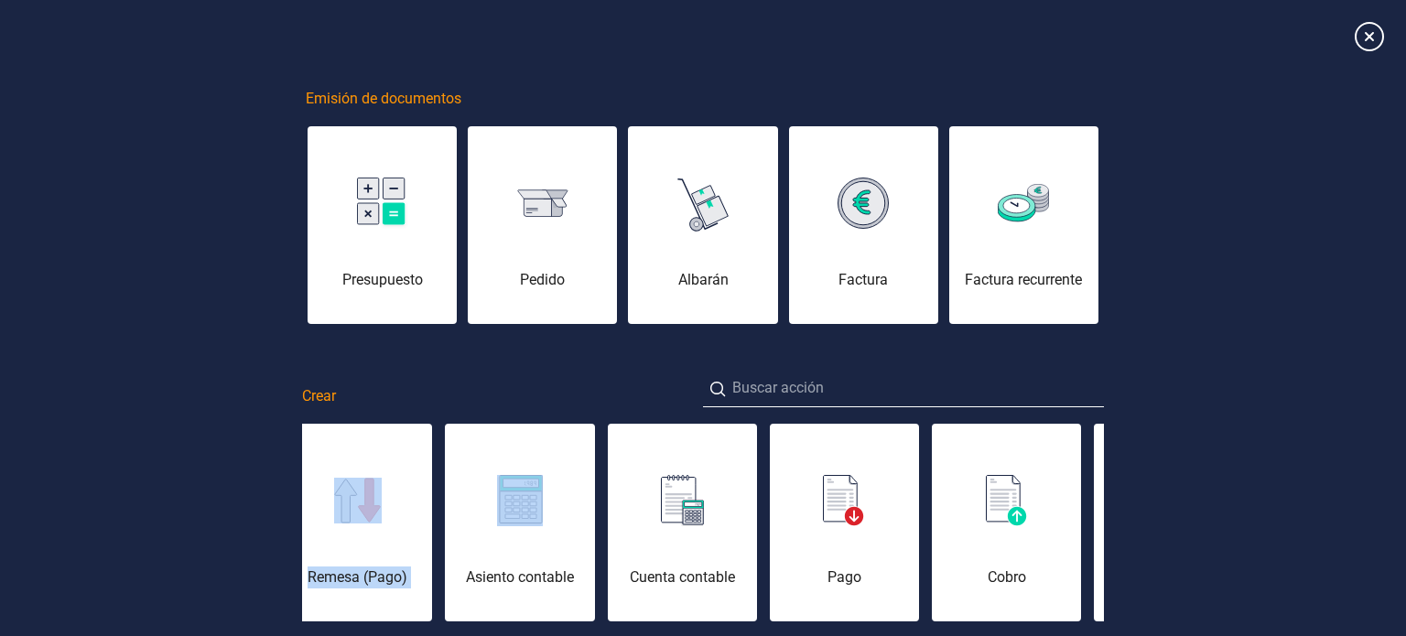
drag, startPoint x: 337, startPoint y: 502, endPoint x: 574, endPoint y: 512, distance: 237.2
click at [574, 512] on div "Remesa (Cobro) Remesa (Pago) Asiento contable Cuenta contable Pago Cobro Contac…" at bounding box center [703, 522] width 802 height 201
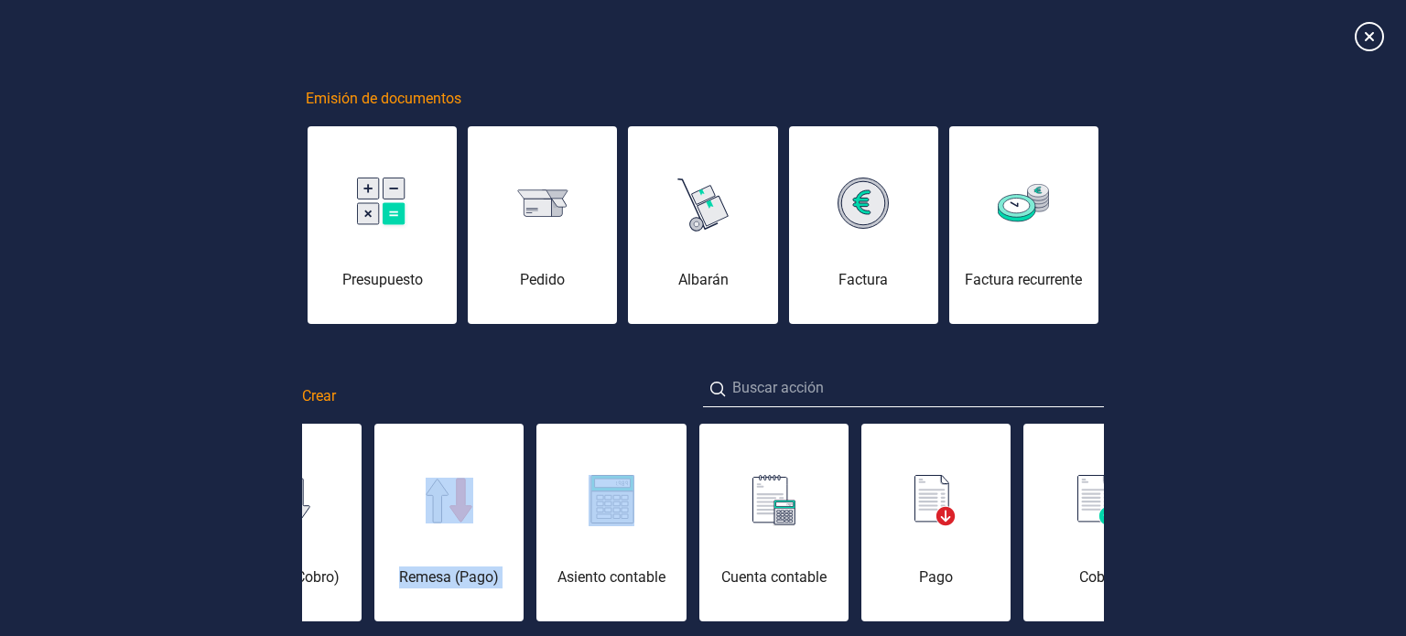
scroll to position [0, 0]
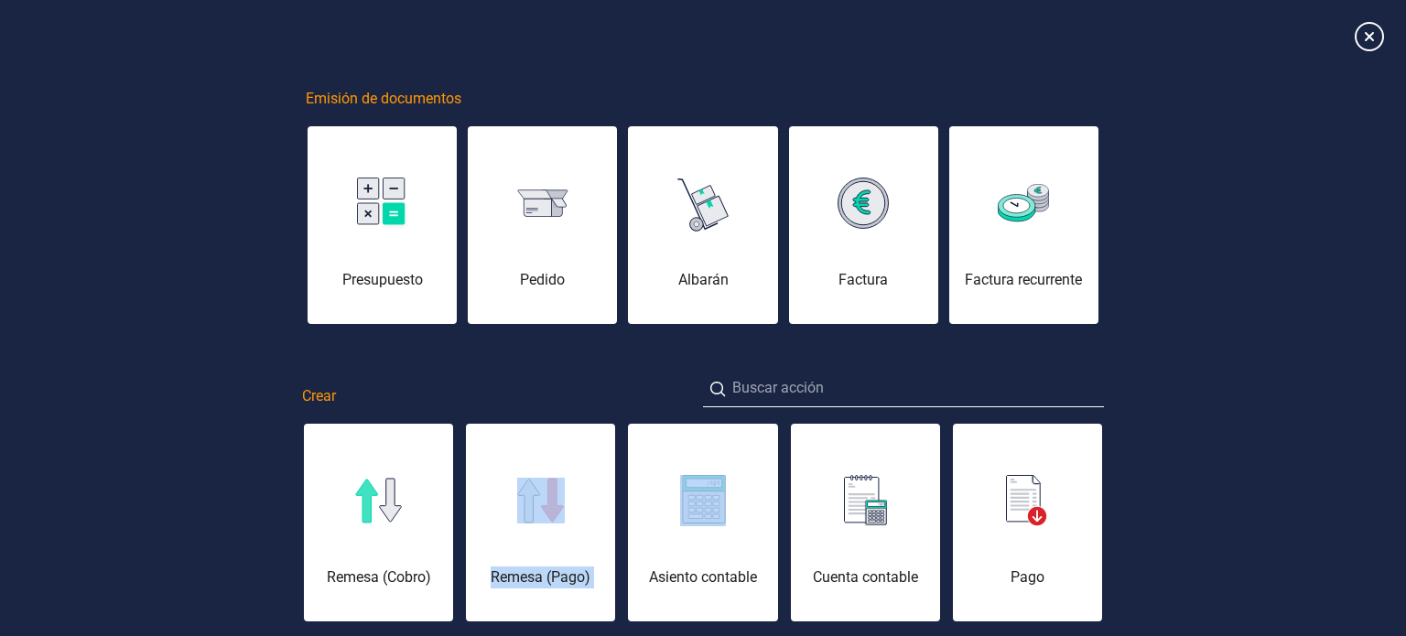
drag, startPoint x: 371, startPoint y: 504, endPoint x: 720, endPoint y: 501, distance: 349.6
click at [719, 503] on div "Remesa (Cobro) Remesa (Pago) Asiento contable Cuenta contable Pago Cobro Contac…" at bounding box center [703, 522] width 802 height 201
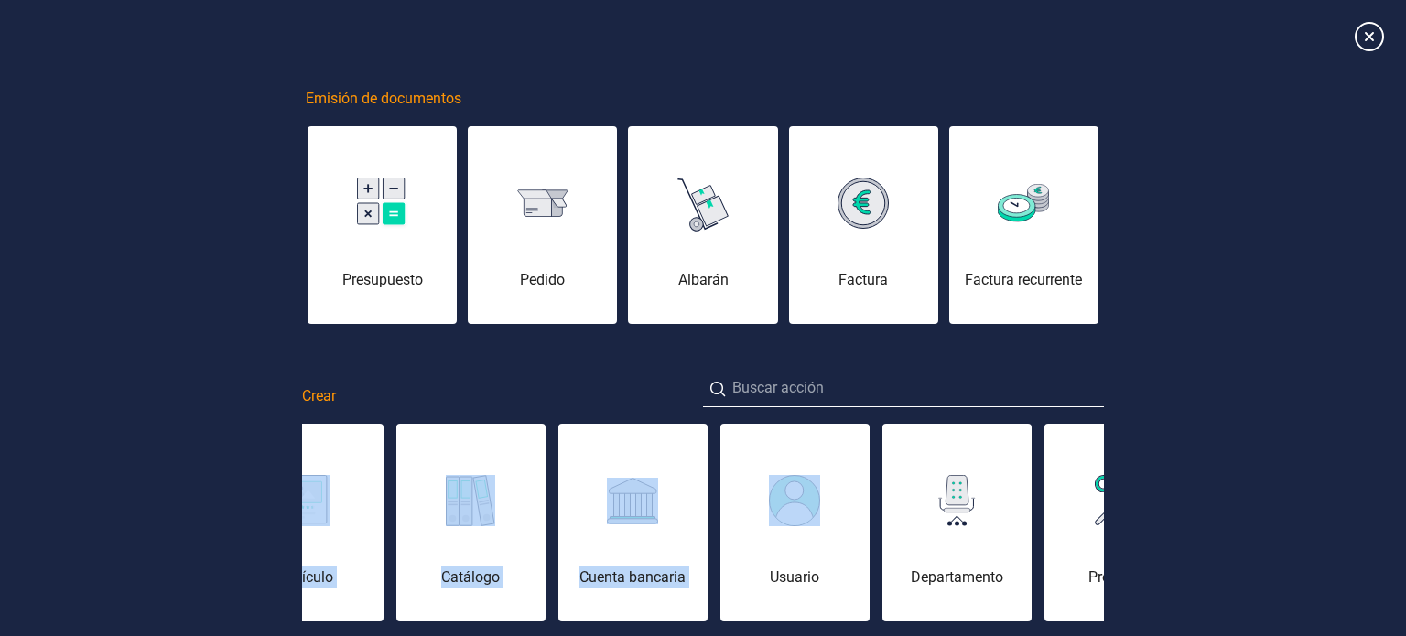
drag, startPoint x: 388, startPoint y: 499, endPoint x: 836, endPoint y: 499, distance: 447.5
click at [837, 502] on div "Remesa (Cobro) Remesa (Pago) Asiento contable Cuenta contable Pago Cobro Contac…" at bounding box center [703, 522] width 802 height 201
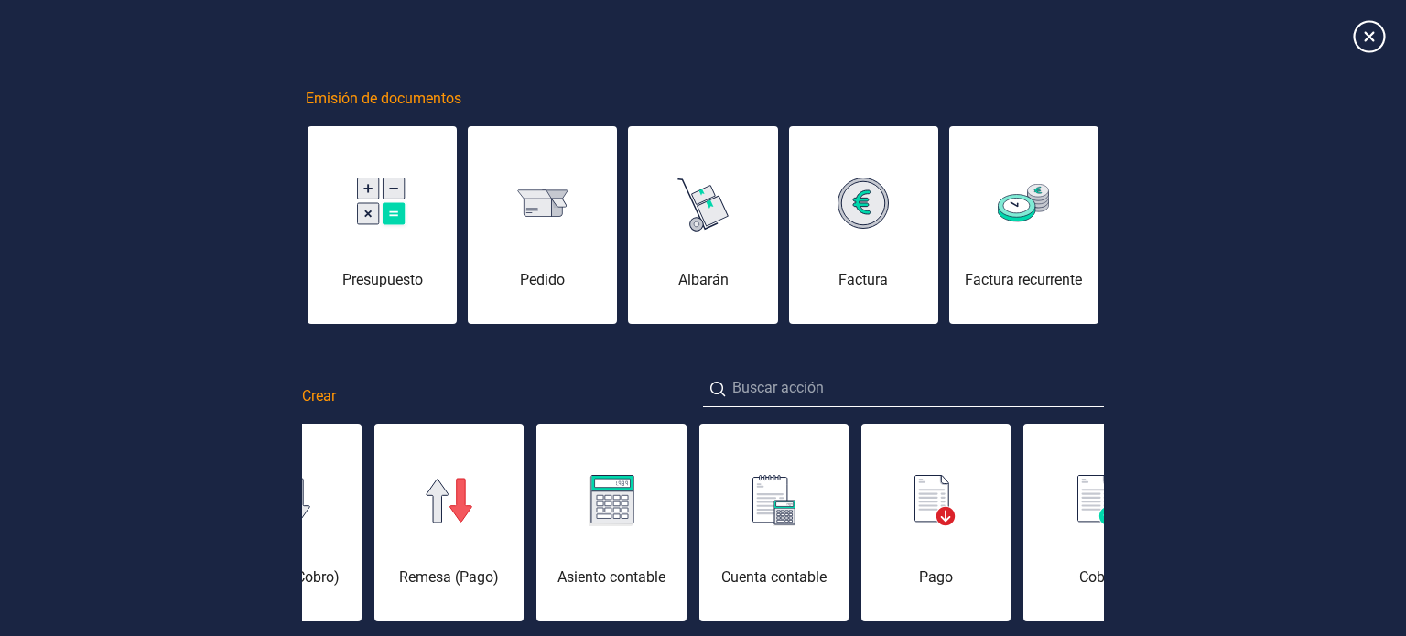
click at [1364, 40] on icon at bounding box center [1369, 36] width 32 height 32
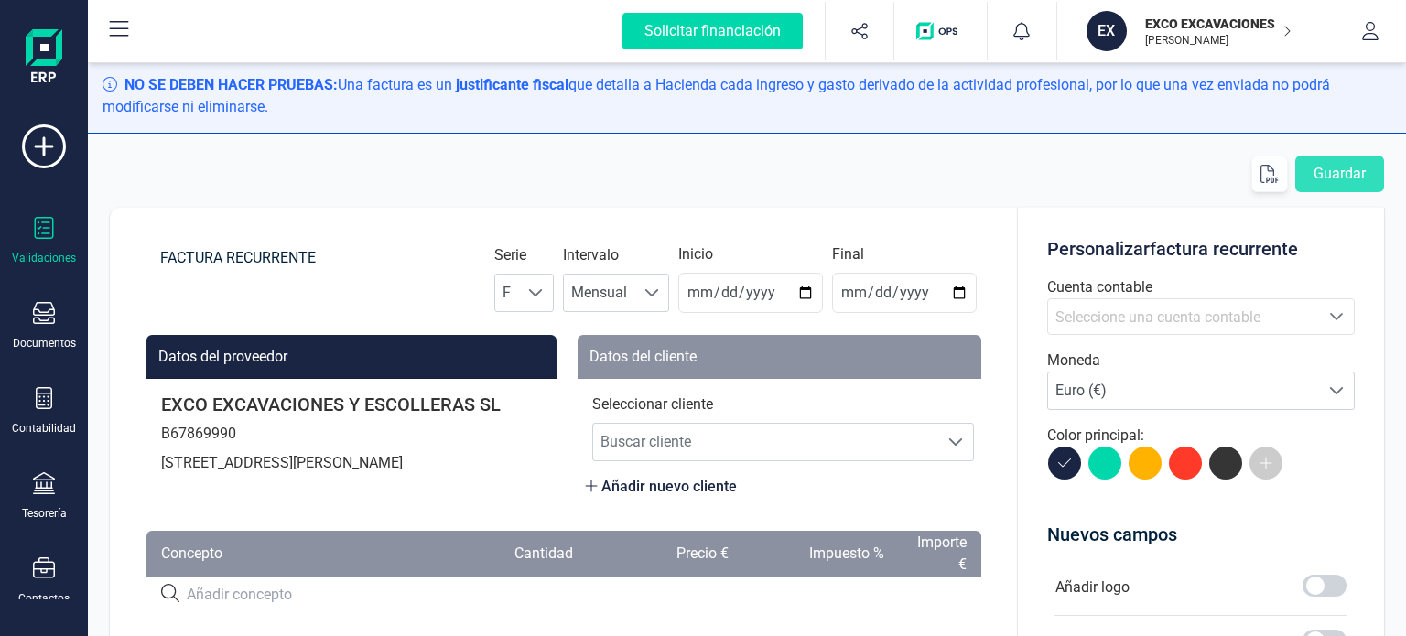
click at [39, 233] on icon at bounding box center [44, 228] width 22 height 22
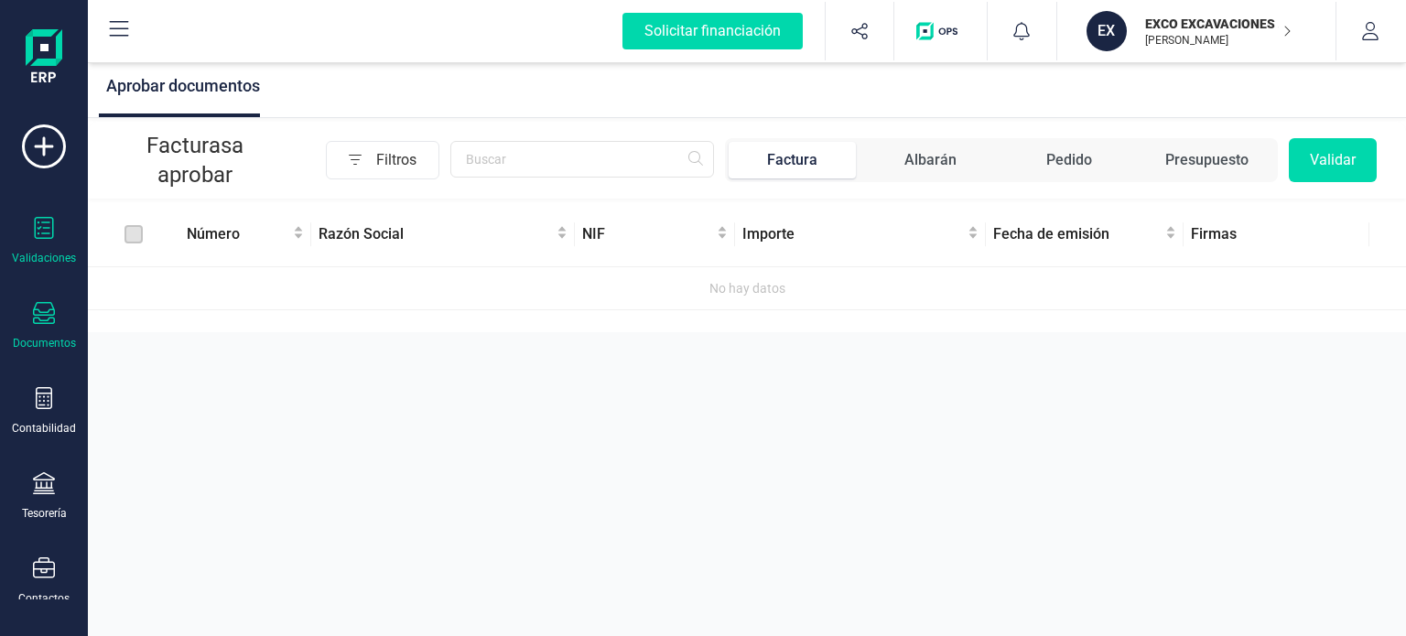
click at [39, 302] on icon at bounding box center [44, 313] width 22 height 22
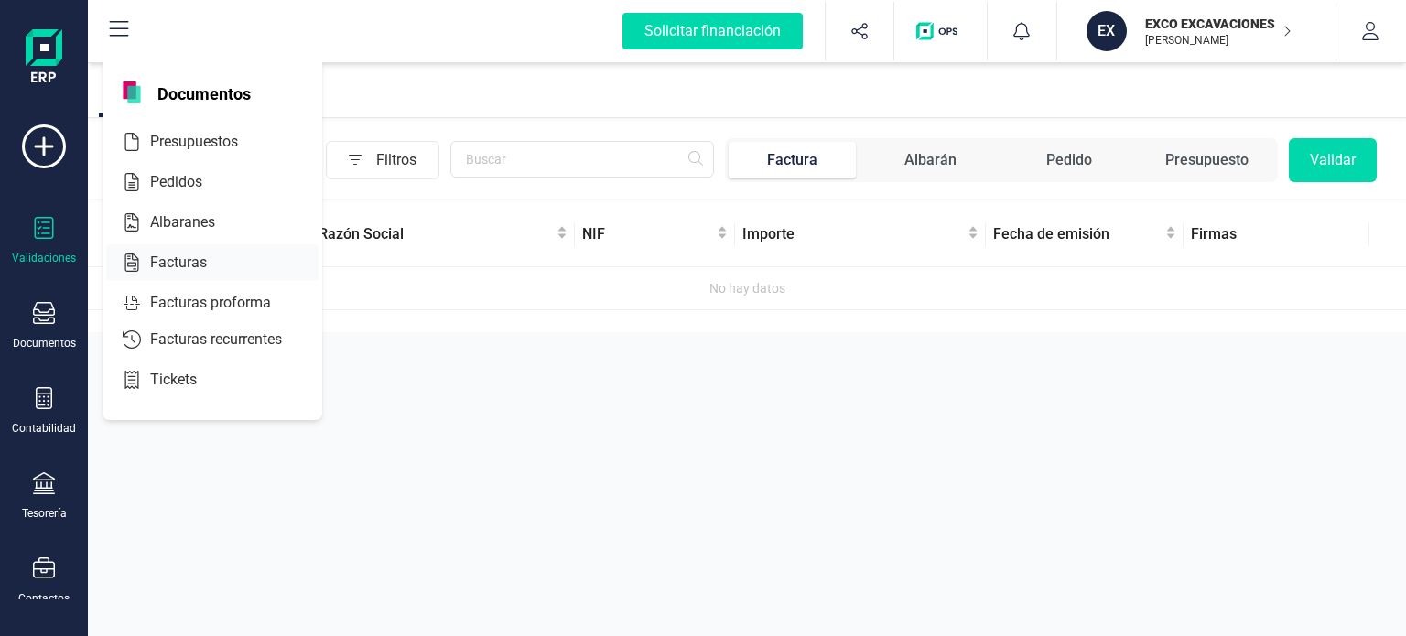
click at [179, 263] on span "Facturas" at bounding box center [191, 263] width 97 height 22
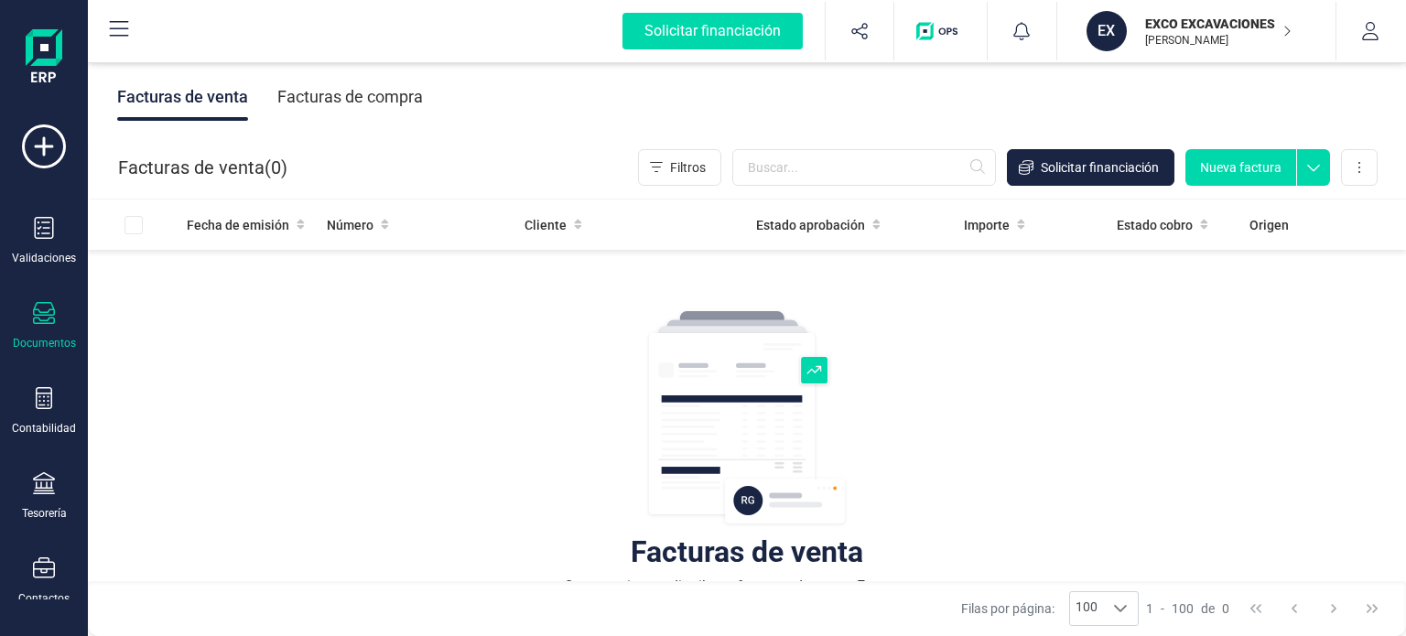
click at [345, 92] on div "Facturas de compra" at bounding box center [350, 97] width 146 height 48
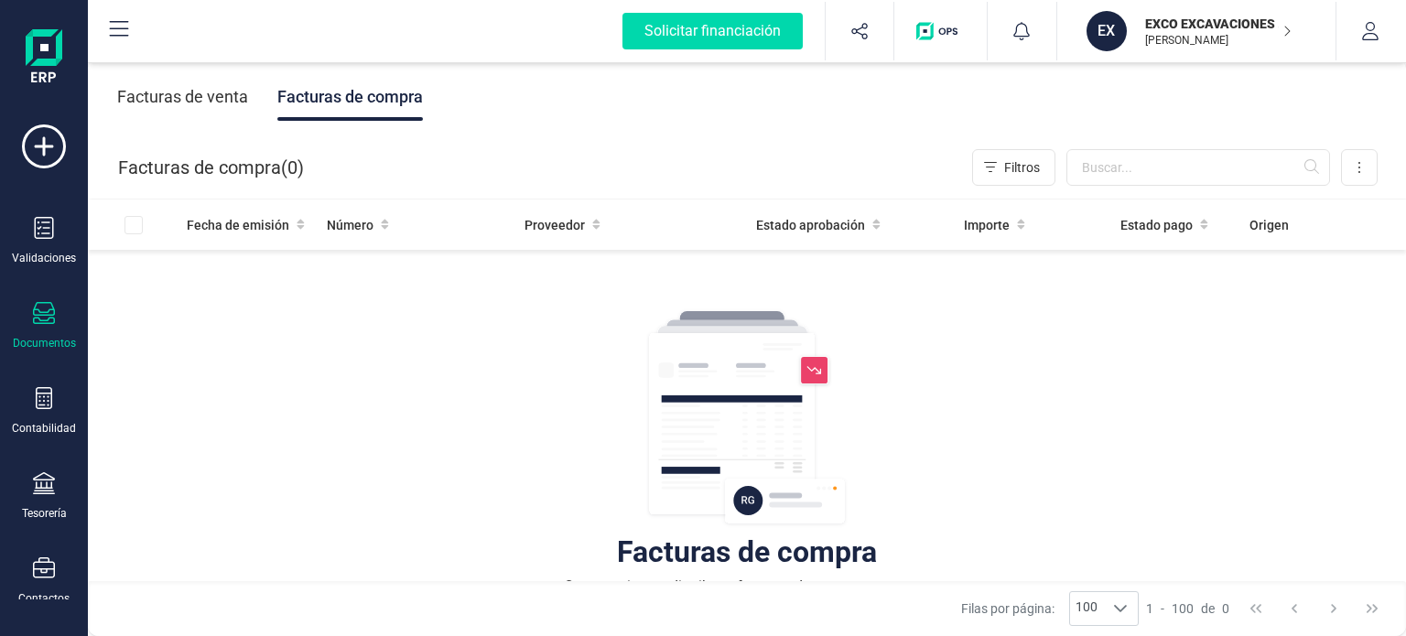
click at [944, 26] on img "button" at bounding box center [940, 31] width 49 height 18
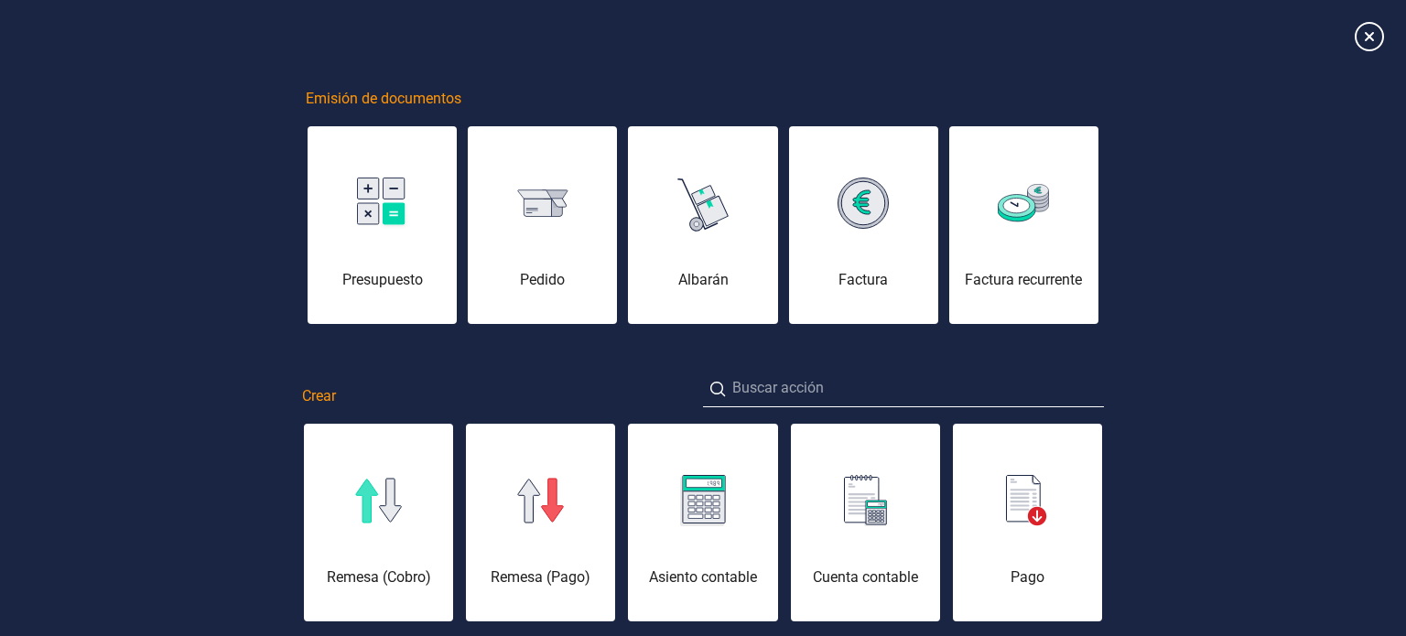
scroll to position [0, 92]
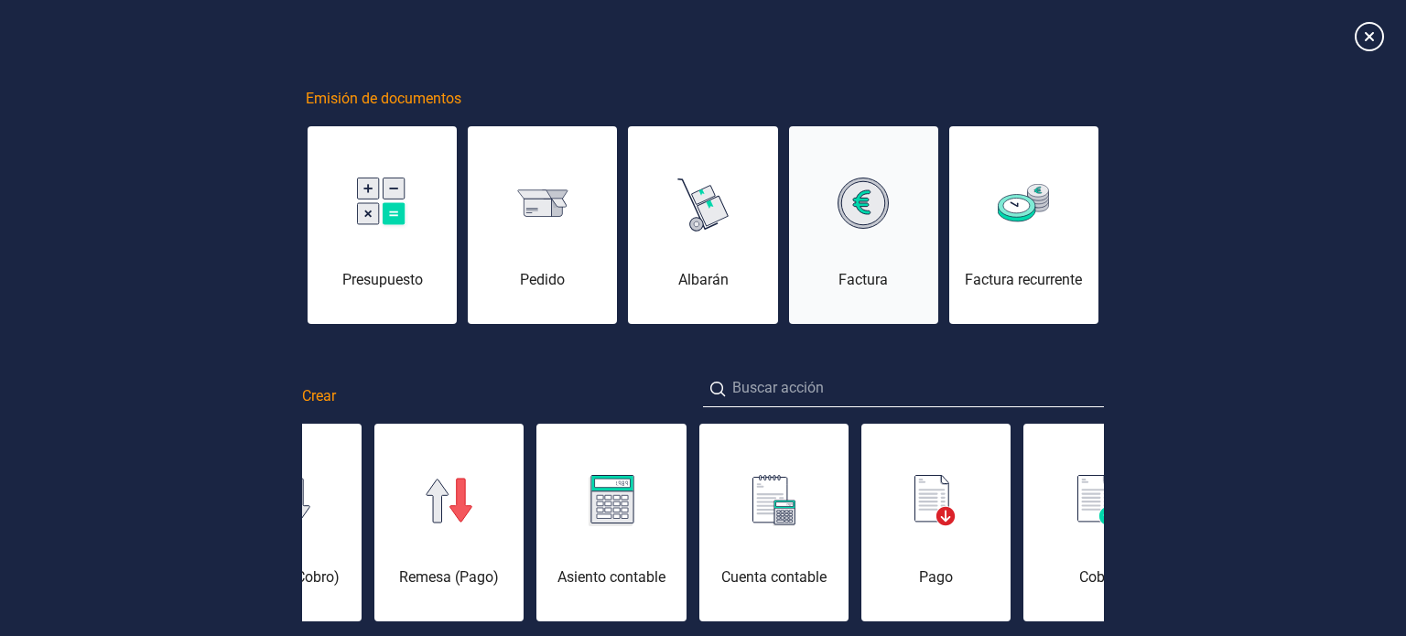
click at [857, 241] on div "Factura" at bounding box center [863, 236] width 149 height 110
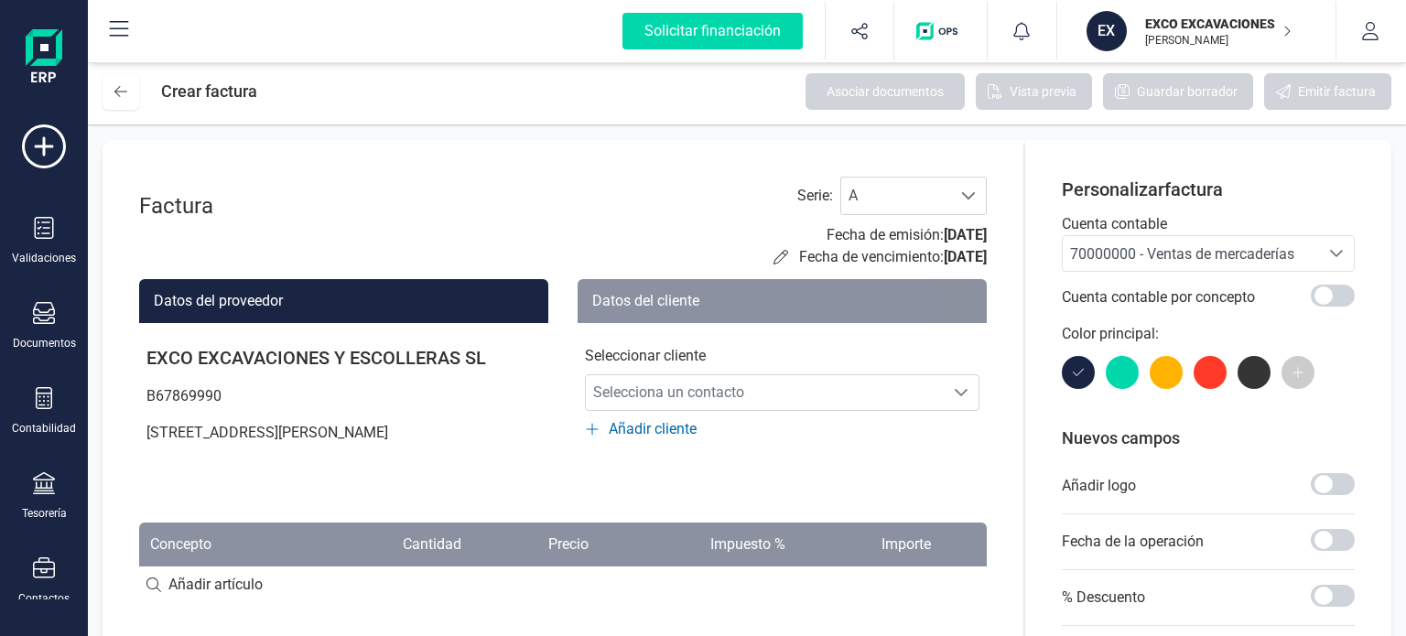
click at [1338, 259] on icon "Seleccione una cuenta" at bounding box center [1336, 253] width 15 height 15
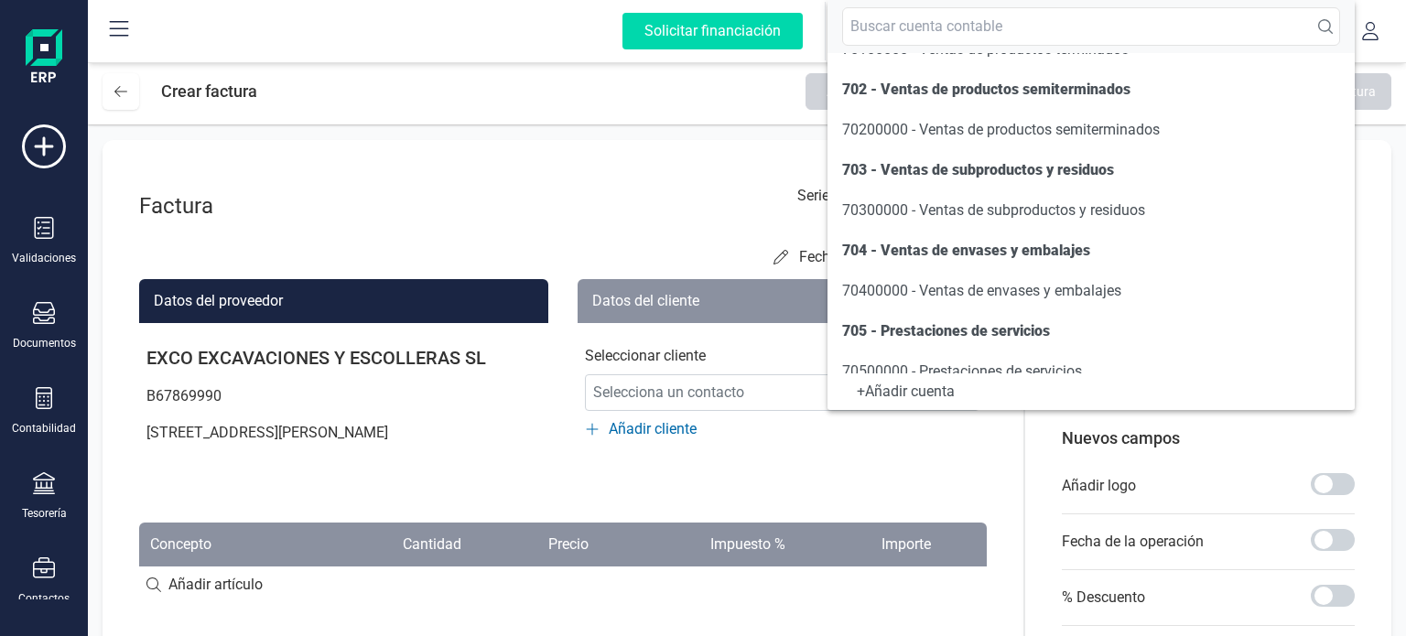
scroll to position [275, 0]
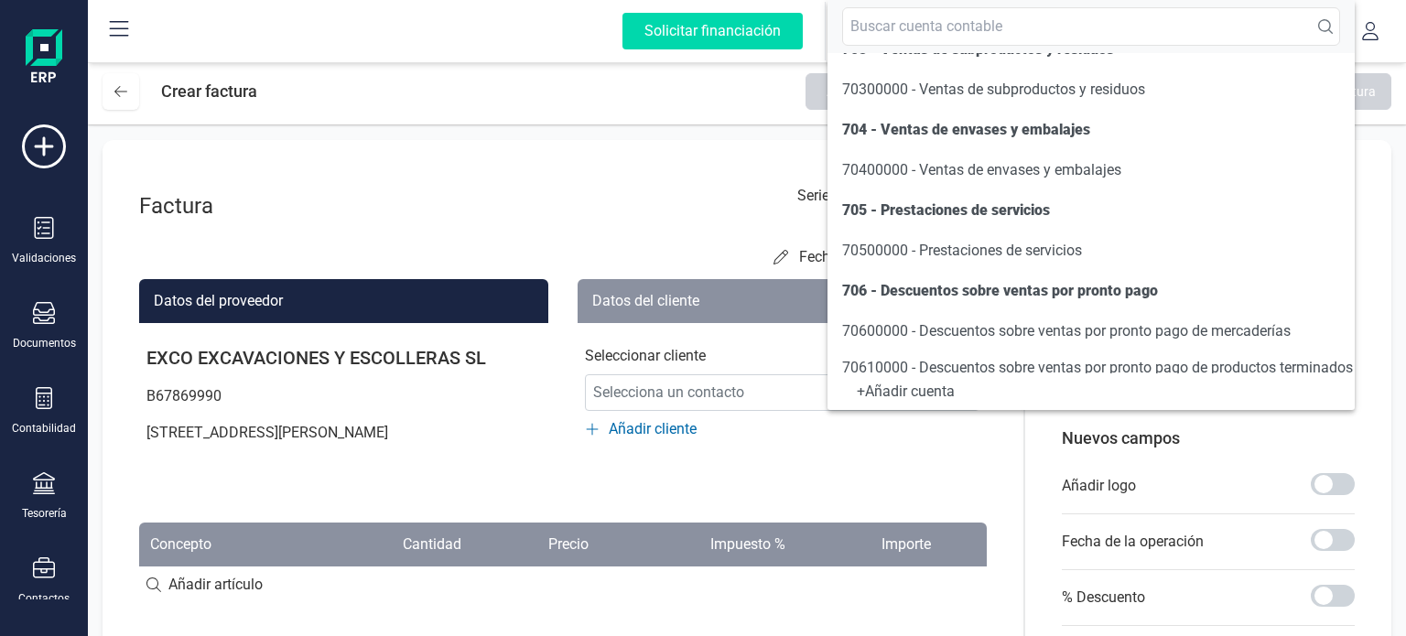
click at [704, 161] on div "Factura Serie : A A Fecha de emisión: [DATE] Fecha de vencimiento: [DATE] Datos…" at bounding box center [562, 577] width 921 height 874
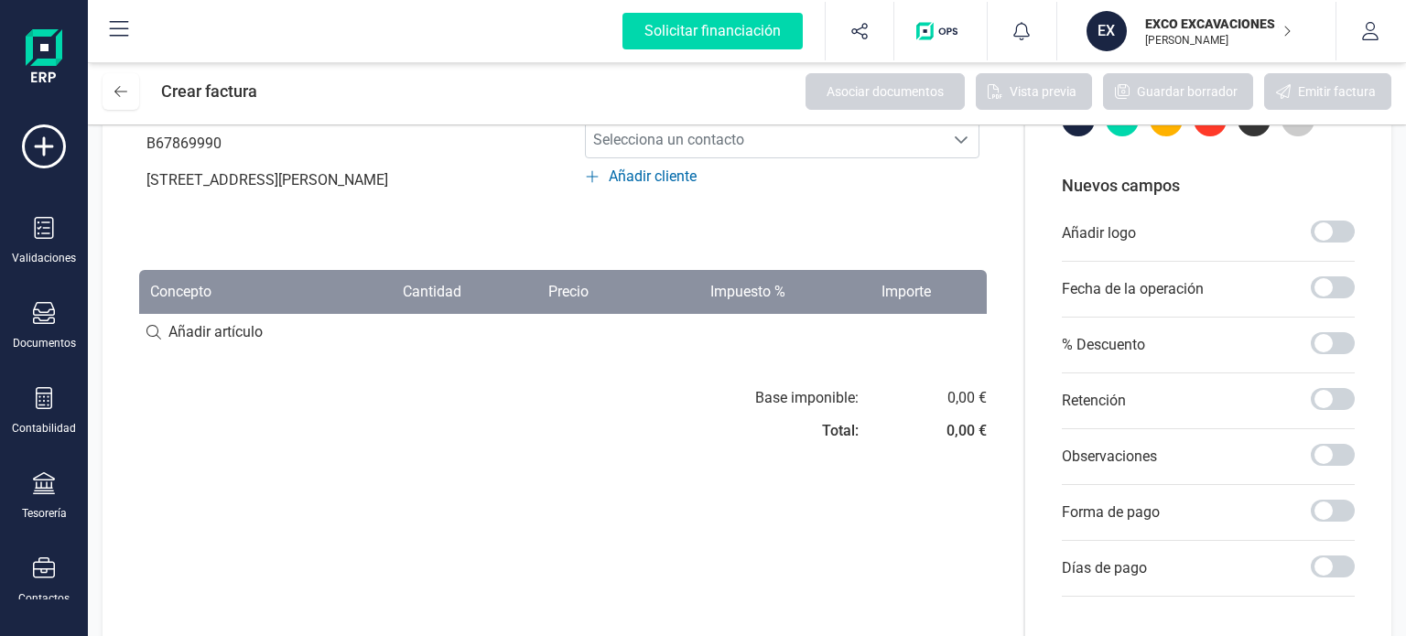
scroll to position [0, 0]
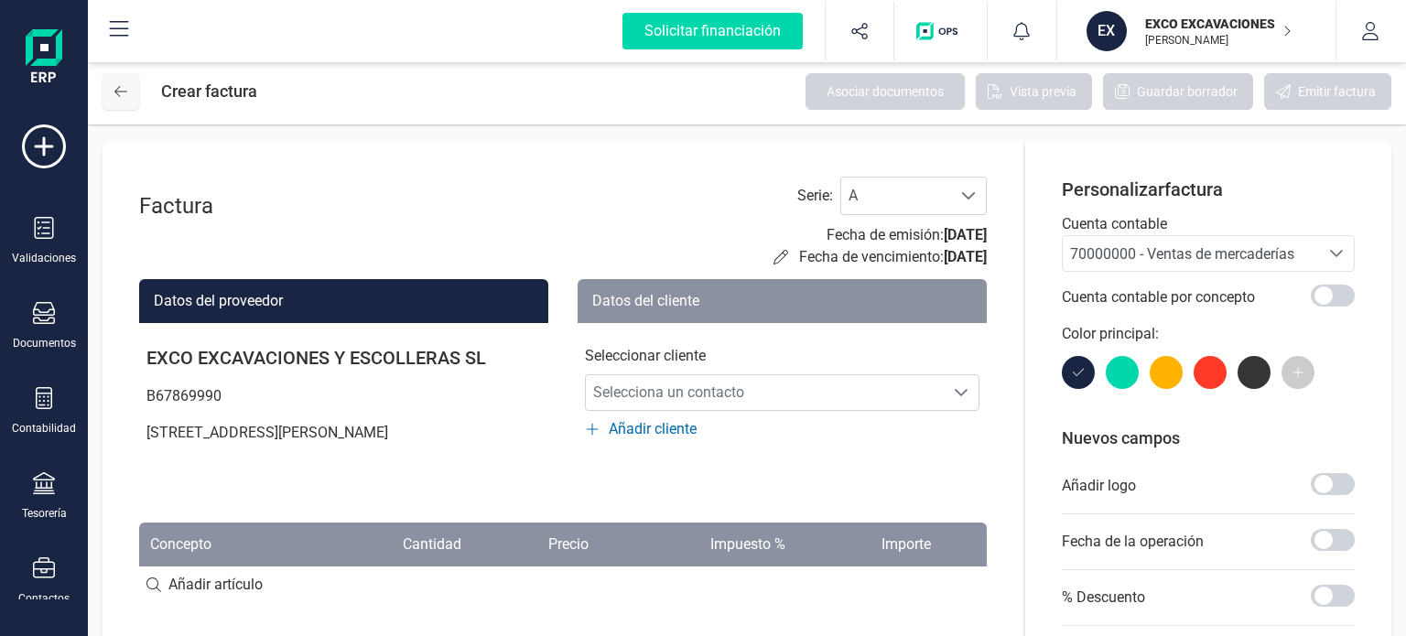
click at [116, 100] on button at bounding box center [120, 91] width 37 height 37
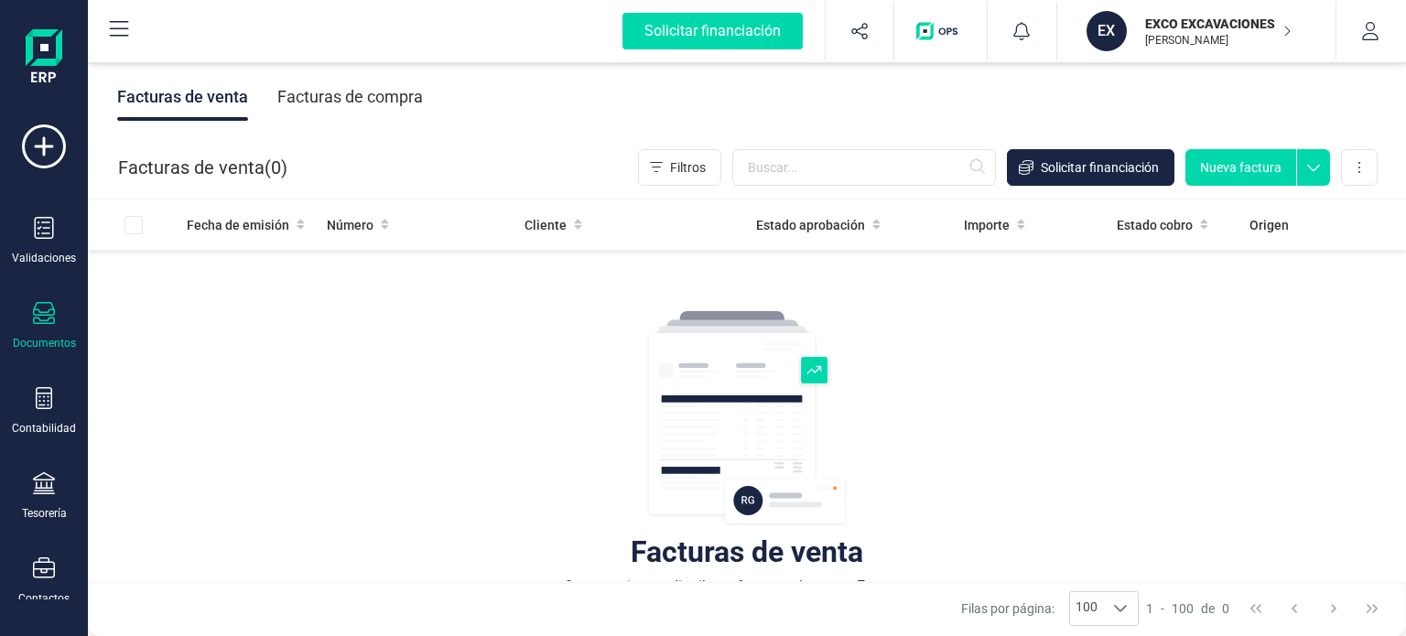
click at [1311, 175] on icon at bounding box center [1313, 162] width 33 height 27
click at [44, 149] on icon at bounding box center [44, 146] width 44 height 44
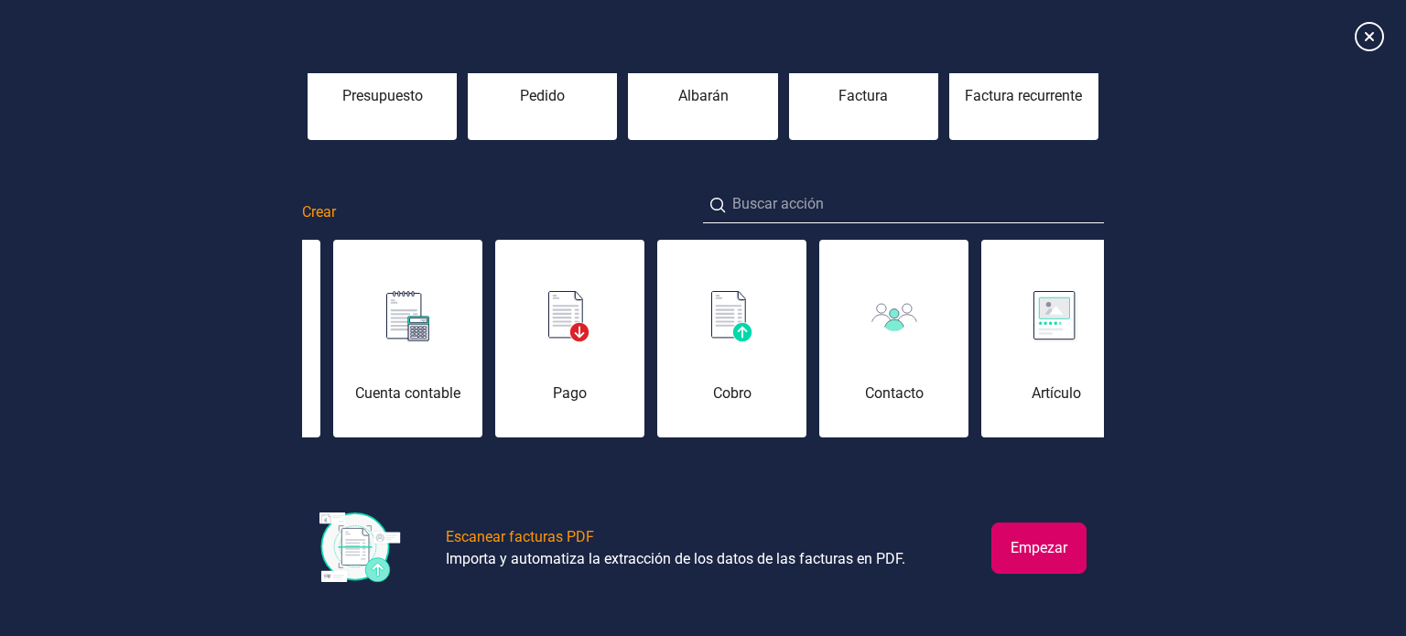
scroll to position [187, 0]
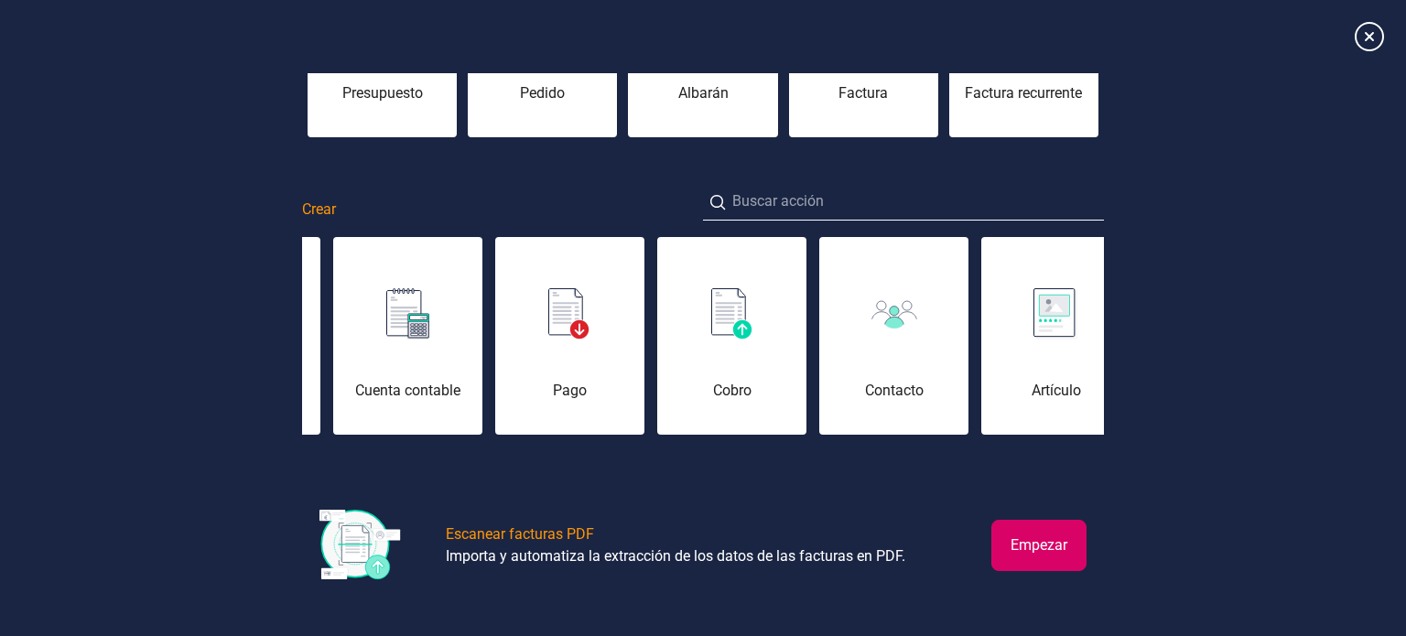
click at [1043, 548] on button "Empezar" at bounding box center [1038, 545] width 95 height 51
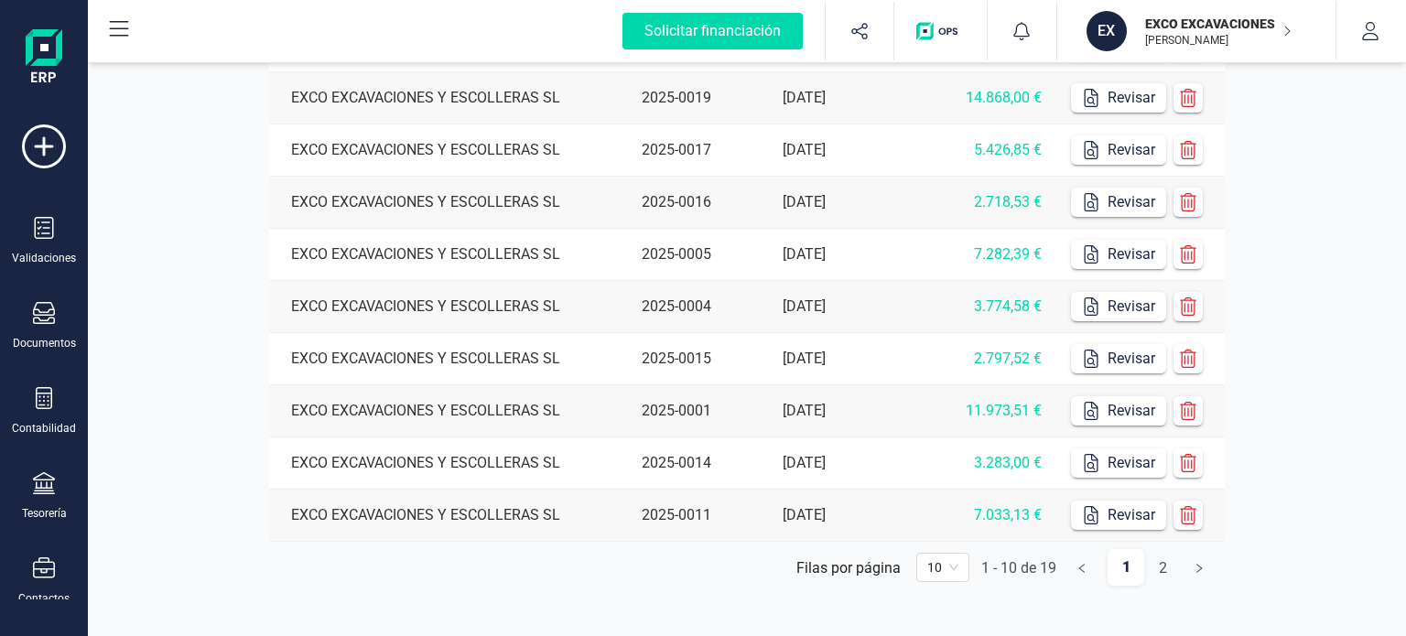
scroll to position [527, 0]
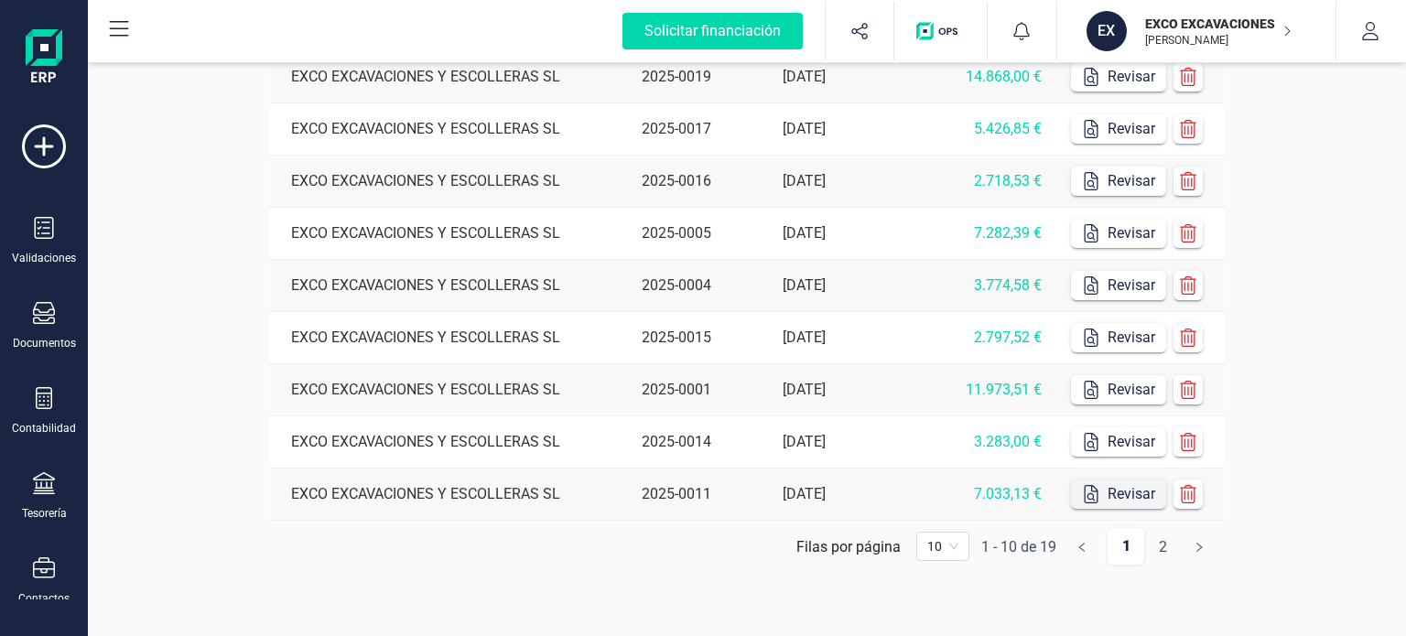
click at [1117, 491] on button "Revisar" at bounding box center [1118, 494] width 95 height 29
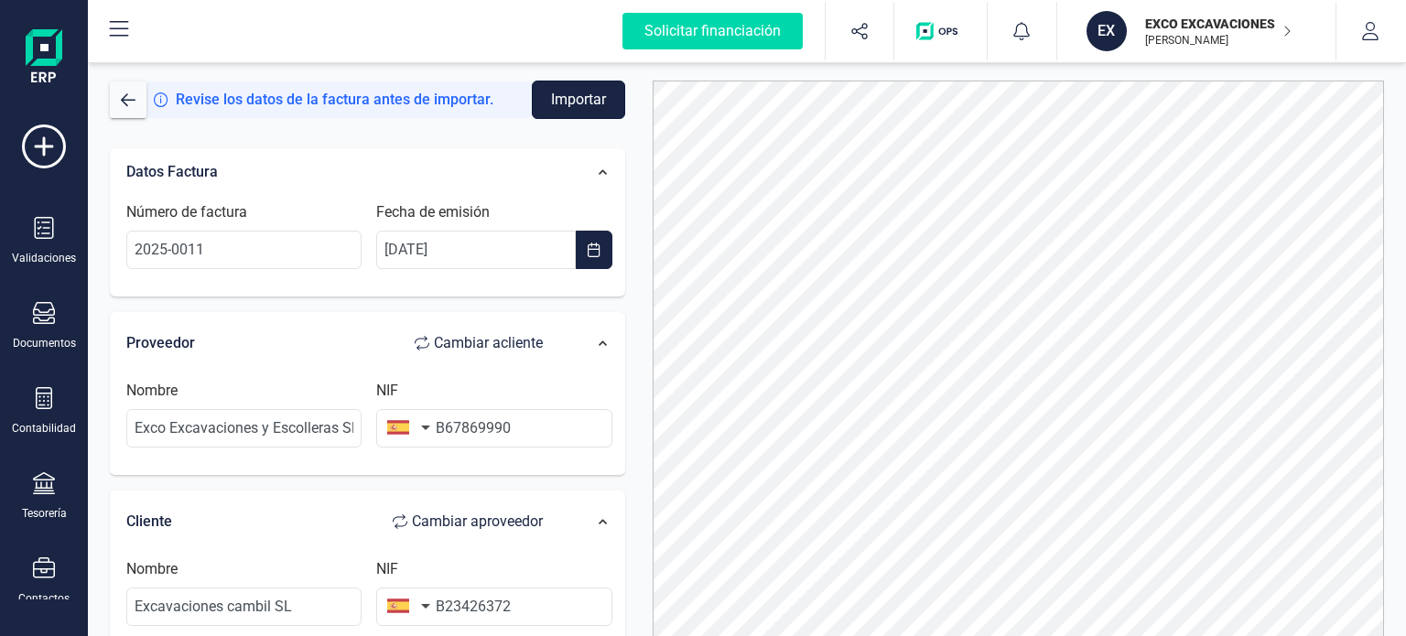
click at [566, 101] on button "Importar" at bounding box center [578, 100] width 93 height 38
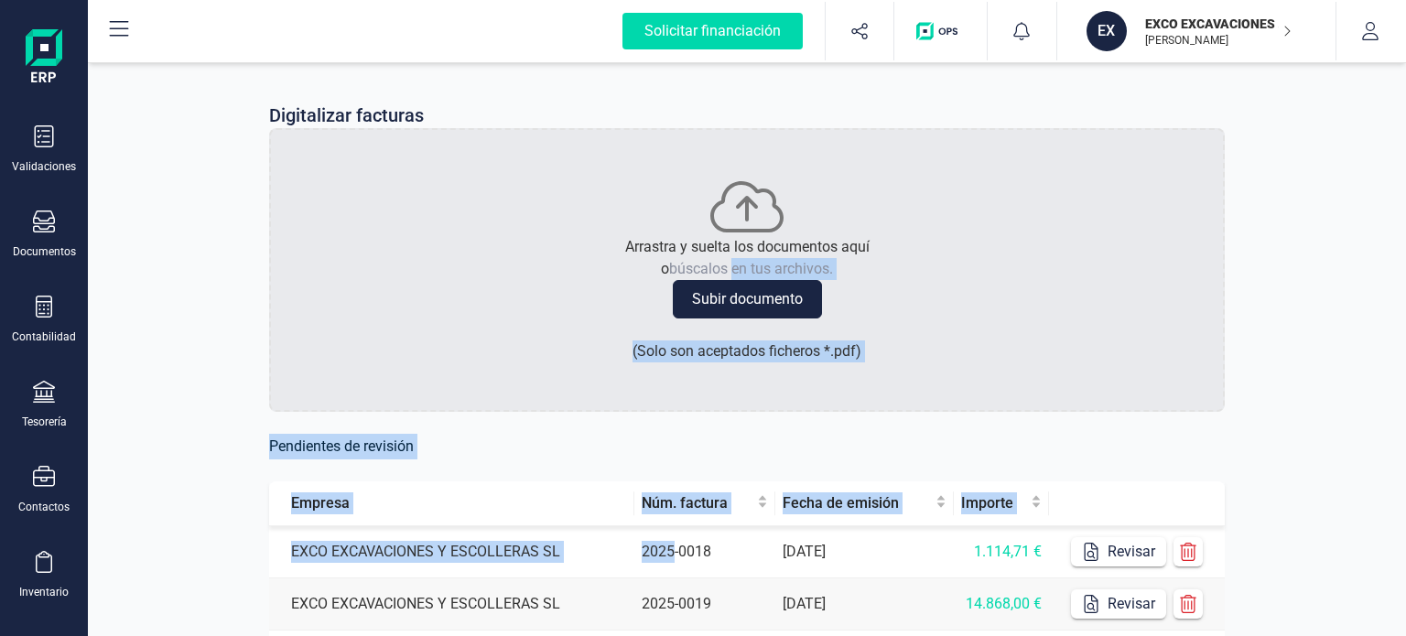
drag, startPoint x: 674, startPoint y: 548, endPoint x: 736, endPoint y: 259, distance: 295.8
click at [736, 259] on div "Digitalizar facturas Arrastra y suelta los documentos aquí o búscalos en tus ar…" at bounding box center [746, 612] width 1043 height 1106
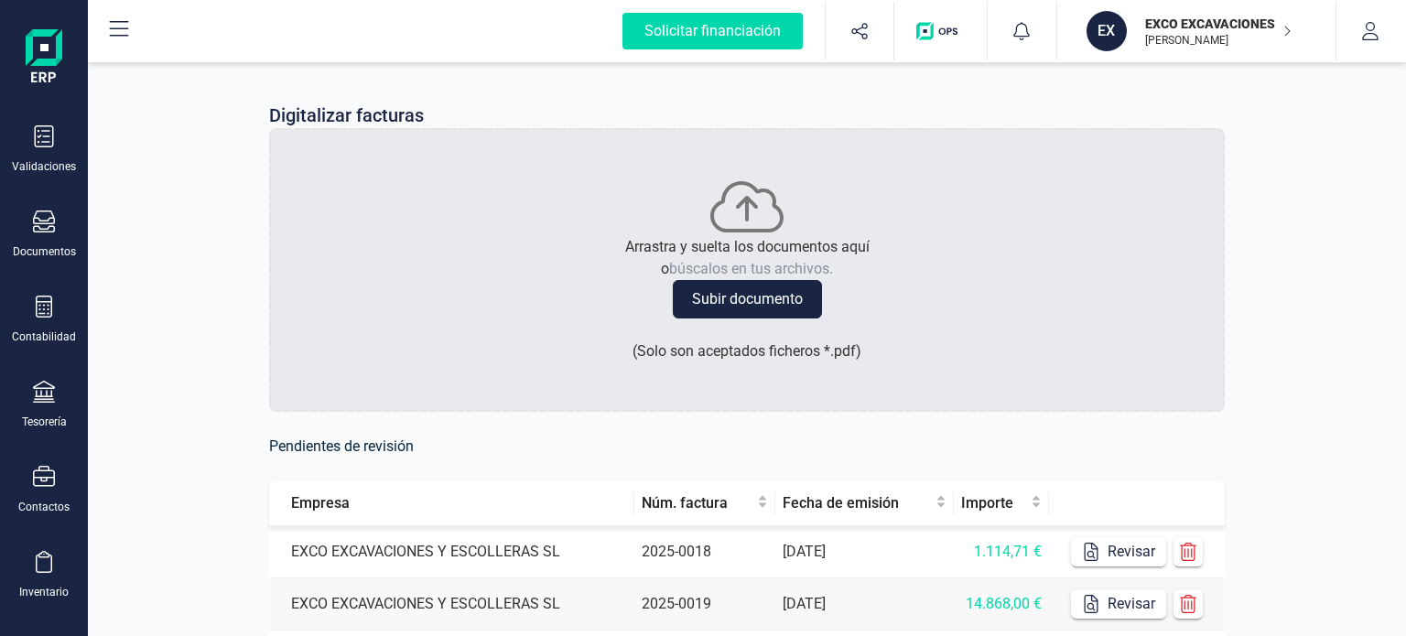
click at [176, 307] on div "Digitalizar facturas Arrastra y suelta los documentos aquí o búscalos en tus ar…" at bounding box center [747, 612] width 1318 height 1106
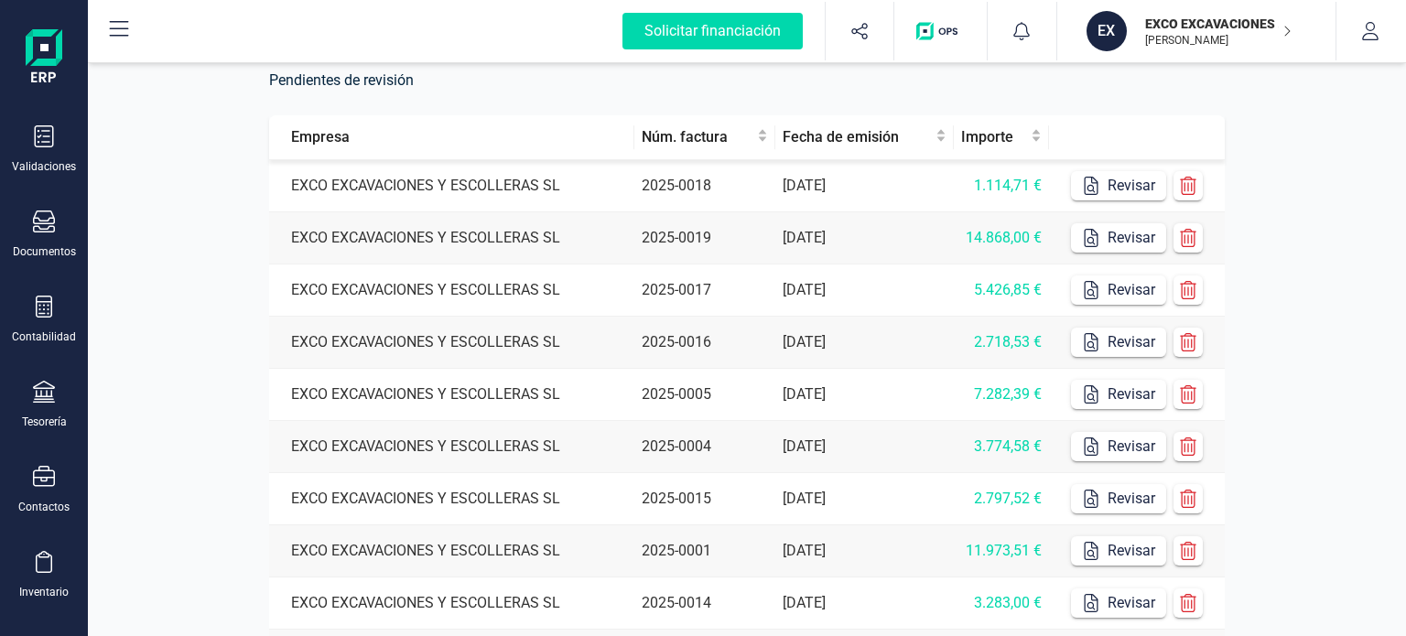
scroll to position [527, 0]
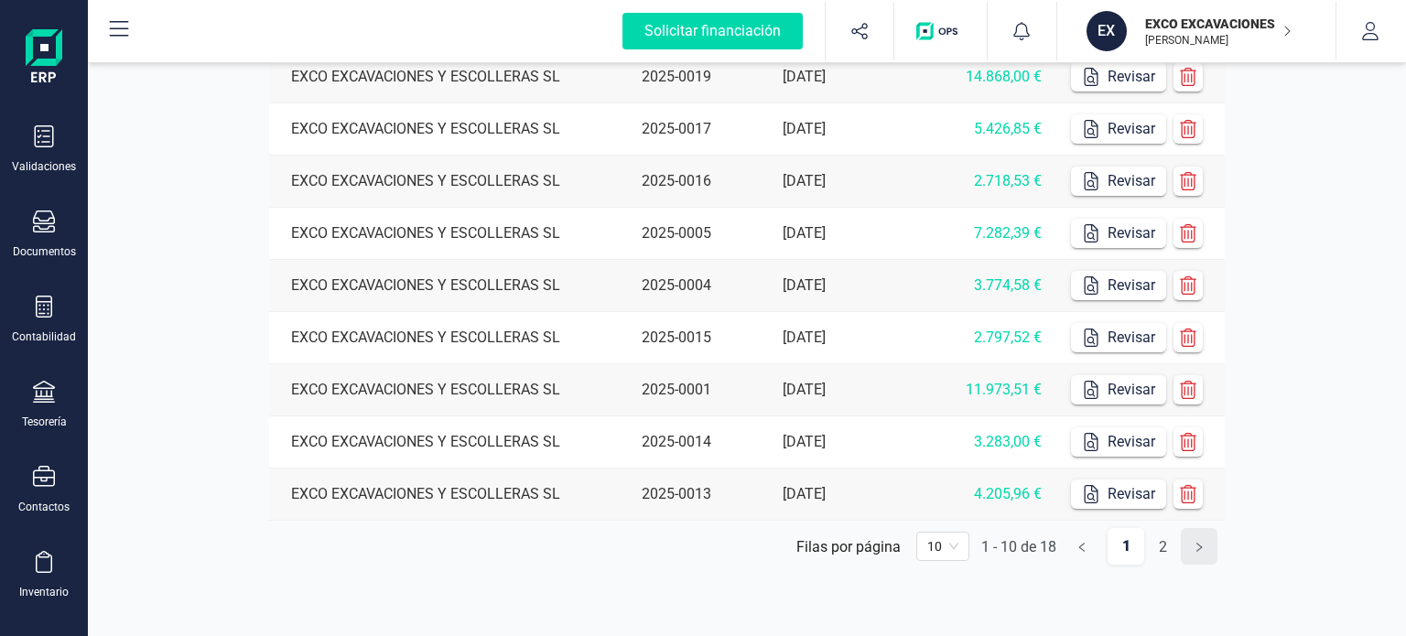
click at [1197, 545] on icon "right" at bounding box center [1198, 547] width 11 height 11
click at [943, 545] on span "10" at bounding box center [934, 546] width 31 height 27
click at [934, 442] on div "20" at bounding box center [933, 451] width 23 height 20
click at [1126, 498] on button "Revisar" at bounding box center [1118, 494] width 95 height 29
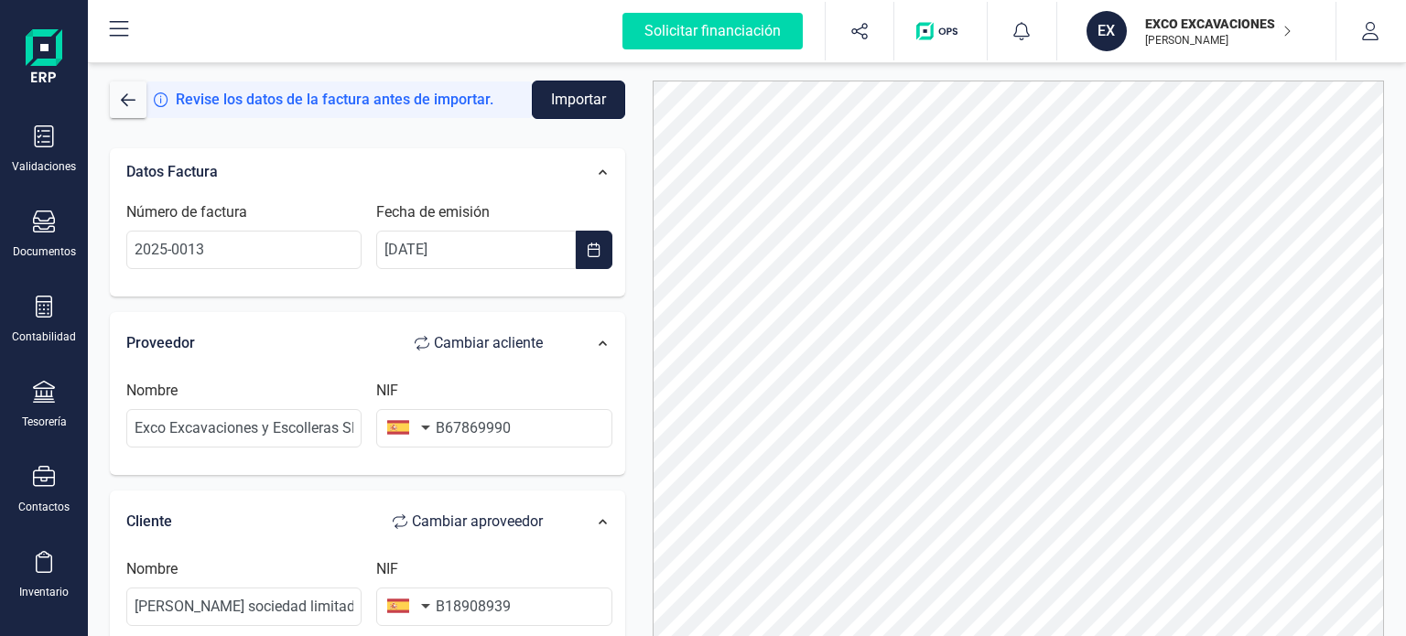
click at [583, 101] on button "Importar" at bounding box center [578, 100] width 93 height 38
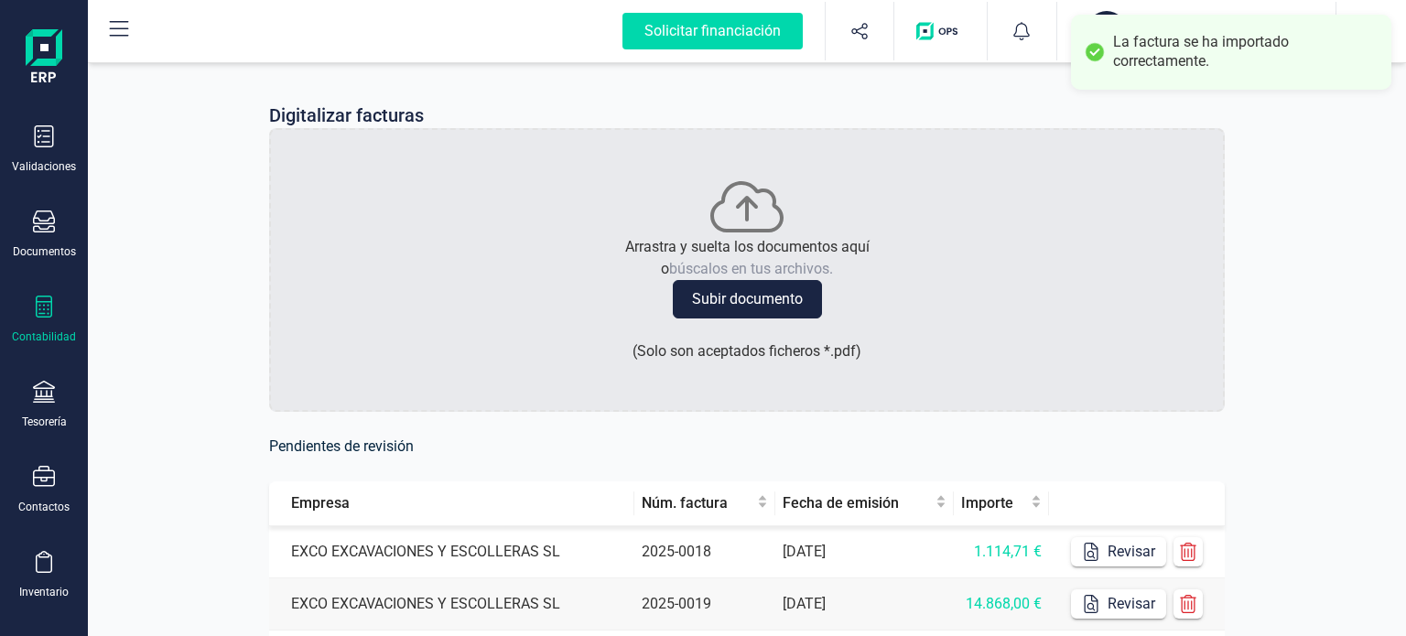
click at [55, 310] on div "Contabilidad" at bounding box center [43, 320] width 73 height 49
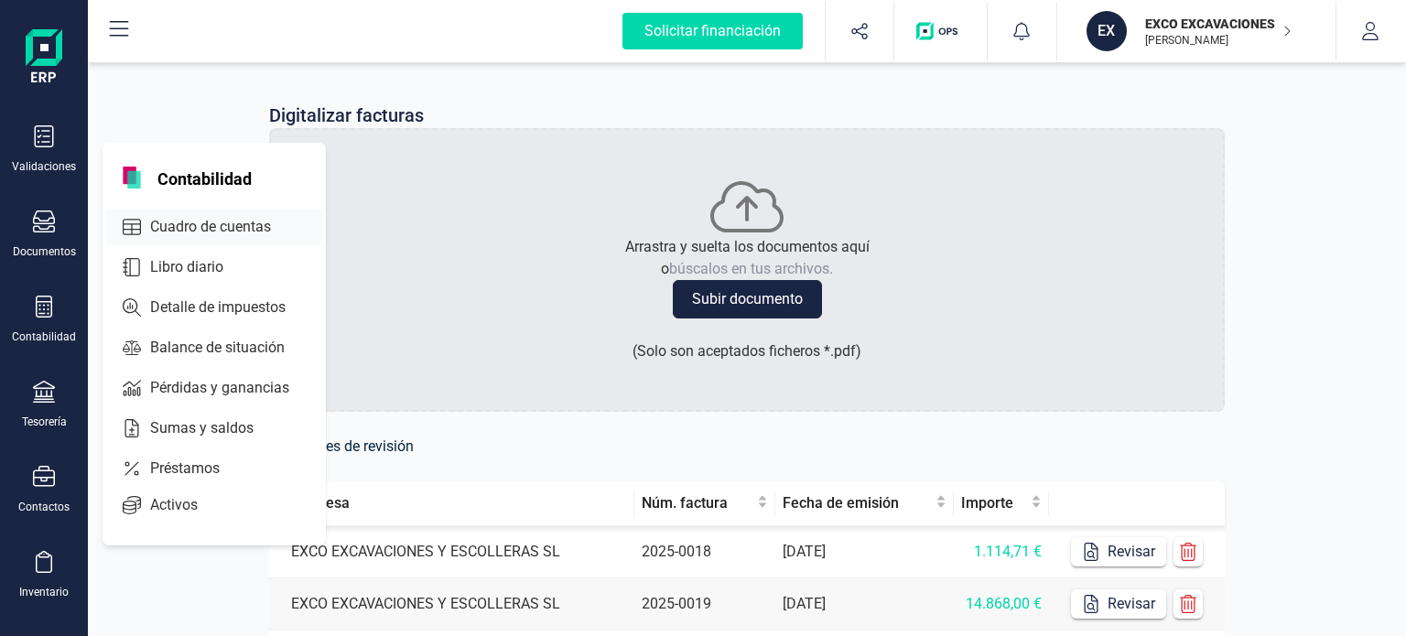
click at [235, 225] on span "Cuadro de cuentas" at bounding box center [223, 227] width 161 height 22
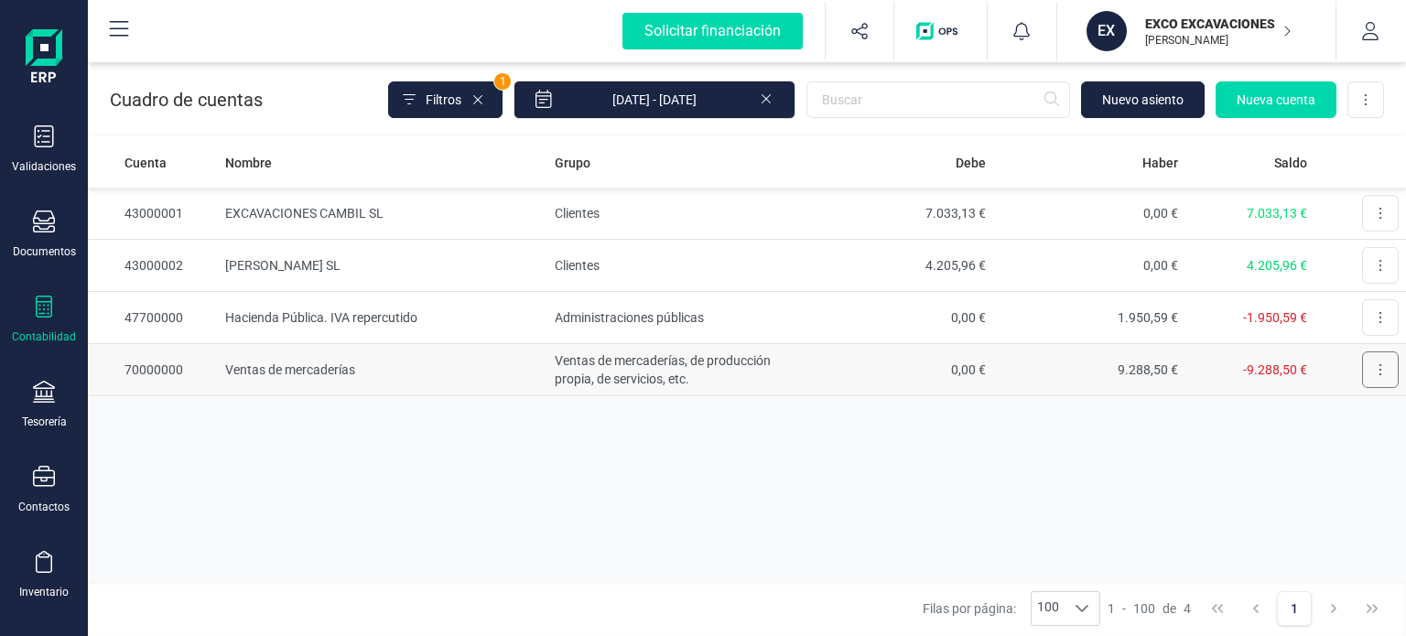
click at [1384, 368] on button at bounding box center [1380, 369] width 37 height 37
click at [1366, 416] on span "Editar" at bounding box center [1366, 414] width 34 height 18
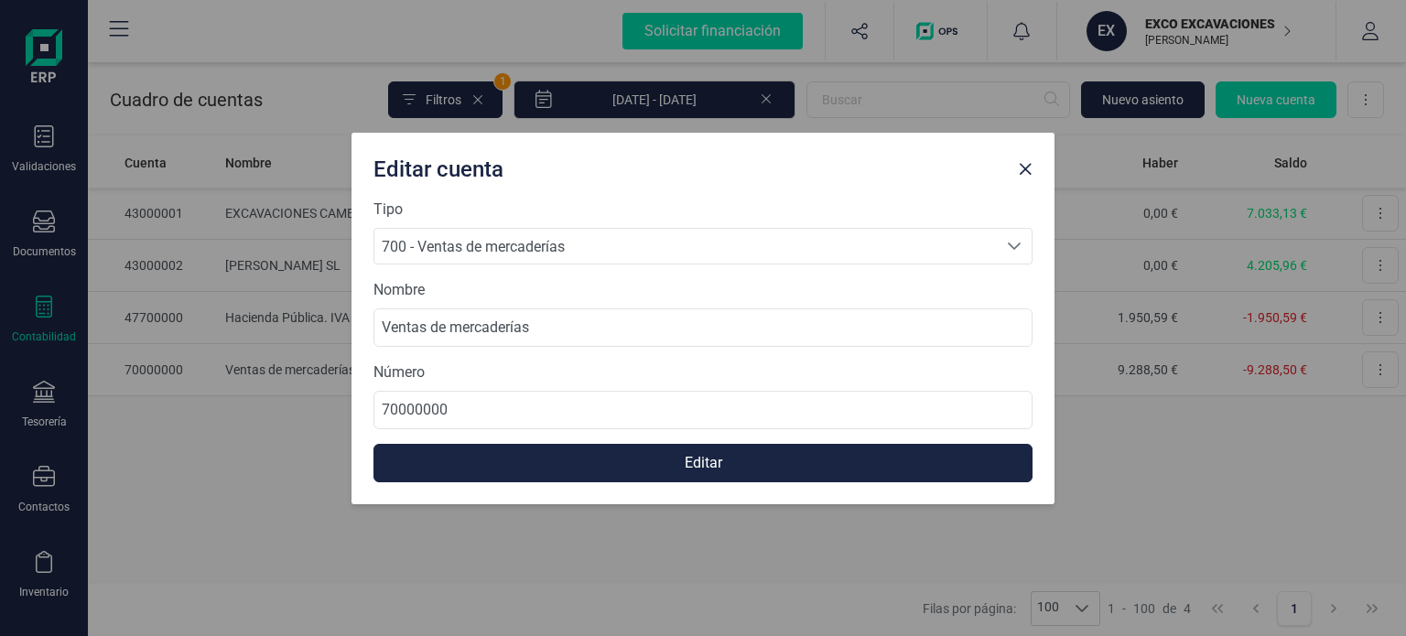
click at [1021, 248] on div "Seleccione una cuenta" at bounding box center [1014, 246] width 35 height 35
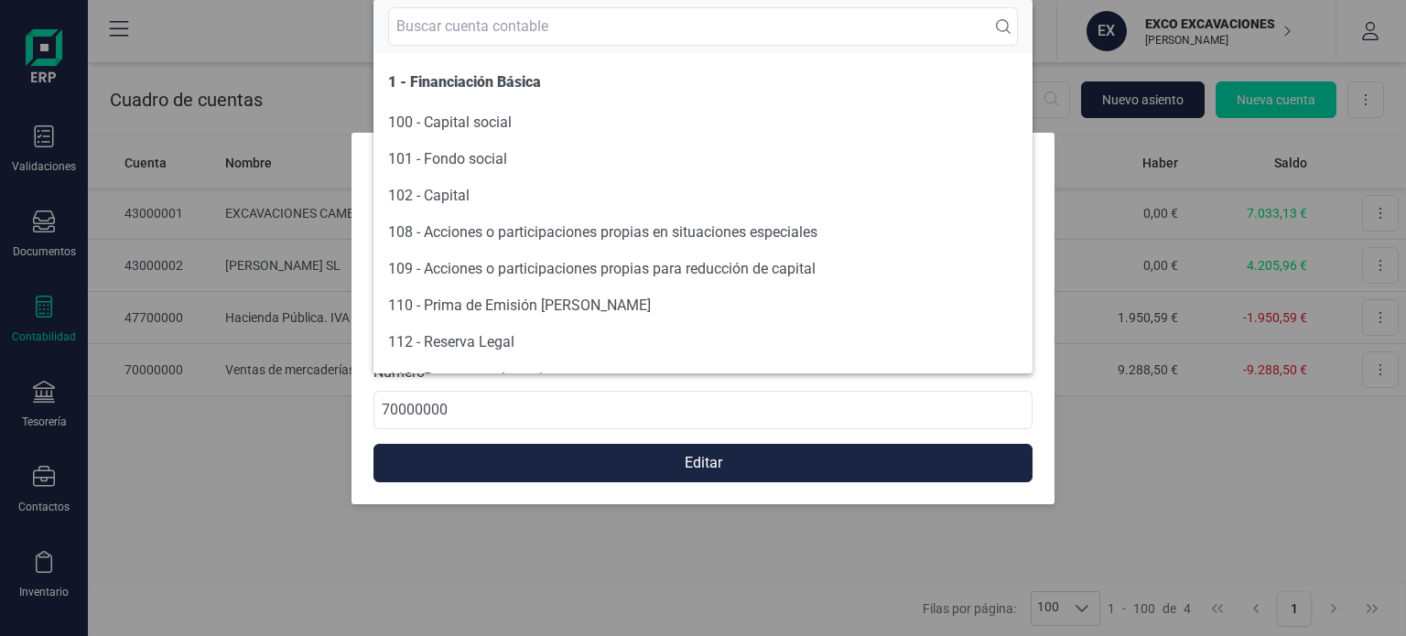
scroll to position [24023, 0]
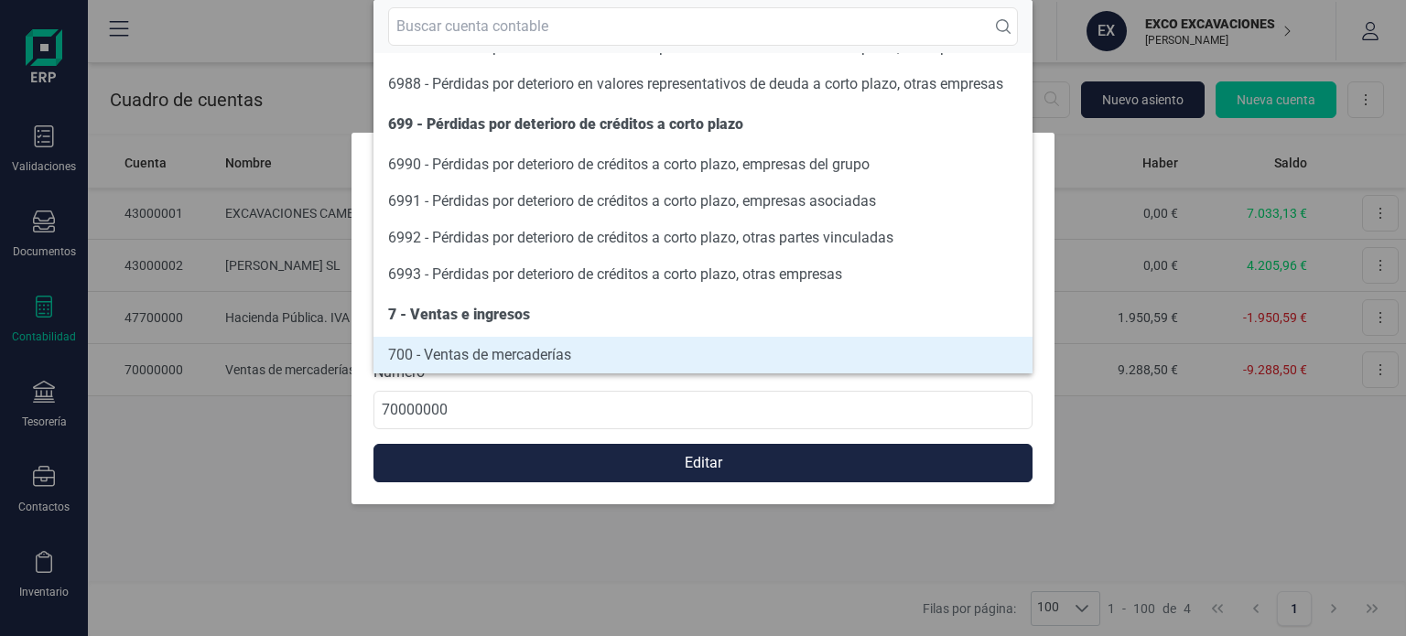
click at [1080, 131] on div "Editar cuenta Tipo 700 - Ventas de mercaderías 700 - Ventas de mercaderías 700 …" at bounding box center [703, 318] width 1406 height 636
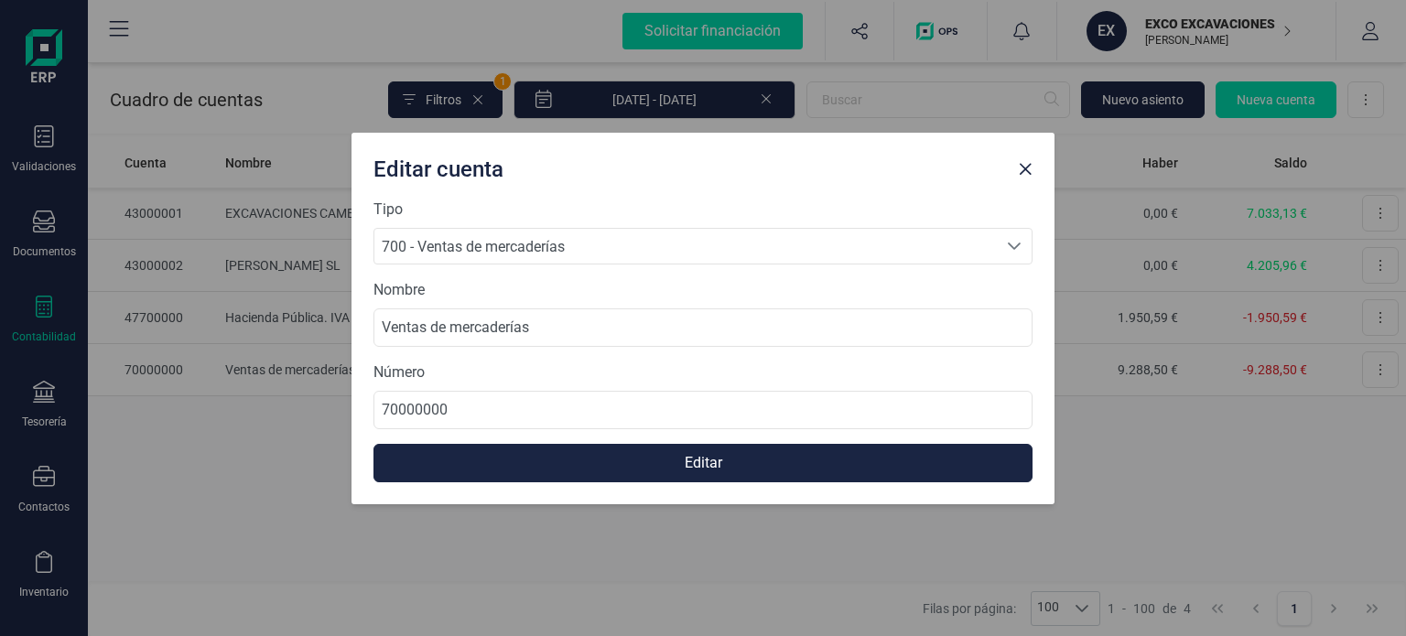
click at [1080, 131] on div "Editar cuenta Tipo 700 - Ventas de mercaderías 700 - Ventas de mercaderías 700 …" at bounding box center [703, 318] width 1406 height 636
click at [1029, 175] on span "Close" at bounding box center [1025, 169] width 15 height 15
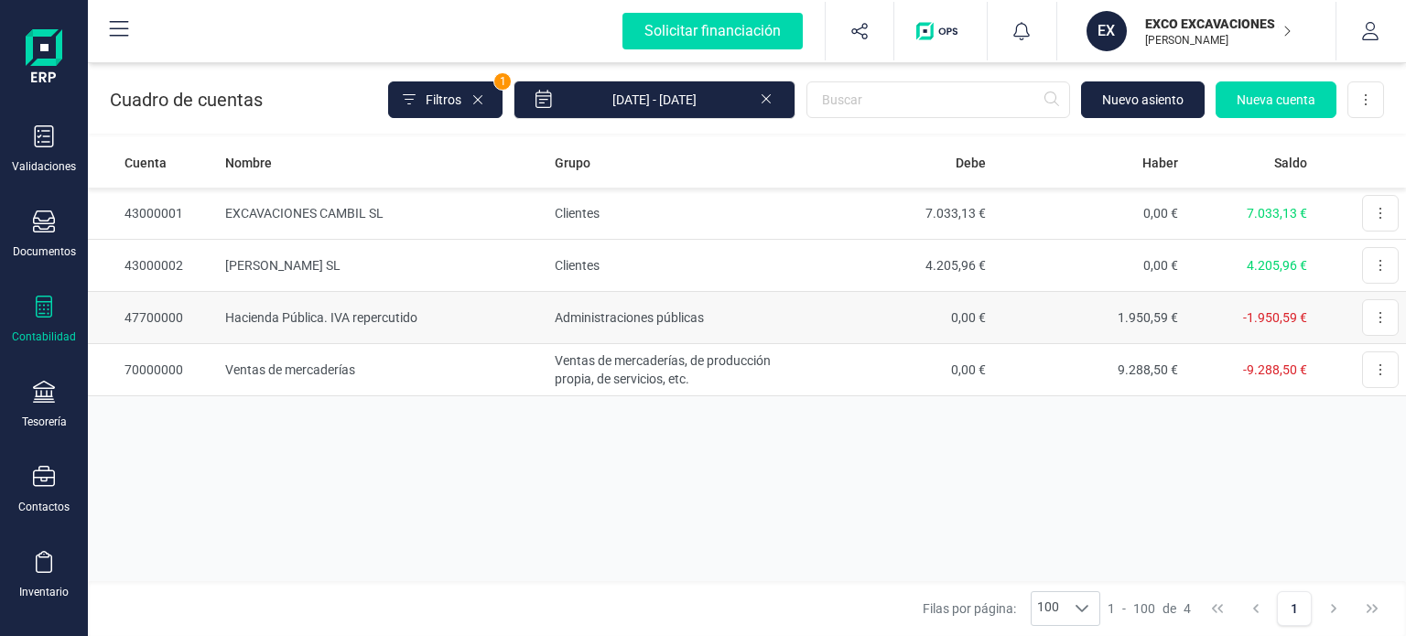
click at [625, 328] on td "Administraciones públicas" at bounding box center [674, 318] width 254 height 52
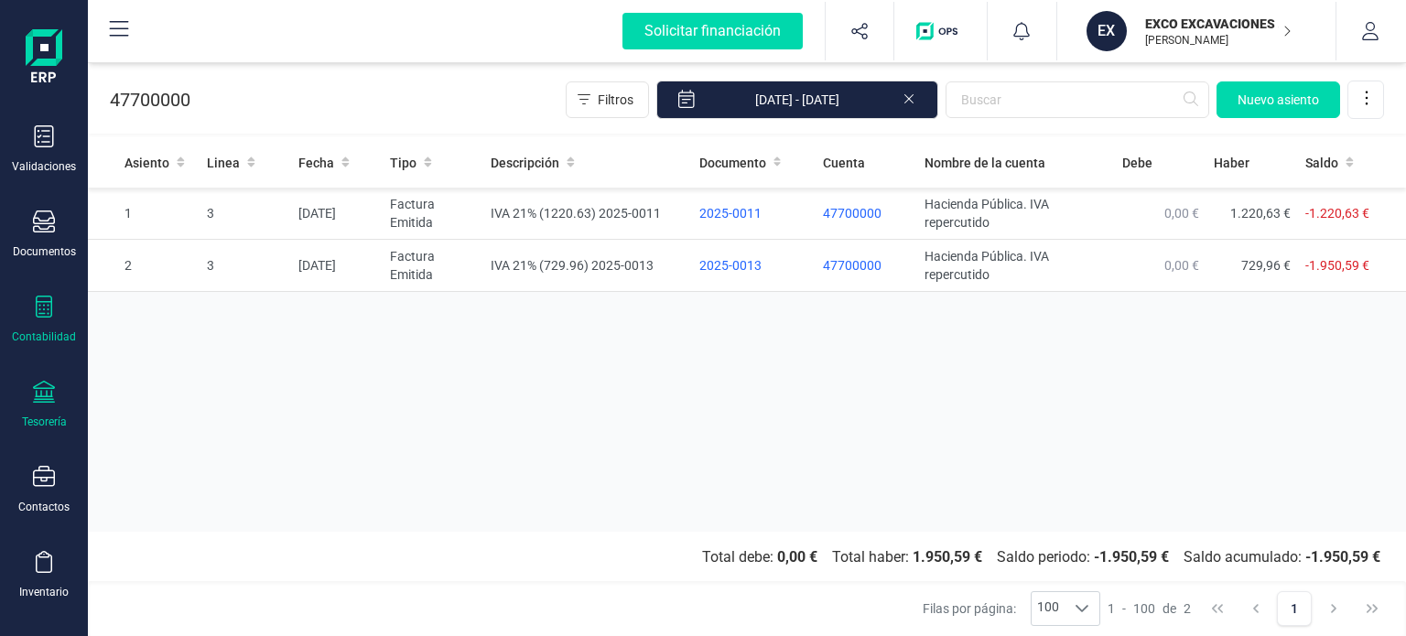
click at [46, 396] on icon at bounding box center [44, 392] width 22 height 22
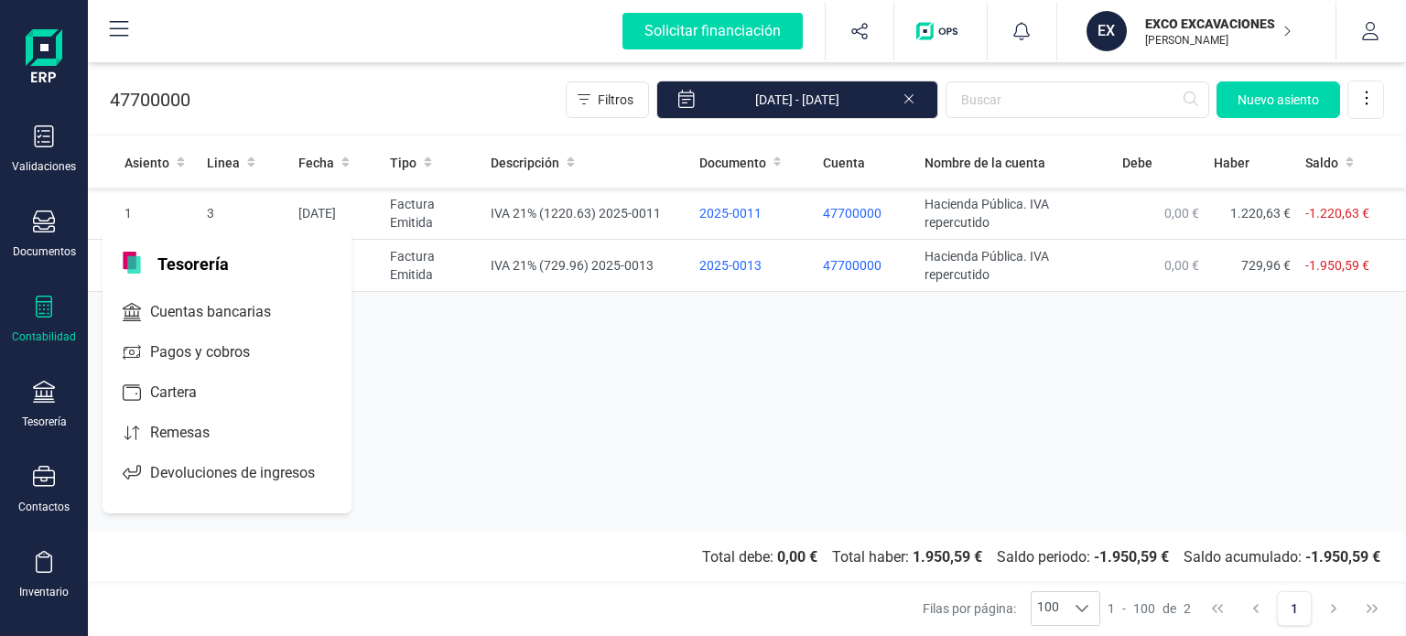
click at [44, 312] on icon at bounding box center [44, 307] width 16 height 22
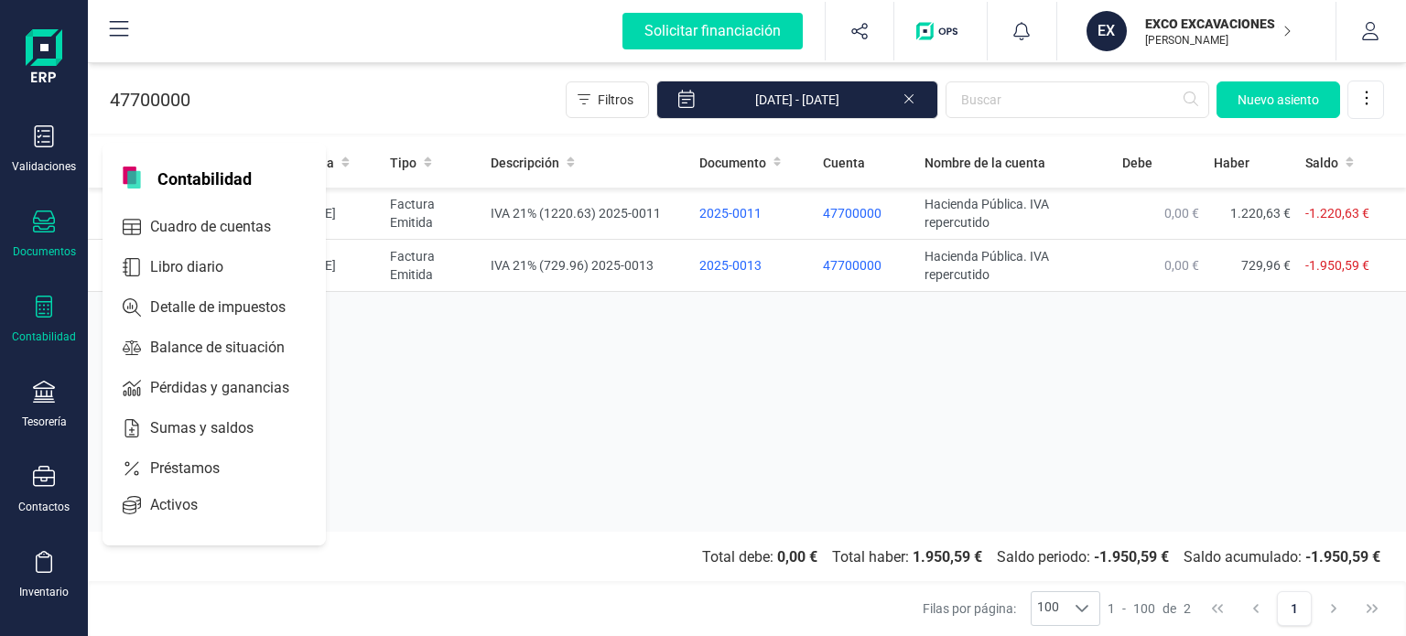
click at [42, 237] on div "Documentos" at bounding box center [43, 234] width 73 height 49
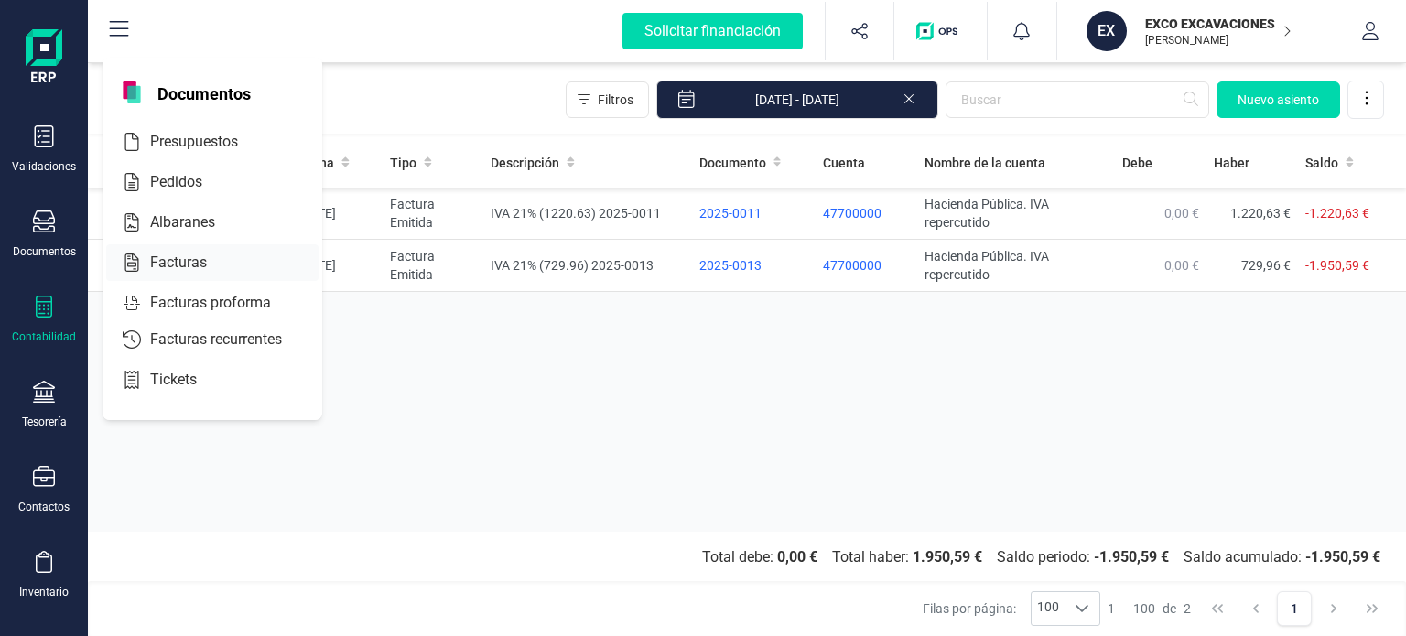
click at [192, 274] on div "Facturas" at bounding box center [212, 262] width 212 height 37
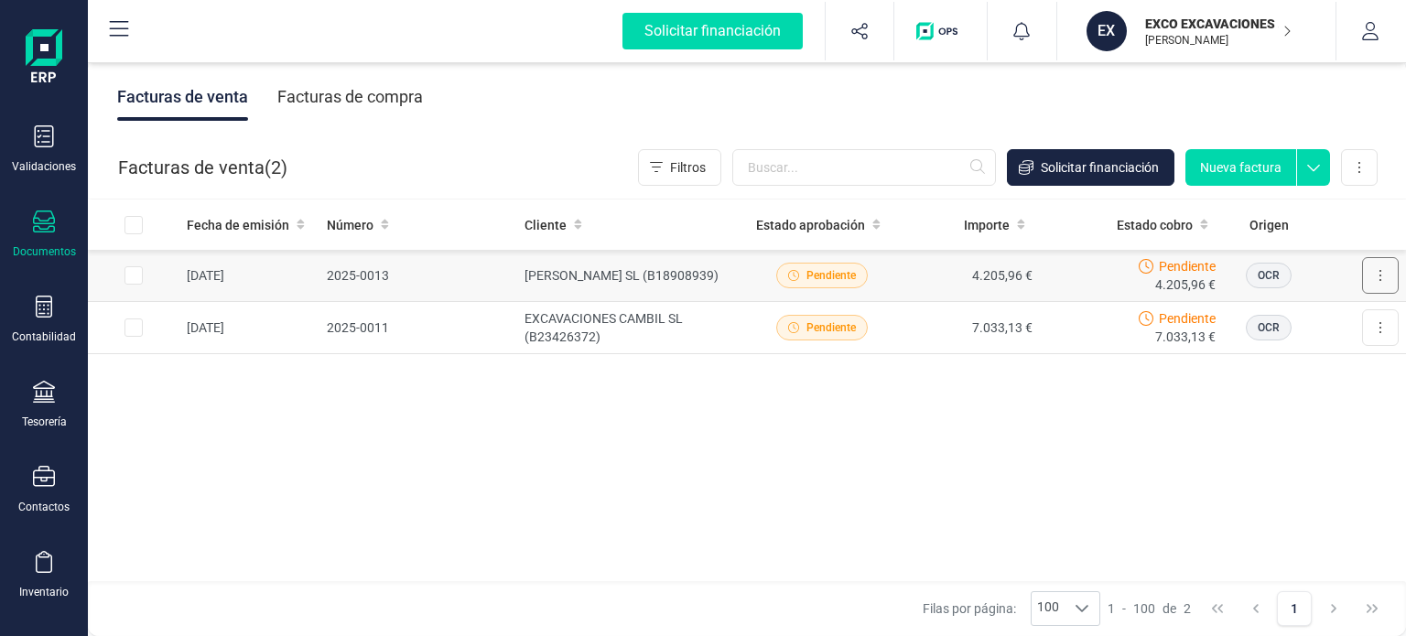
click at [1373, 275] on button at bounding box center [1380, 275] width 37 height 37
click at [1181, 277] on span "4.205,96 €" at bounding box center [1185, 284] width 60 height 18
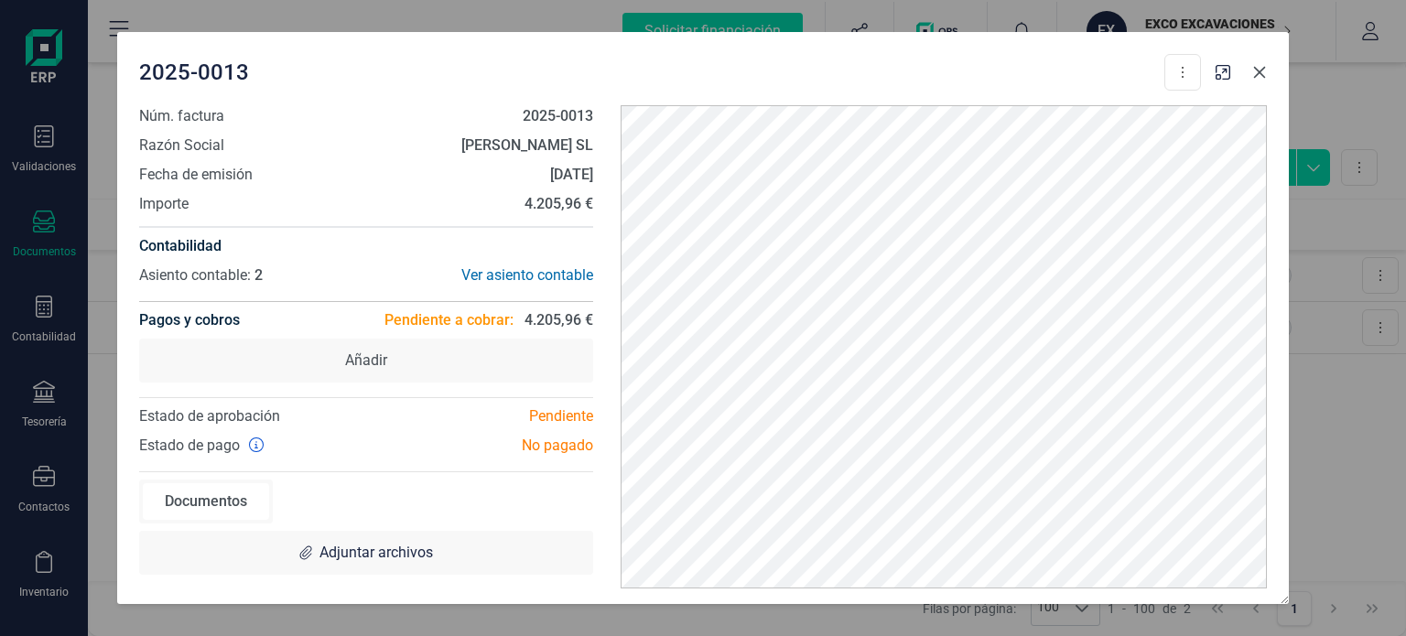
click at [1258, 76] on icon "button" at bounding box center [1259, 72] width 15 height 15
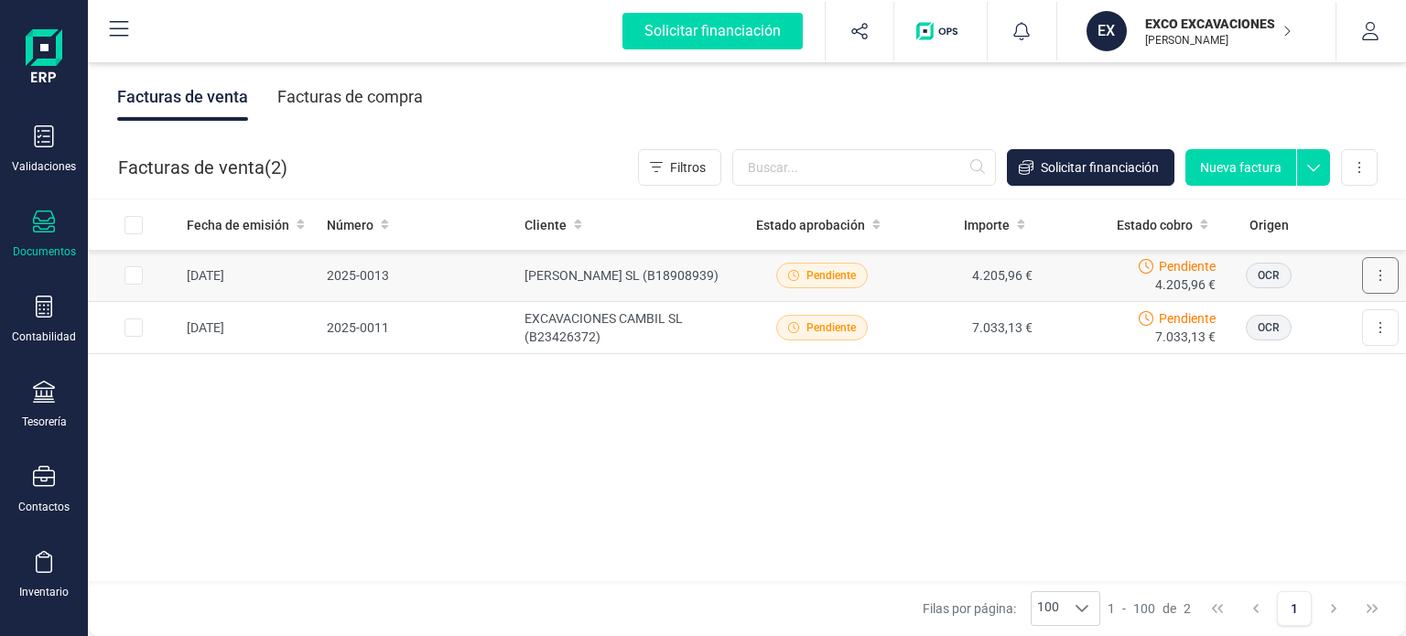
click at [1384, 275] on button at bounding box center [1380, 275] width 37 height 37
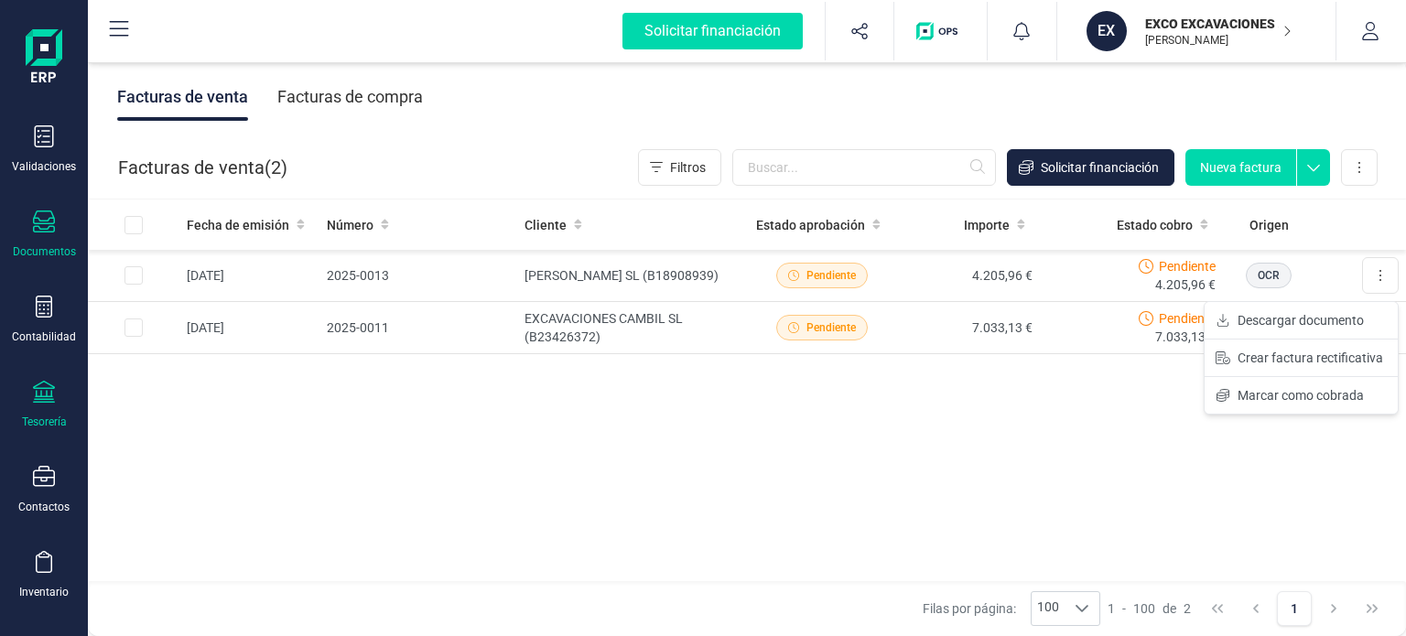
click at [43, 401] on div at bounding box center [44, 394] width 22 height 27
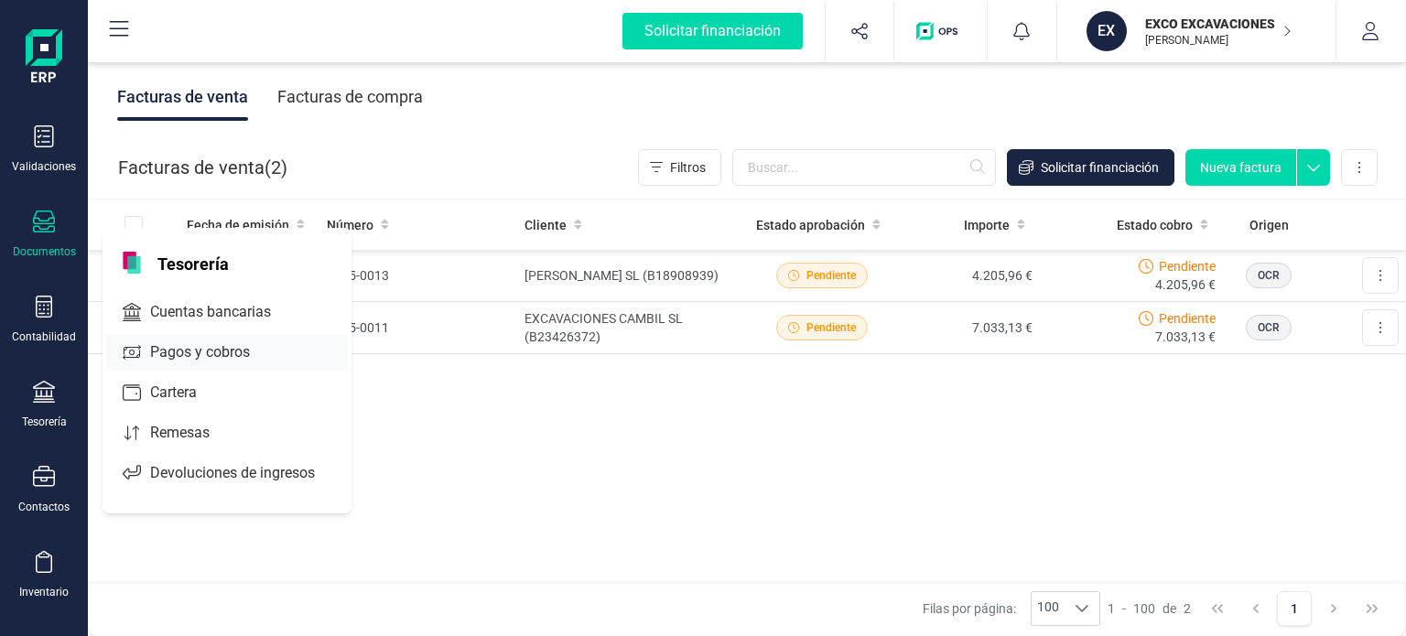
click at [216, 354] on span "Pagos y cobros" at bounding box center [213, 352] width 140 height 22
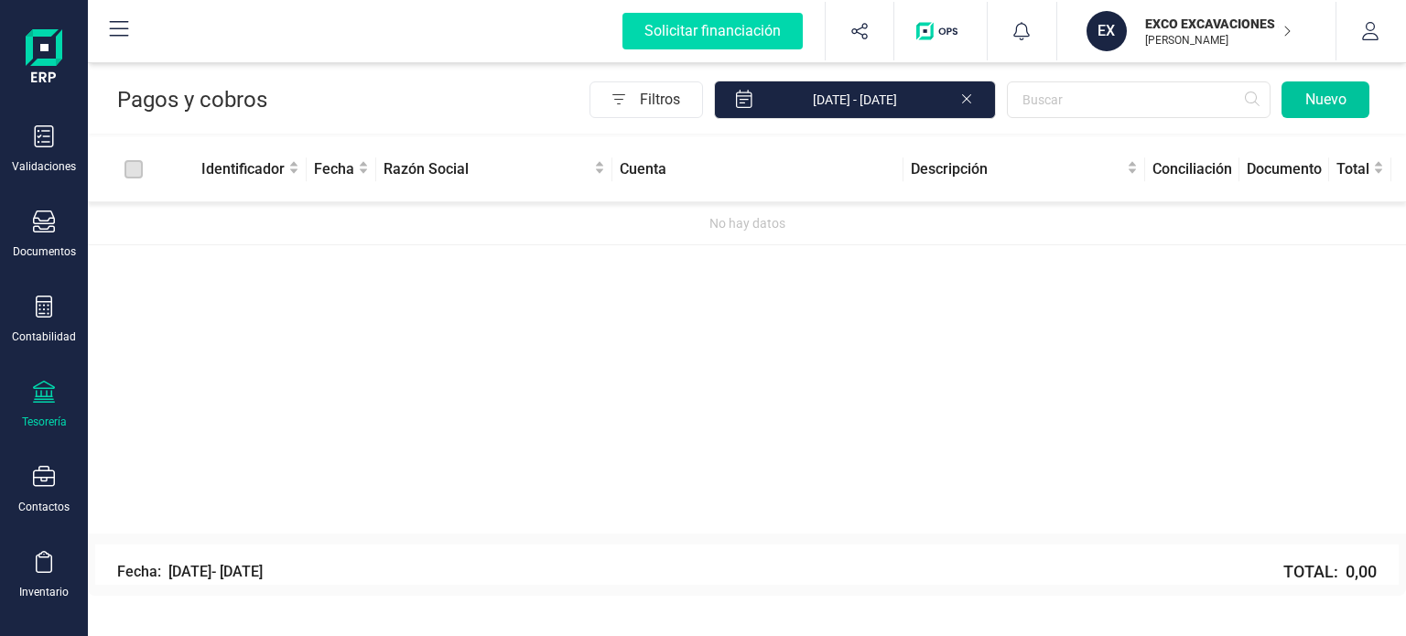
click at [1322, 102] on button "Nuevo" at bounding box center [1325, 99] width 88 height 37
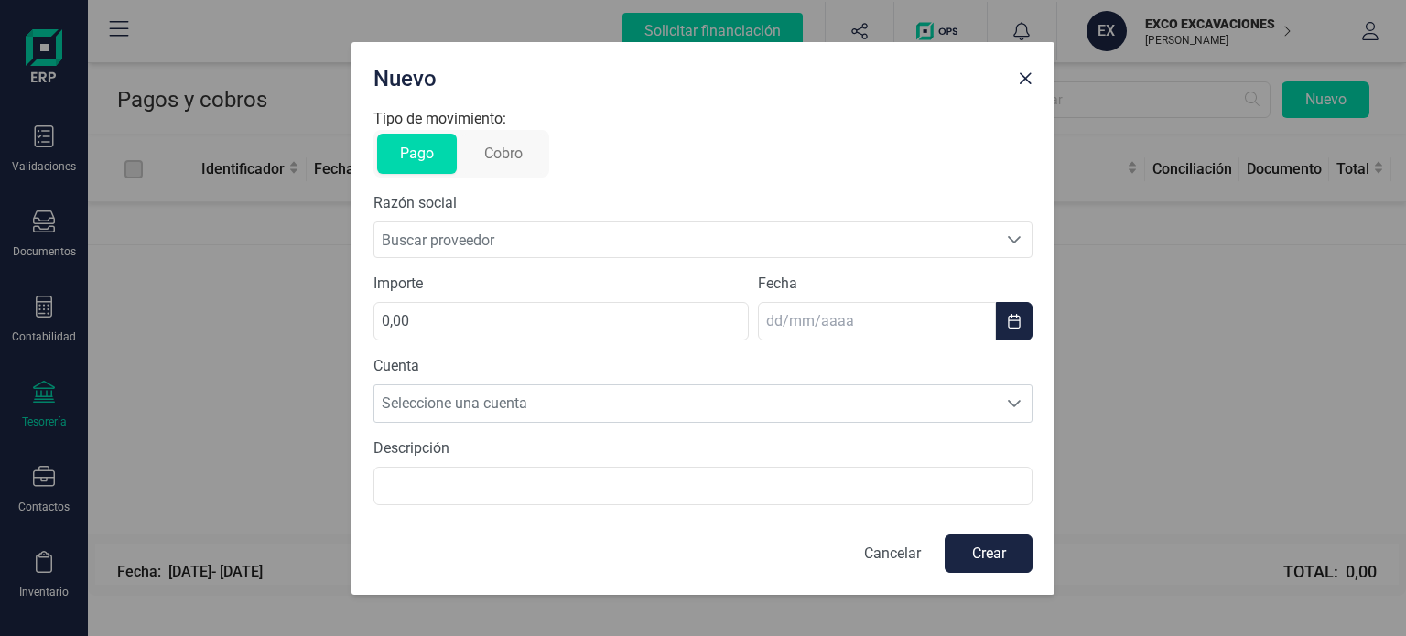
click at [517, 155] on button "Cobro" at bounding box center [503, 154] width 84 height 40
click at [1011, 242] on icon "Buscar cliente" at bounding box center [1014, 239] width 15 height 15
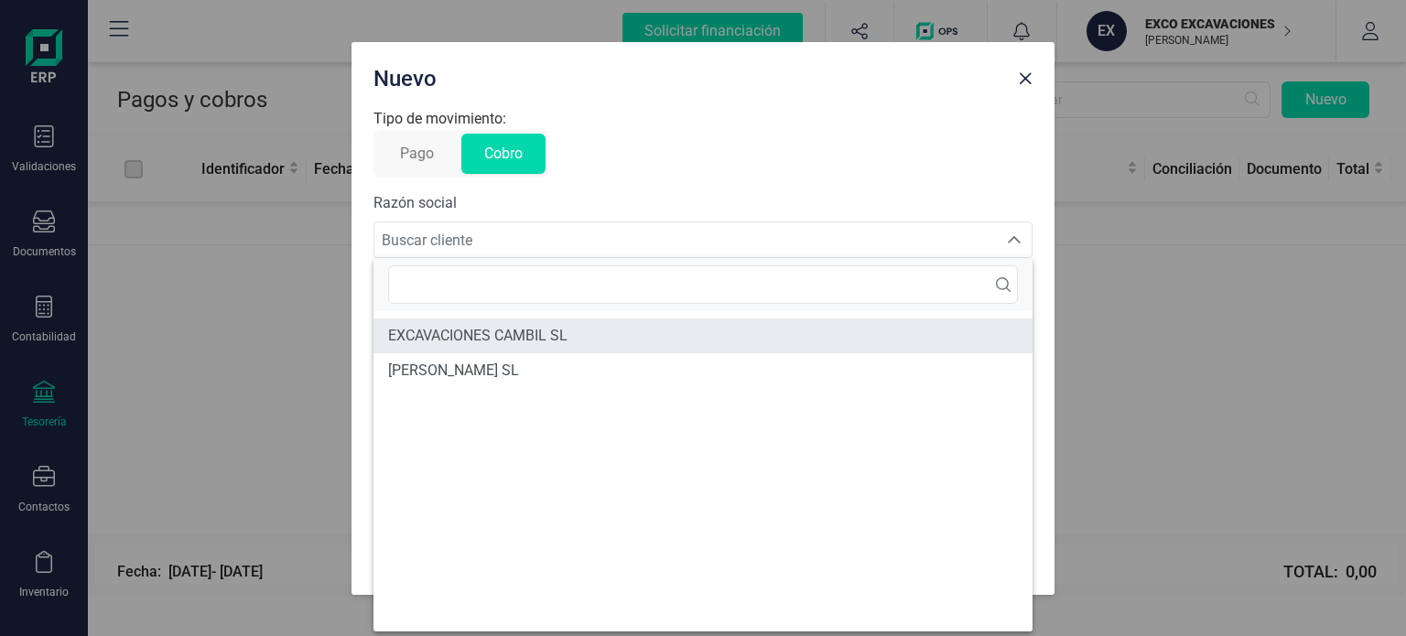
click at [484, 338] on span "EXCAVACIONES CAMBIL SL" at bounding box center [477, 336] width 179 height 22
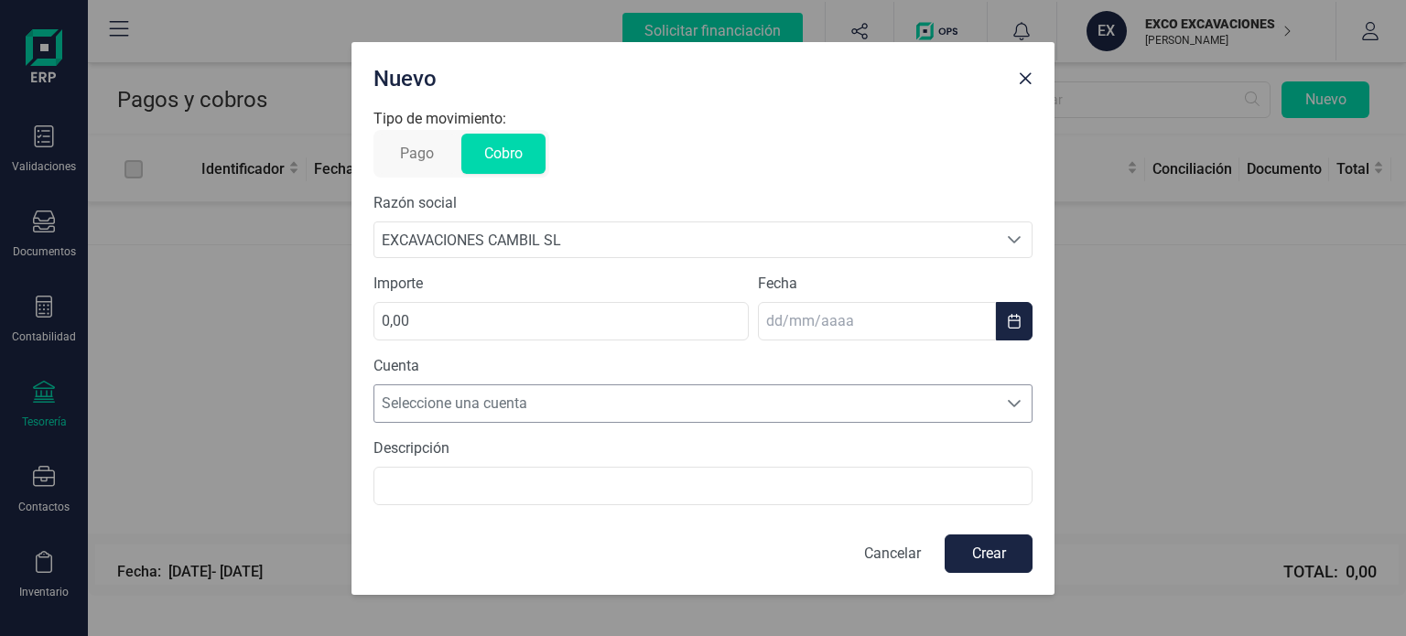
click at [1011, 413] on div "Seleccione una cuenta" at bounding box center [1014, 403] width 35 height 37
click at [591, 328] on input "0,00" at bounding box center [560, 321] width 375 height 38
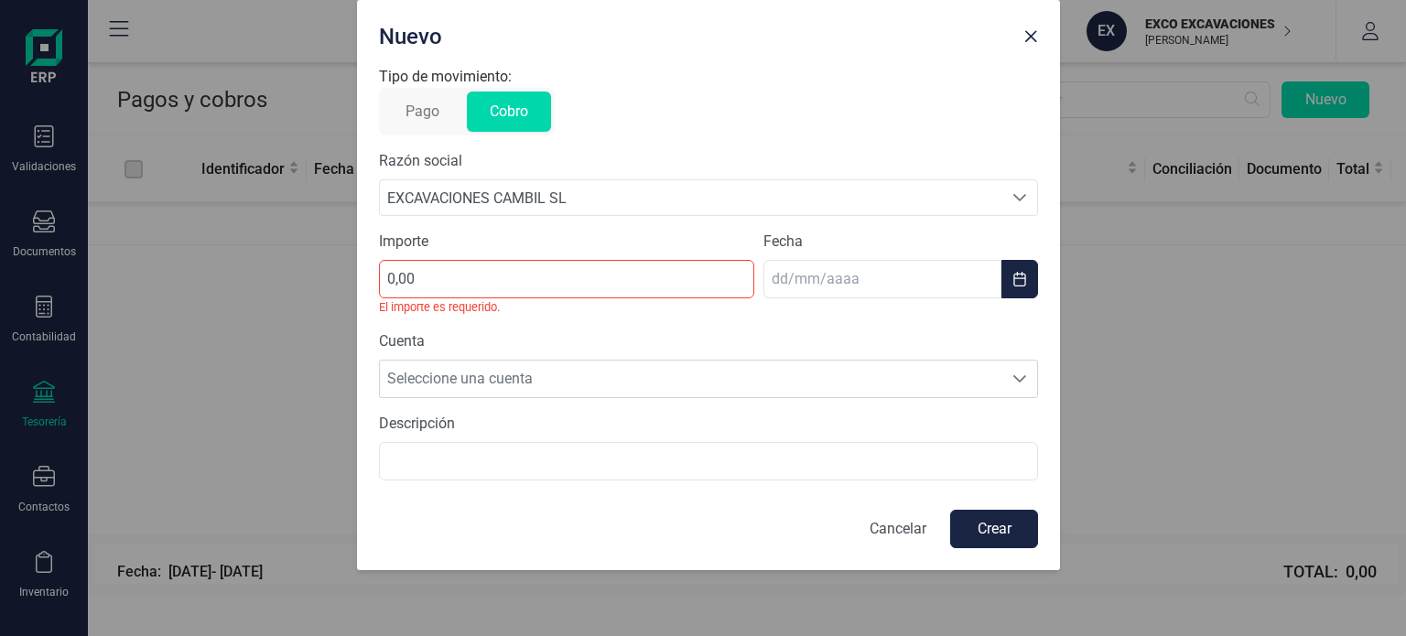
drag, startPoint x: 632, startPoint y: 71, endPoint x: 637, endPoint y: 36, distance: 36.0
click at [637, 36] on div "Nuevo" at bounding box center [694, 33] width 644 height 37
click at [1030, 34] on span "Close" at bounding box center [1030, 36] width 15 height 15
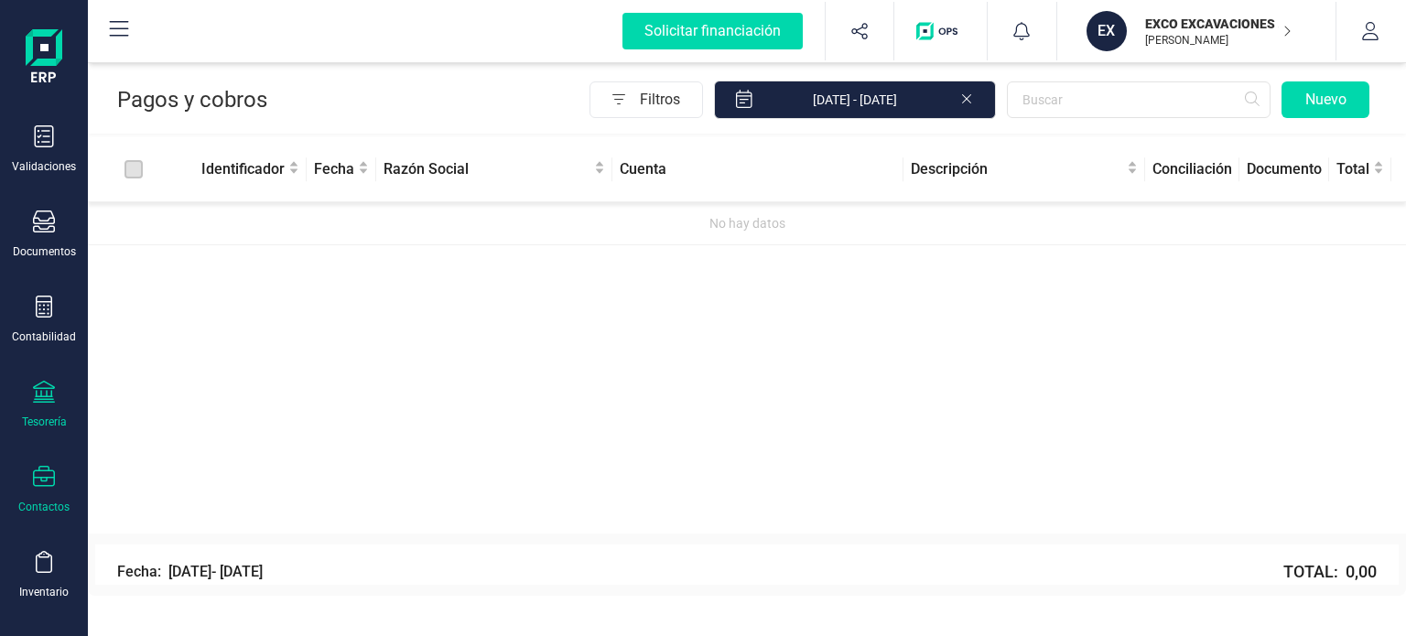
click at [60, 475] on div "Contactos" at bounding box center [43, 490] width 73 height 49
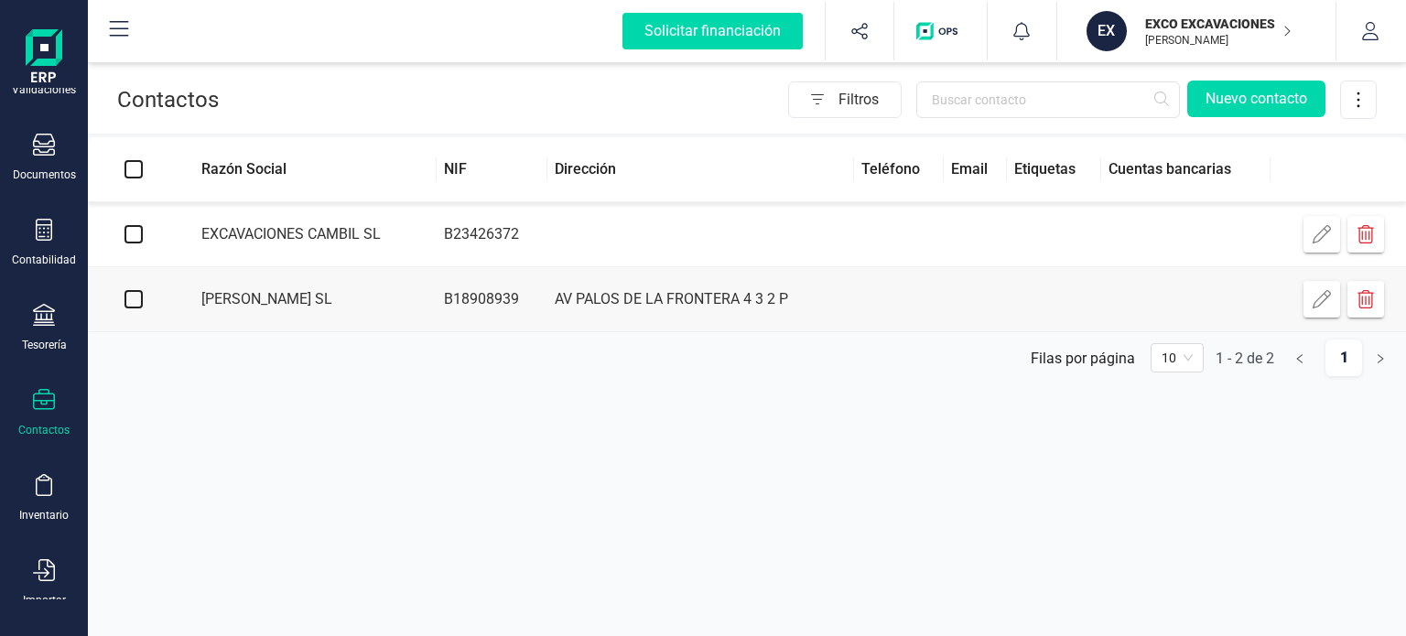
scroll to position [271, 0]
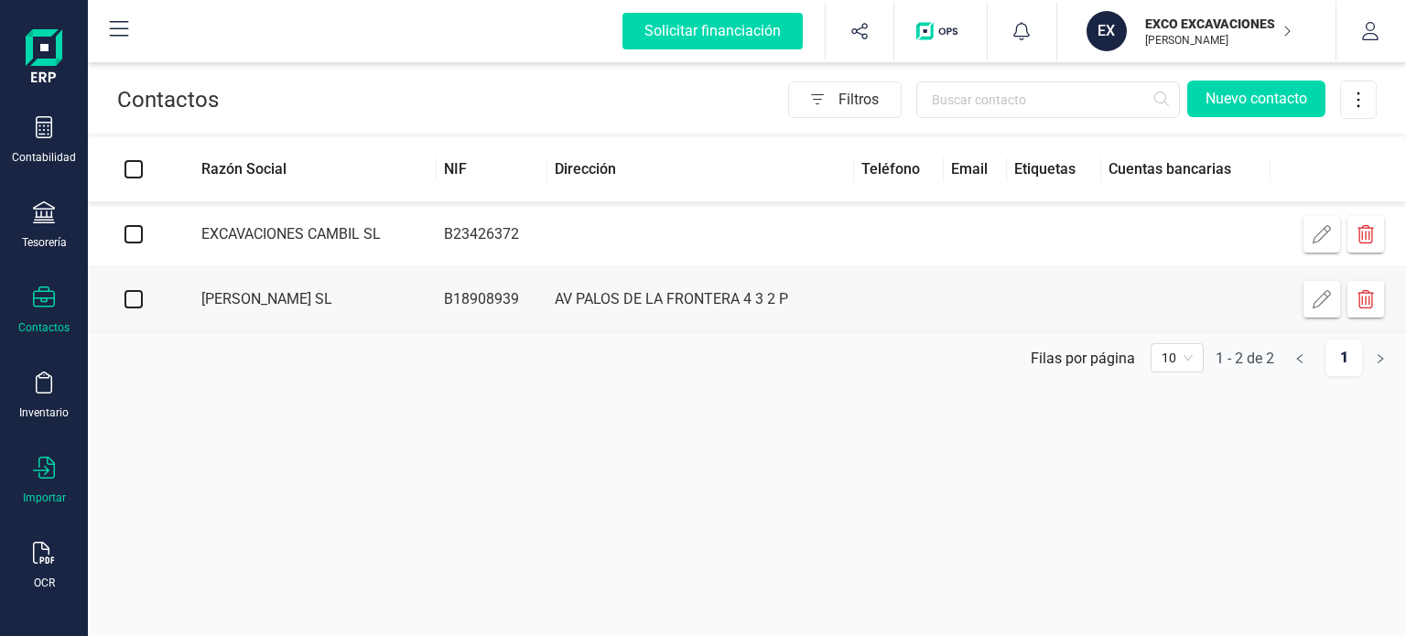
click at [37, 468] on icon at bounding box center [44, 468] width 22 height 22
click at [174, 562] on span "Facturas" at bounding box center [191, 567] width 97 height 22
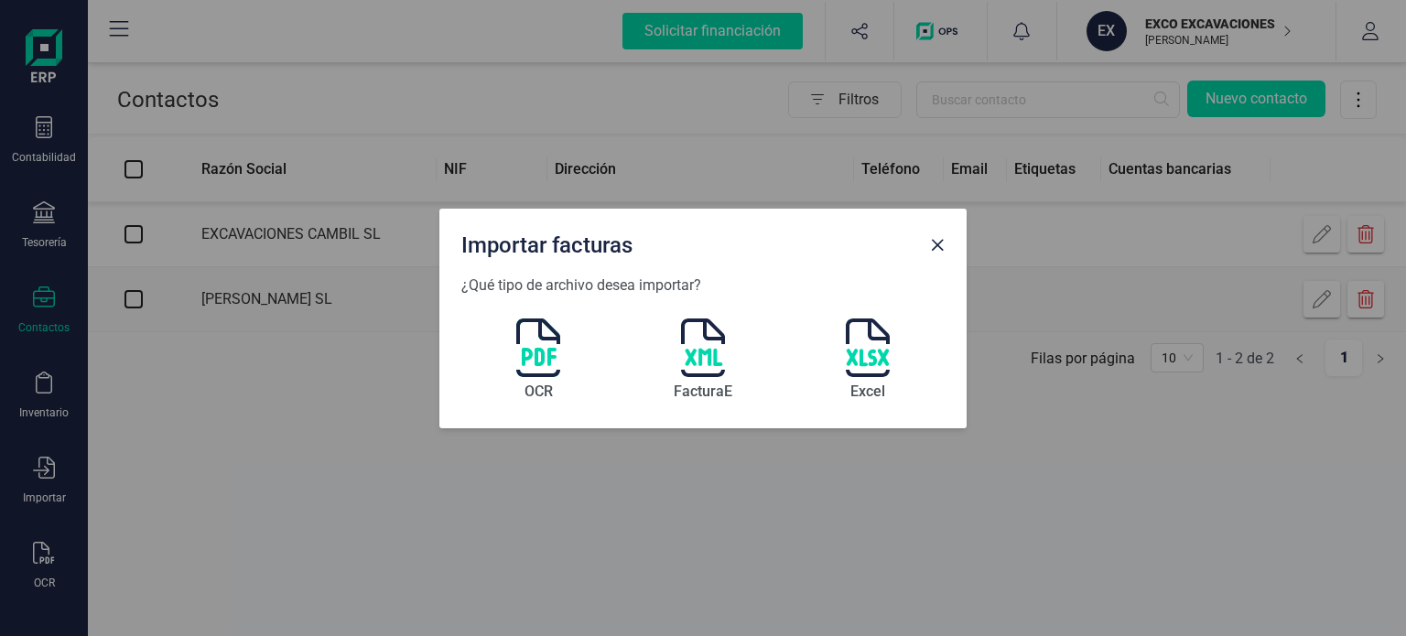
click at [535, 366] on img at bounding box center [538, 347] width 44 height 59
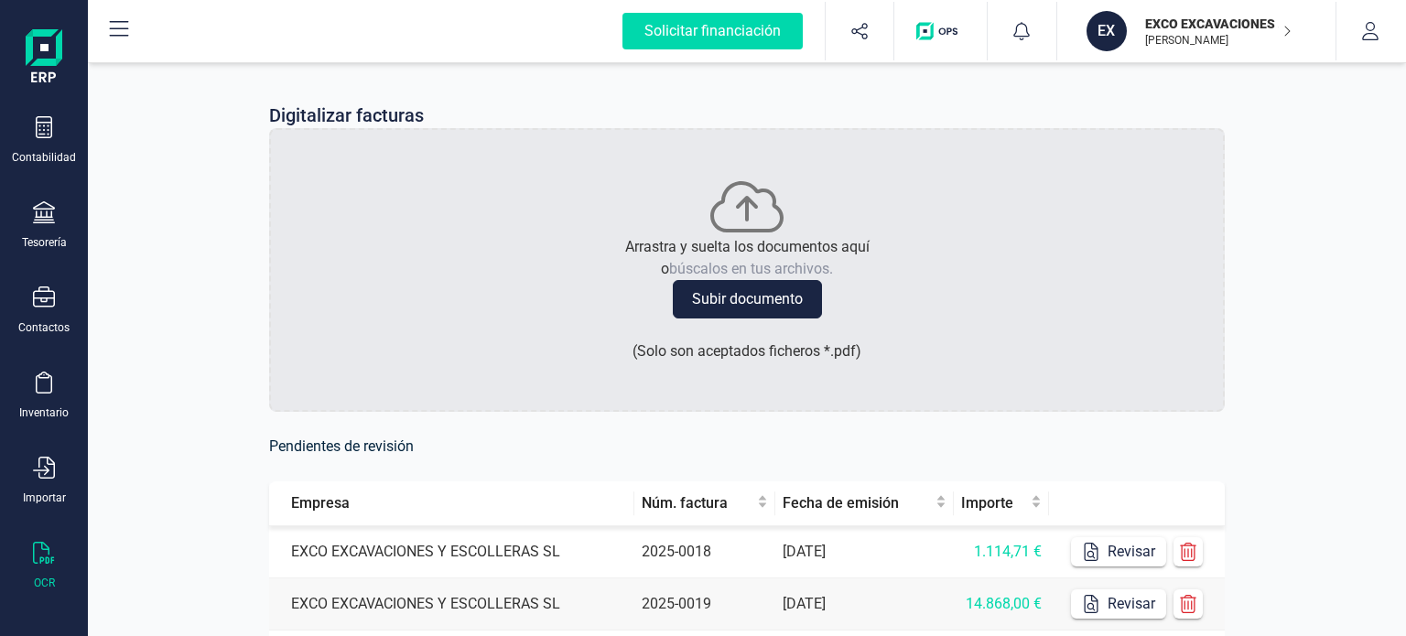
click at [1269, 28] on p "EXCO EXCAVACIONES Y ESCOLLERAS SL" at bounding box center [1218, 24] width 146 height 18
click at [1398, 31] on button "button" at bounding box center [1370, 31] width 69 height 59
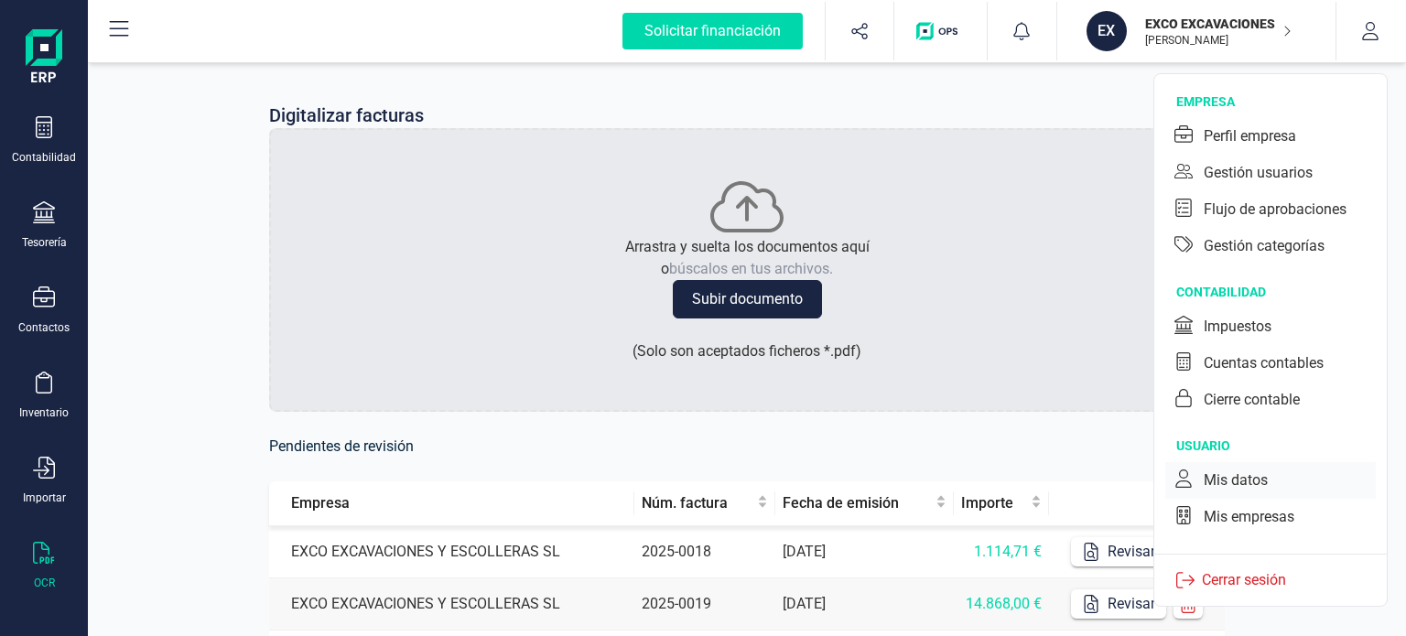
click at [1235, 481] on div "Mis datos" at bounding box center [1235, 480] width 64 height 22
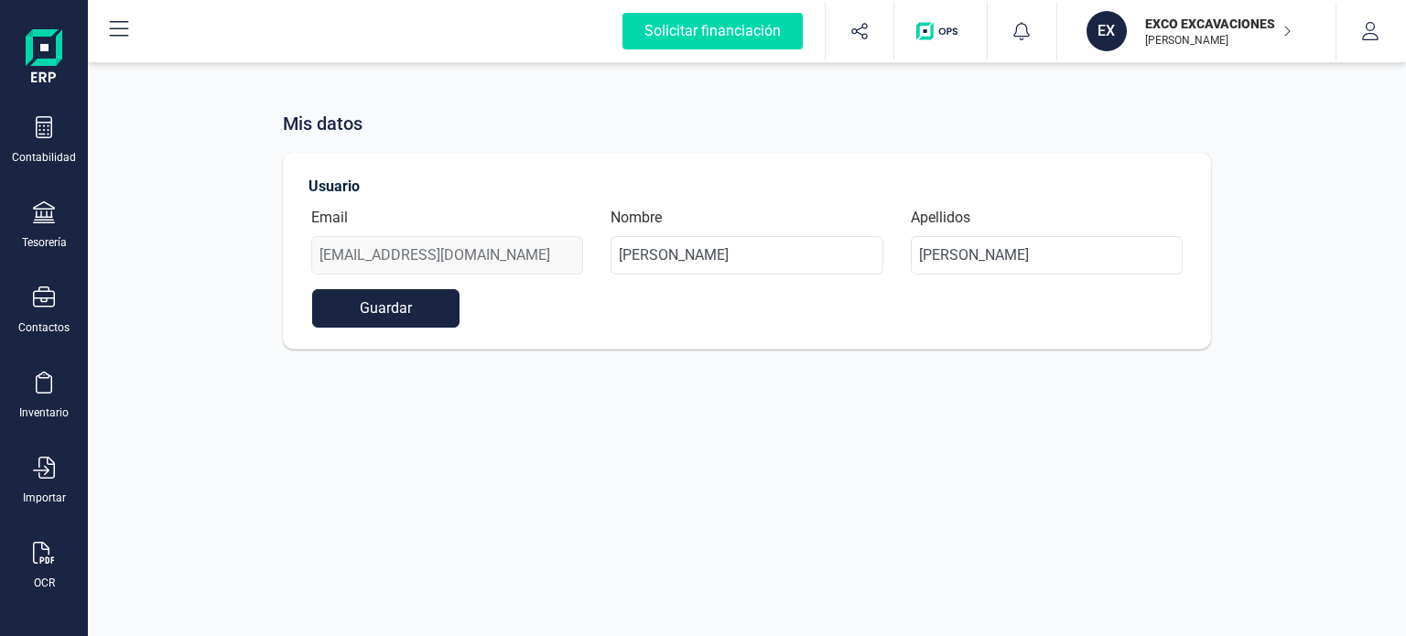
click at [55, 52] on img at bounding box center [44, 58] width 37 height 59
click at [49, 55] on img at bounding box center [44, 58] width 37 height 59
click at [1377, 37] on icon "button" at bounding box center [1370, 31] width 18 height 18
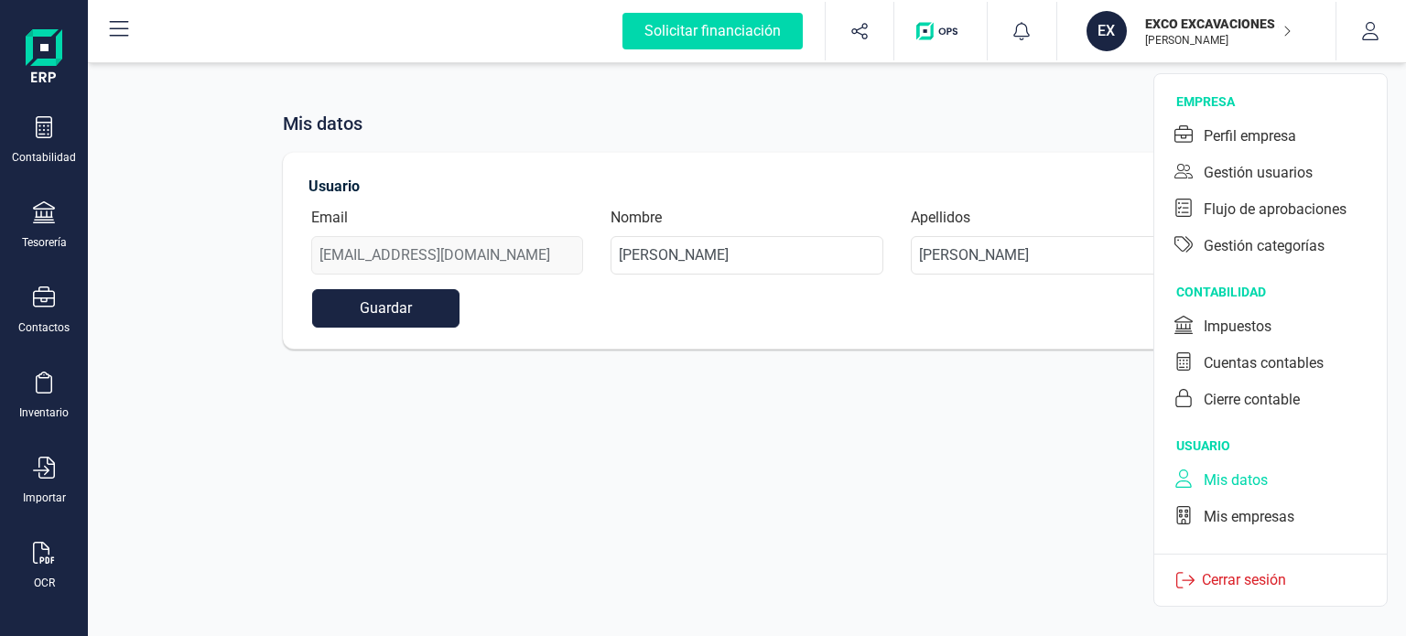
click at [1228, 26] on p "EXCO EXCAVACIONES Y ESCOLLERAS SL" at bounding box center [1218, 24] width 146 height 18
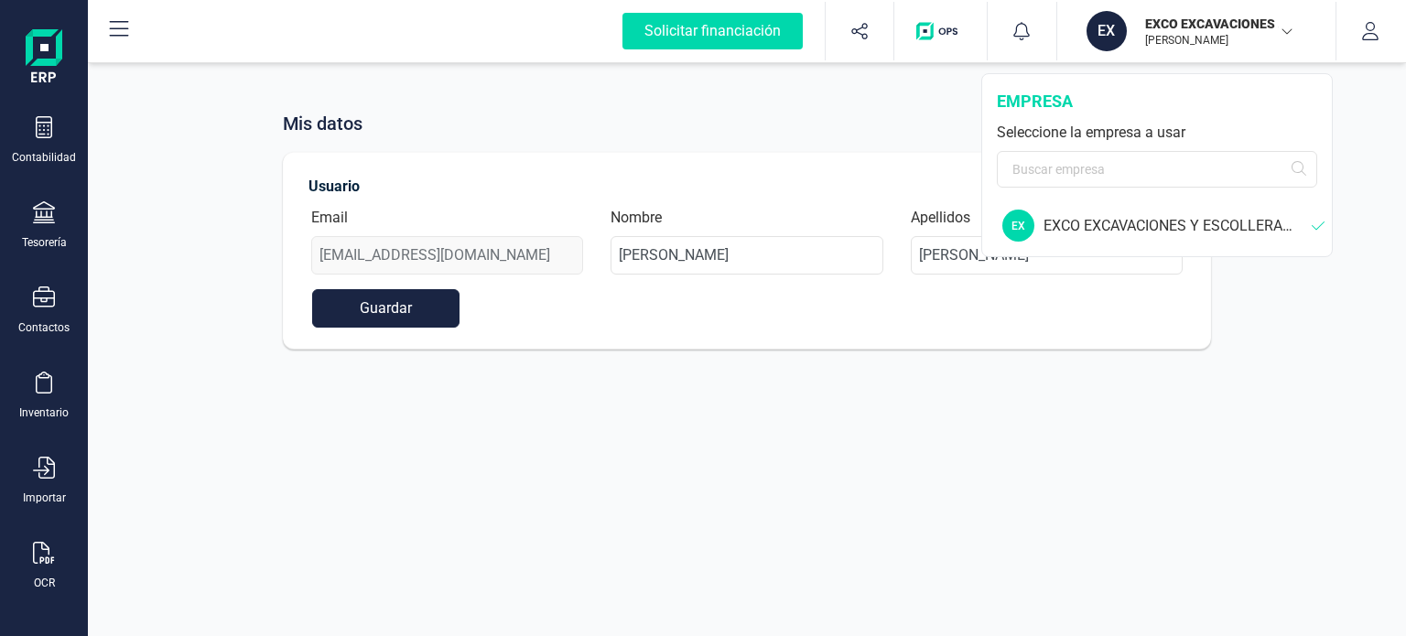
click at [1073, 225] on div "EXCO EXCAVACIONES Y ESCOLLERAS SL" at bounding box center [1177, 226] width 268 height 22
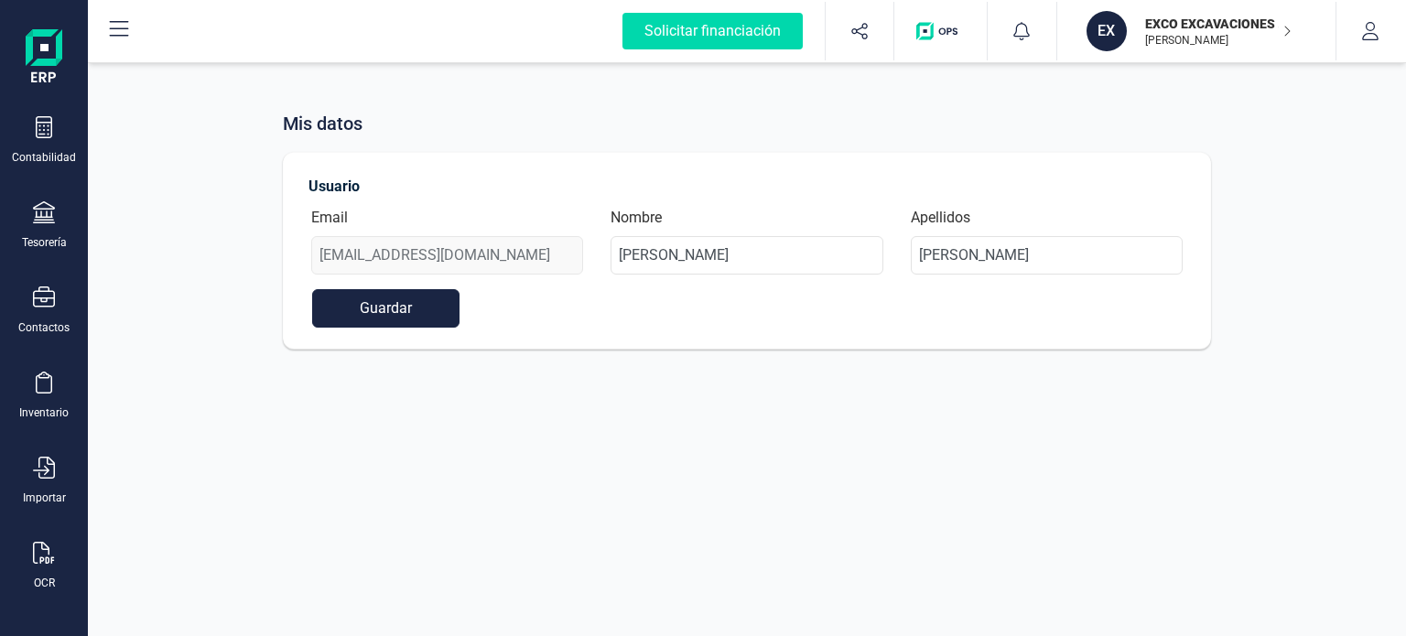
click at [940, 29] on img "button" at bounding box center [940, 31] width 49 height 18
